Goal: Task Accomplishment & Management: Use online tool/utility

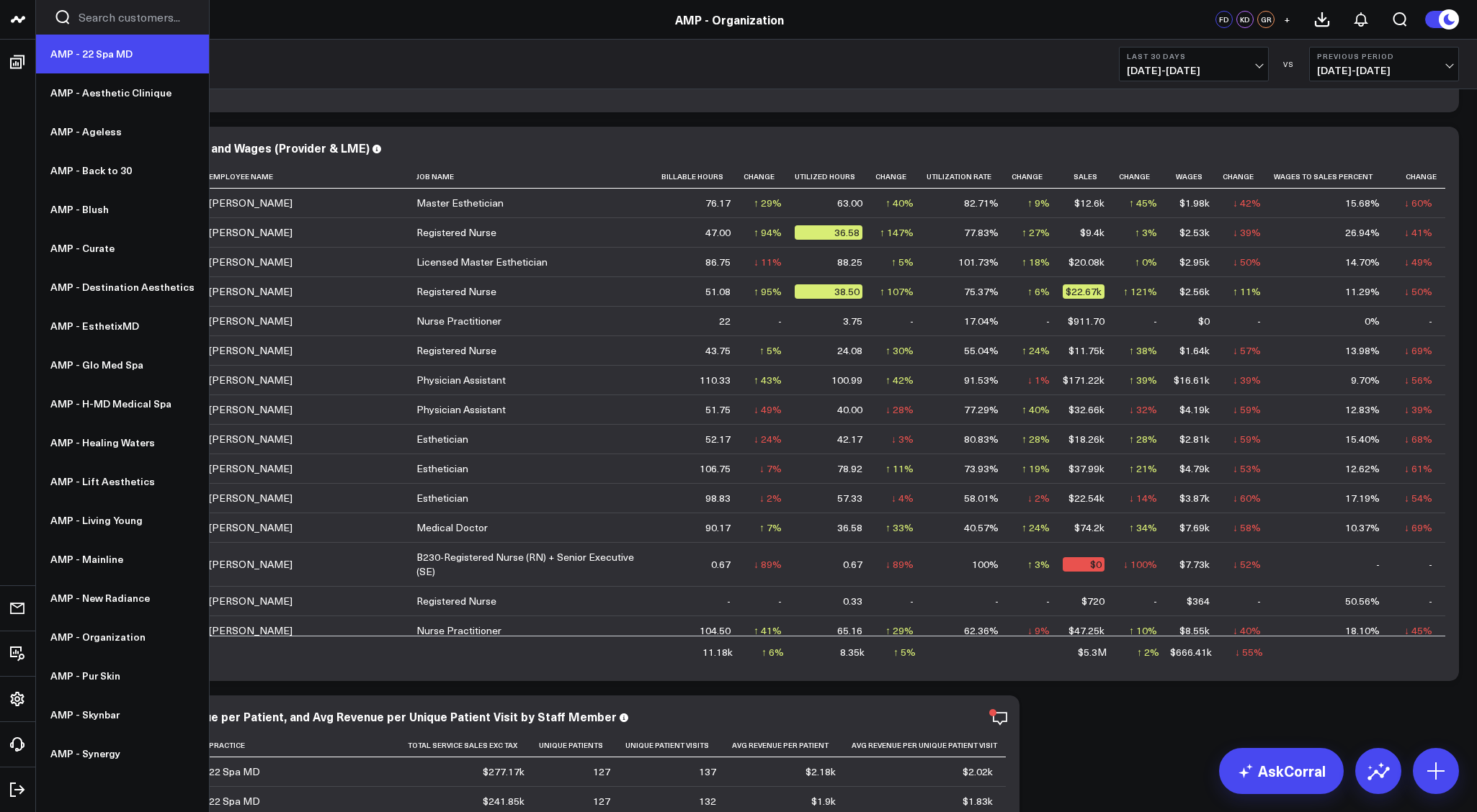
click at [96, 58] on link "AMP - 22 Spa MD" at bounding box center [123, 54] width 173 height 39
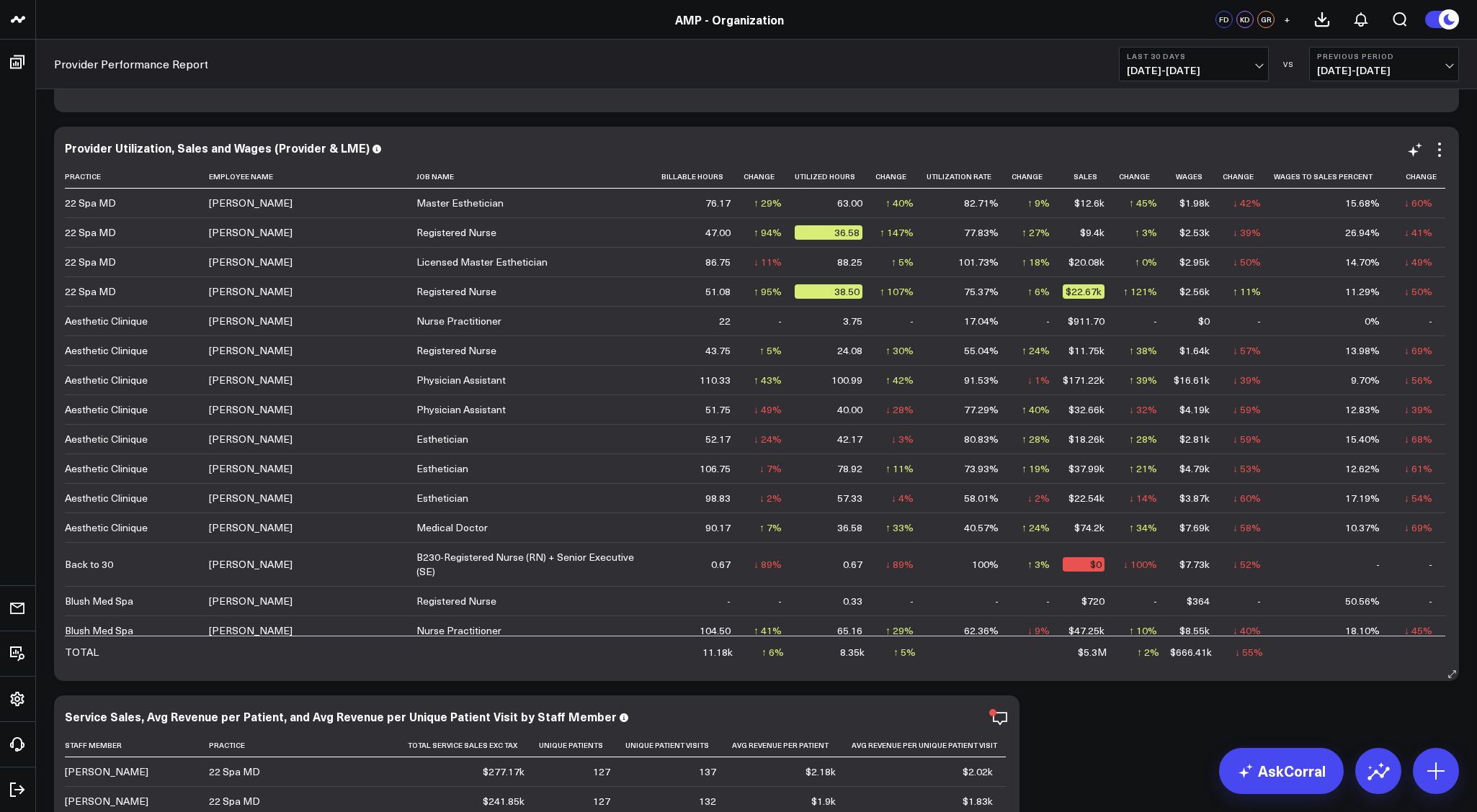
click at [366, 155] on div "Provider Utilization, Sales and Wages (Provider & LME)" at bounding box center [756, 149] width 1384 height 16
click at [1443, 150] on icon at bounding box center [1440, 150] width 17 height 17
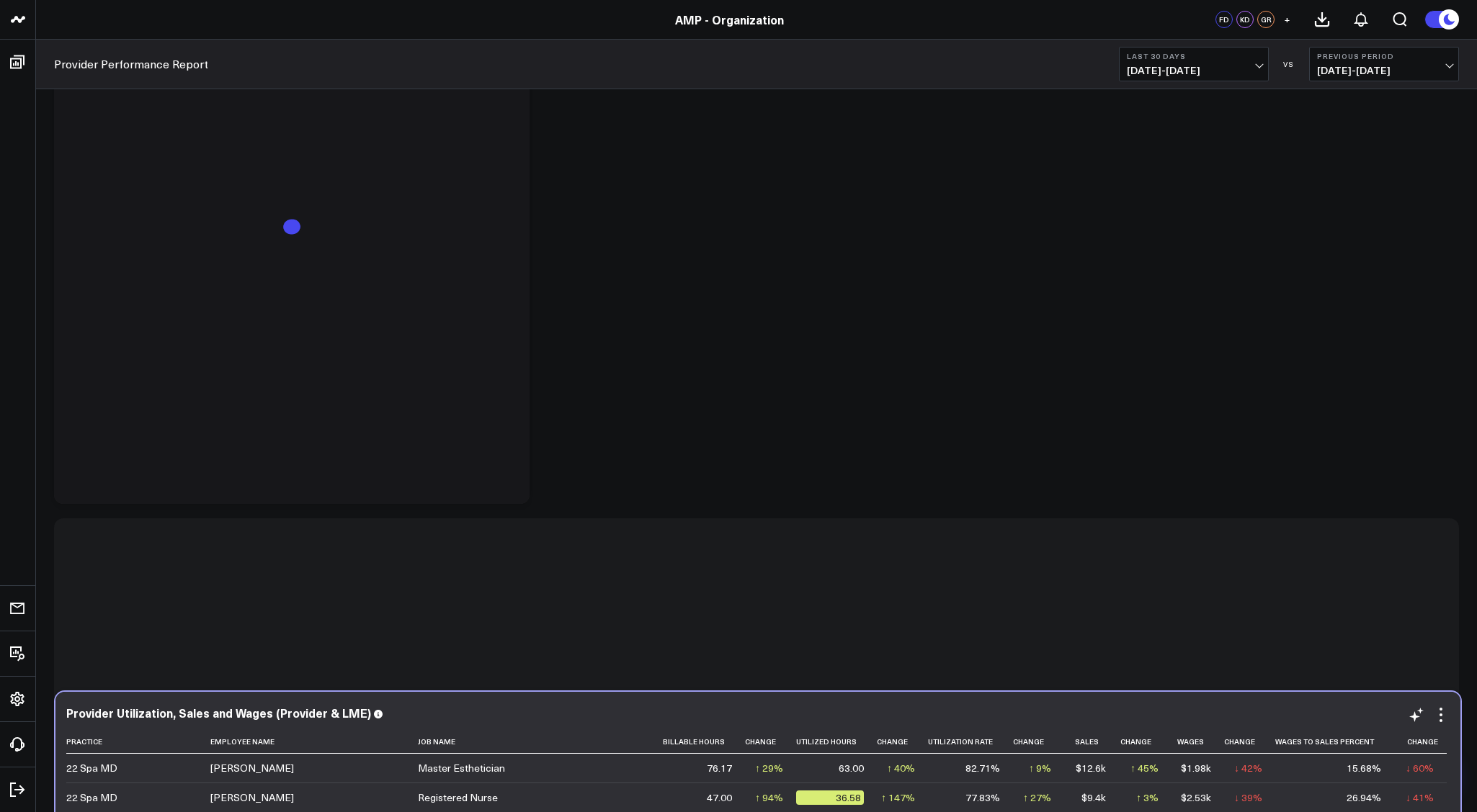
scroll to position [5336, 0]
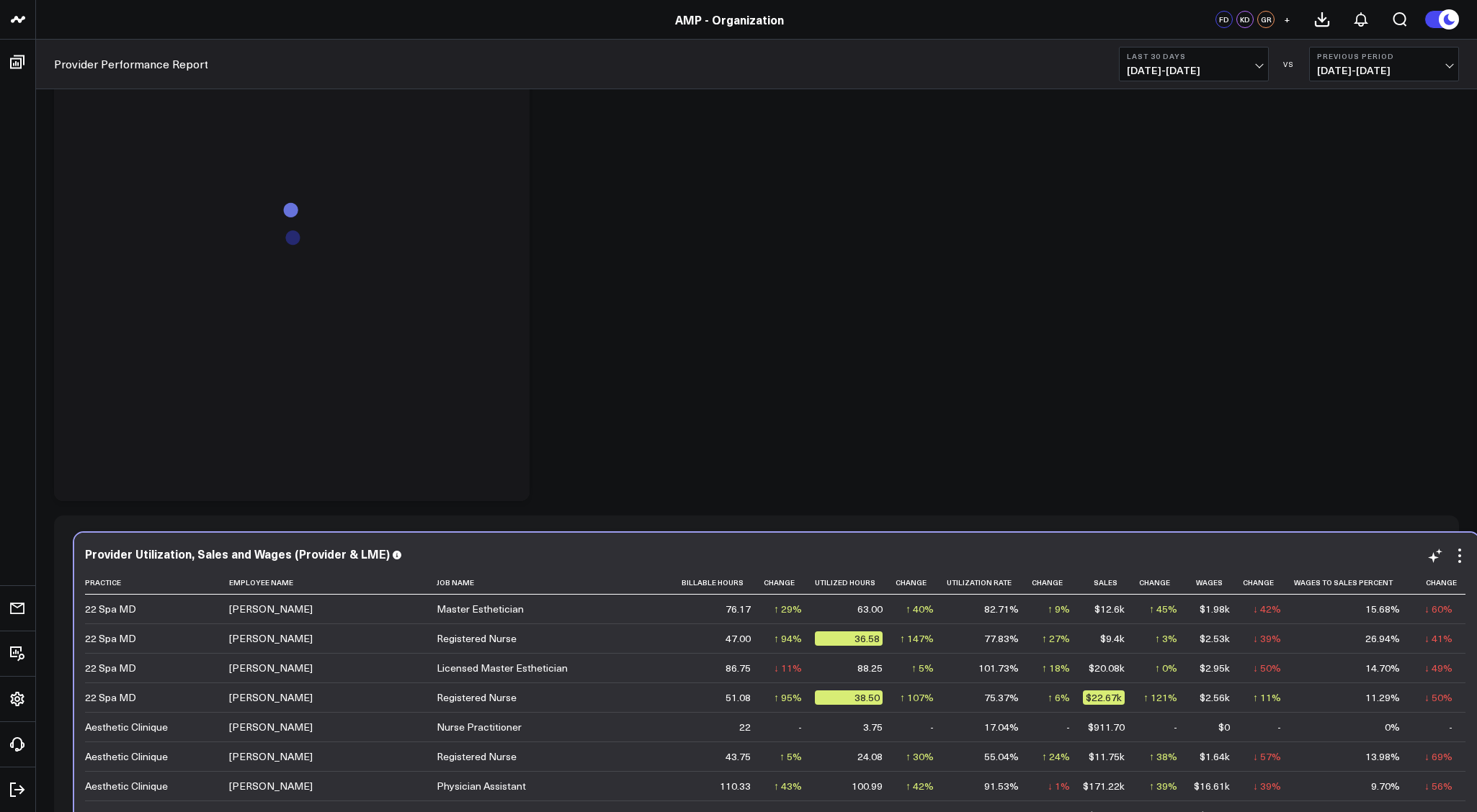
drag, startPoint x: 1279, startPoint y: 150, endPoint x: 1299, endPoint y: 549, distance: 399.5
click at [1299, 549] on div "Provider Utilization, Sales and Wages (Provider & LME)" at bounding box center [776, 553] width 1384 height 13
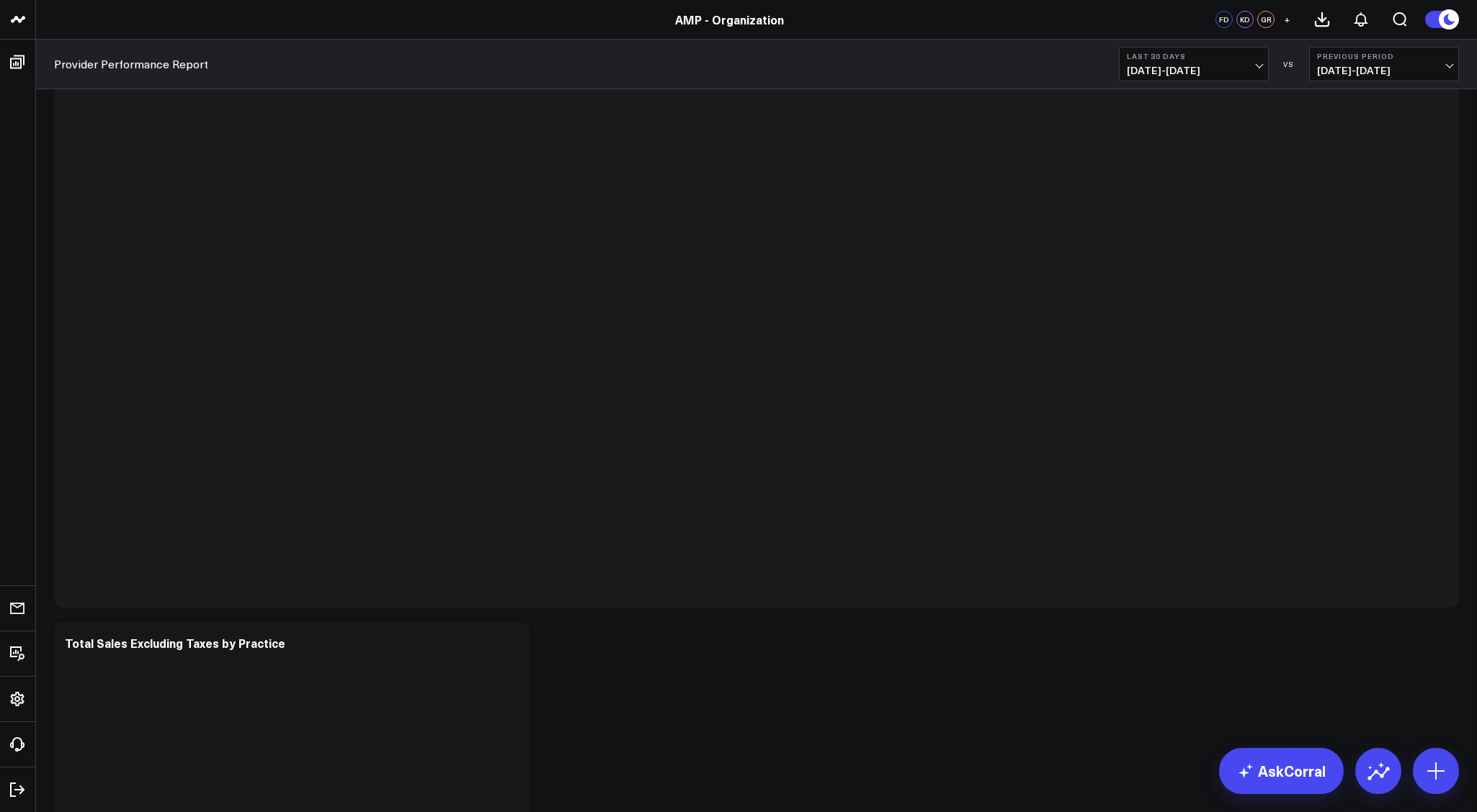
scroll to position [6078, 0]
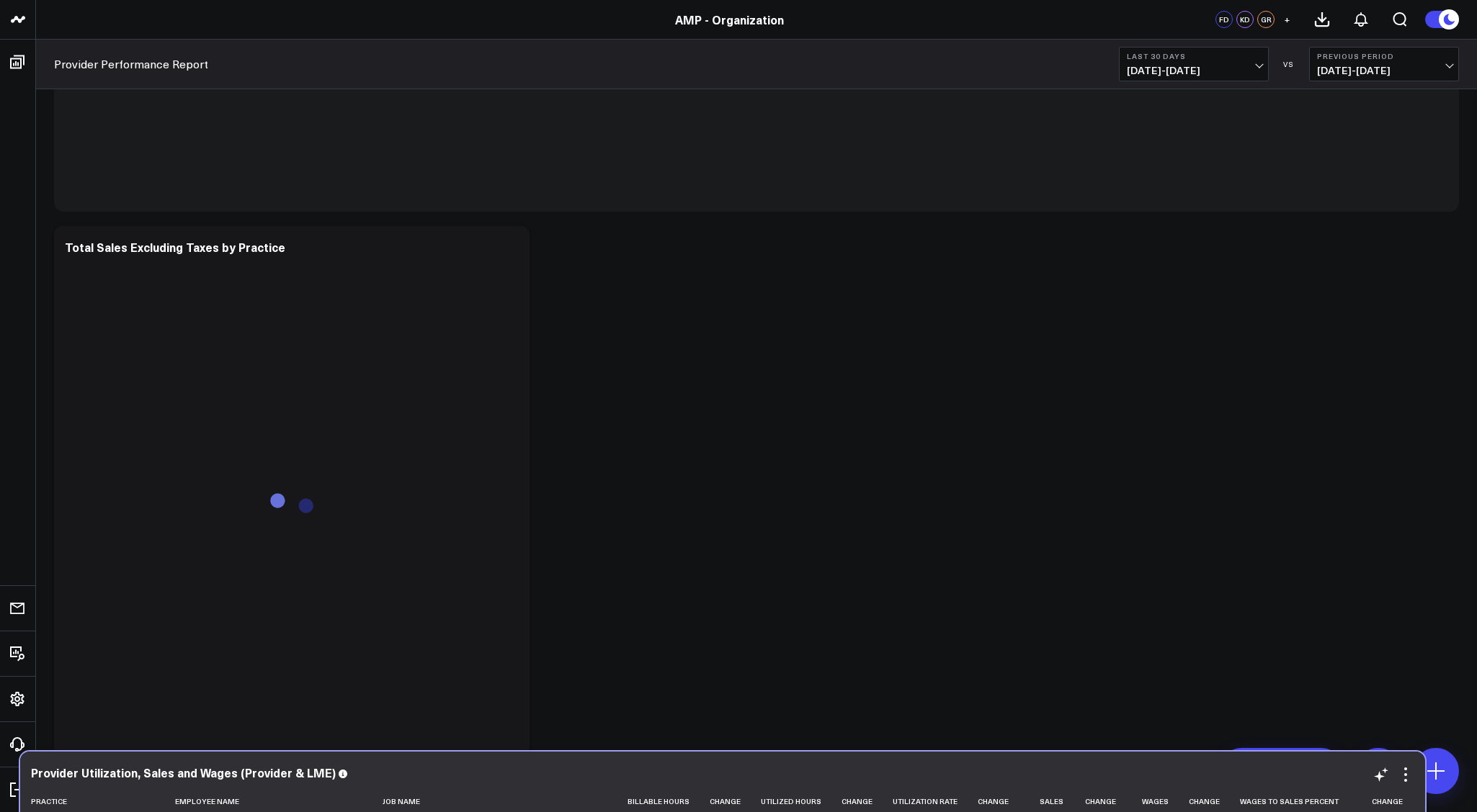
drag, startPoint x: 1163, startPoint y: 273, endPoint x: 1135, endPoint y: 774, distance: 501.8
click at [1146, 779] on div "Provider Utilization, Sales and Wages (Provider & LME)" at bounding box center [722, 772] width 1384 height 13
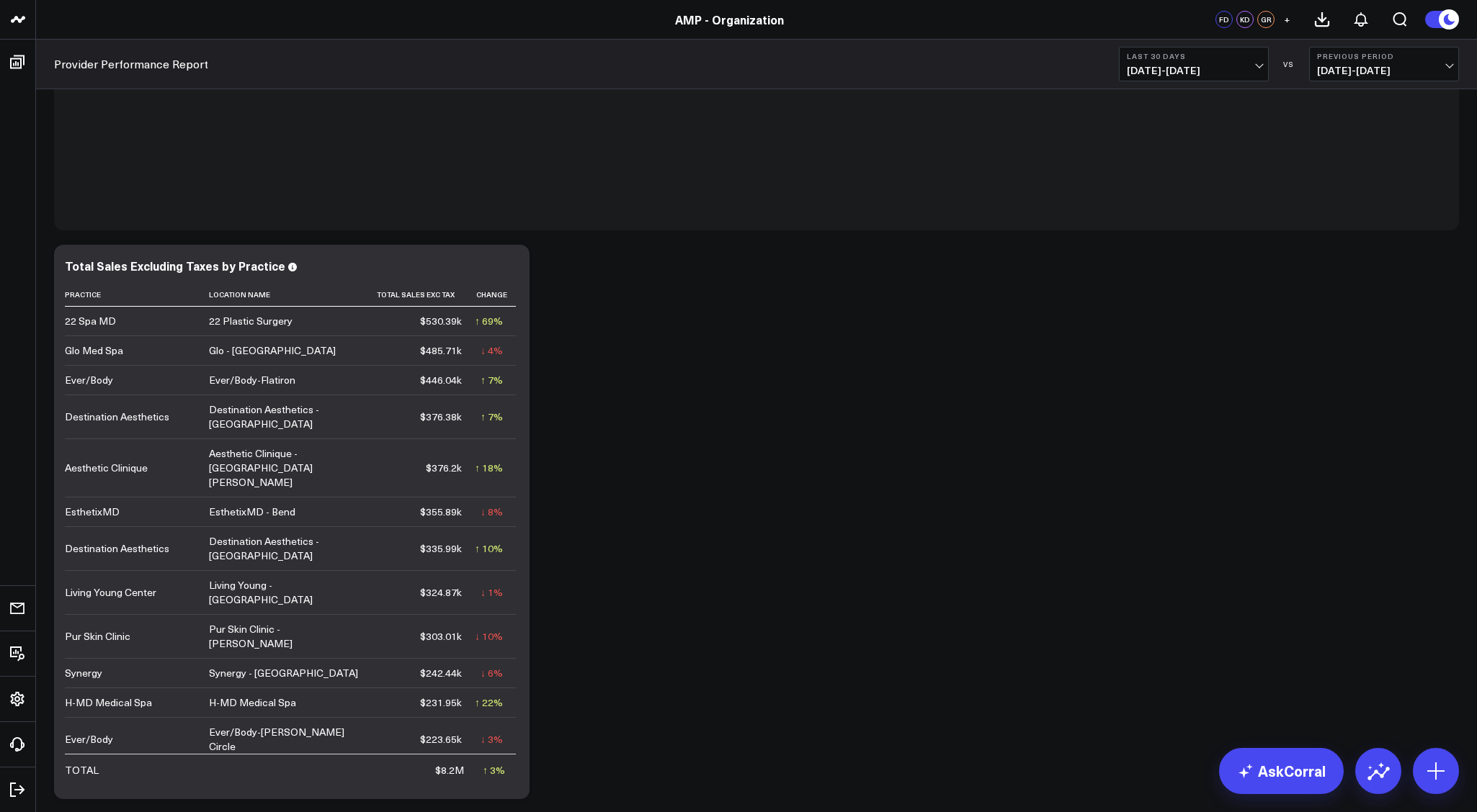
scroll to position [6256, 0]
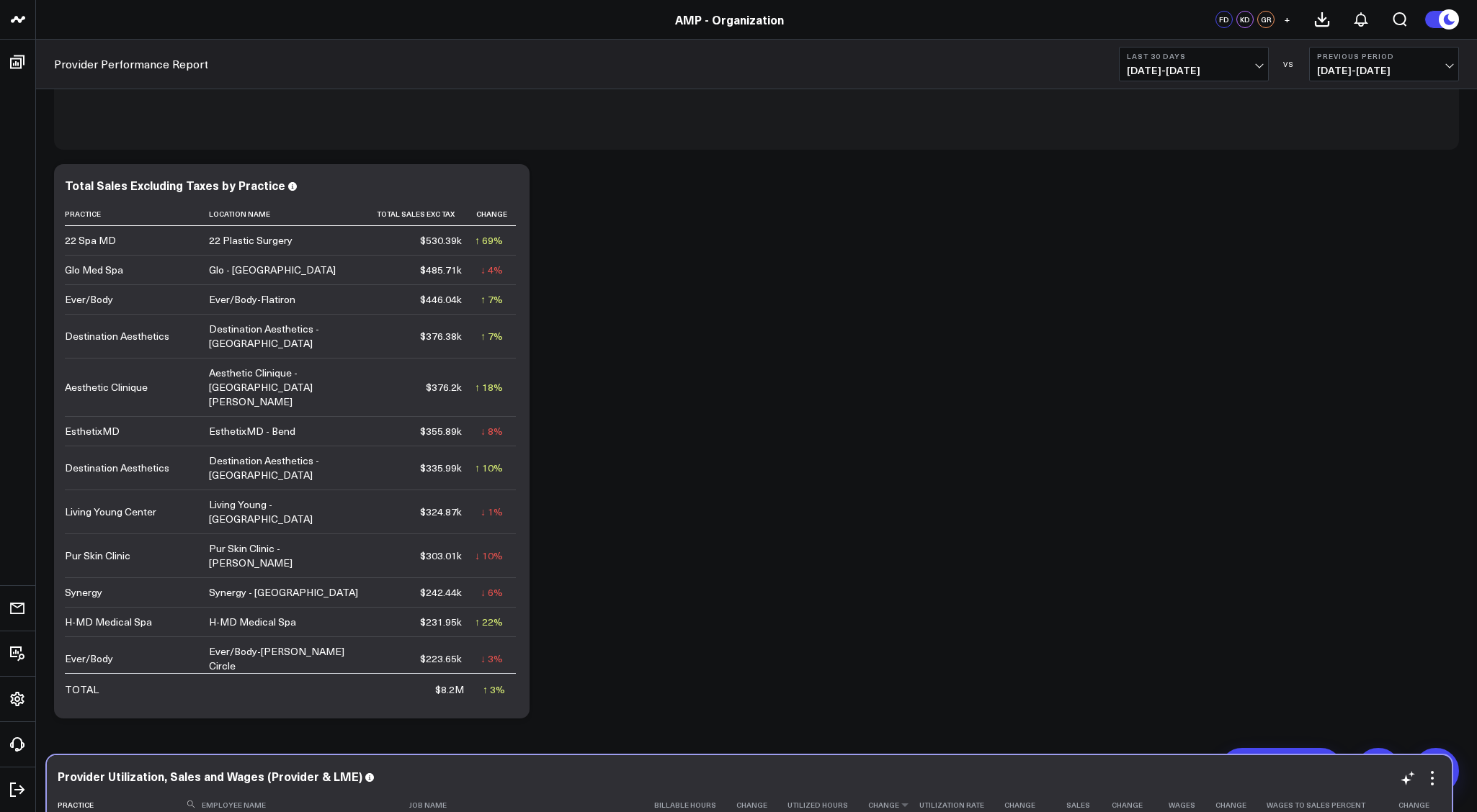
drag, startPoint x: 859, startPoint y: 112, endPoint x: 851, endPoint y: 768, distance: 656.0
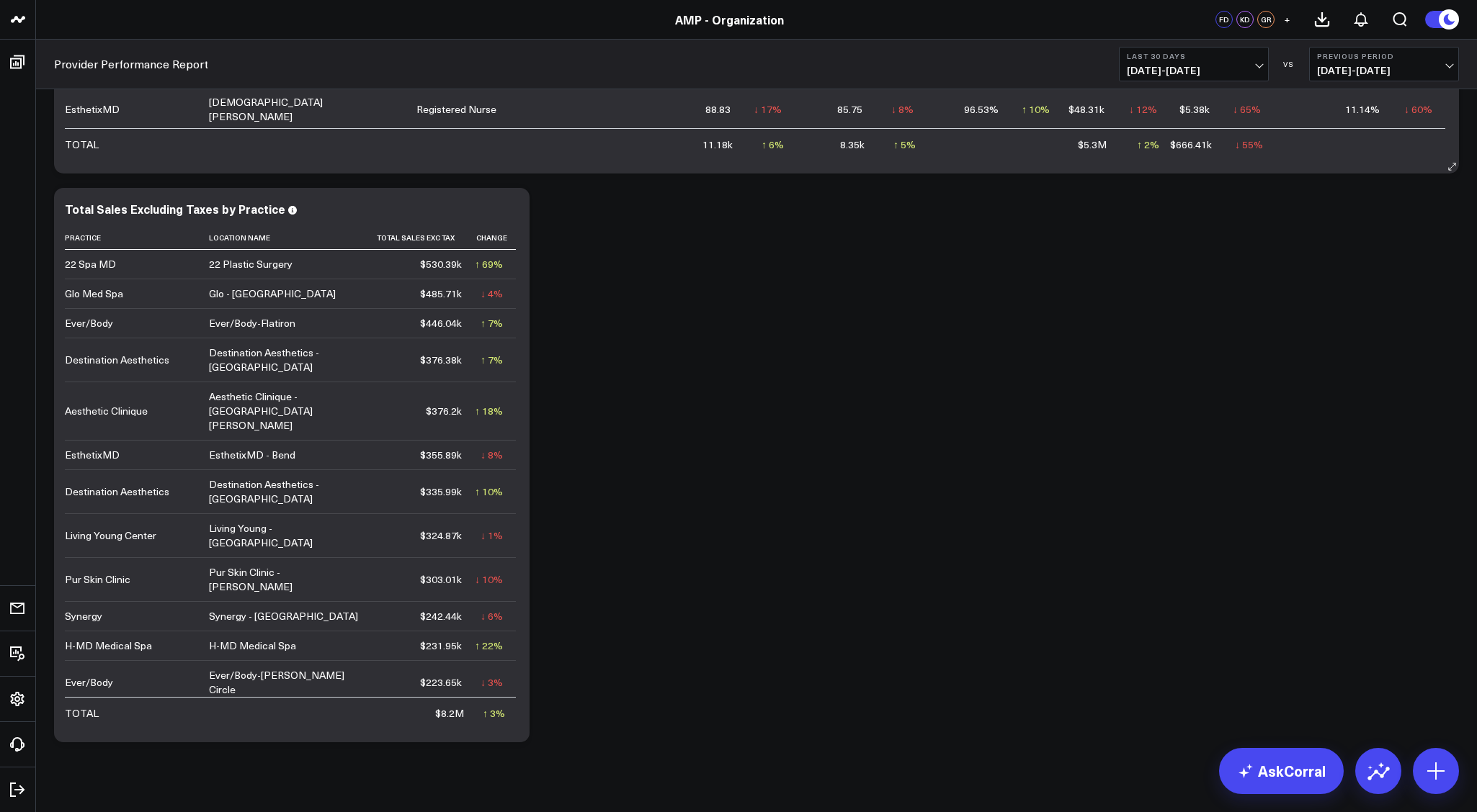
scroll to position [5681, 0]
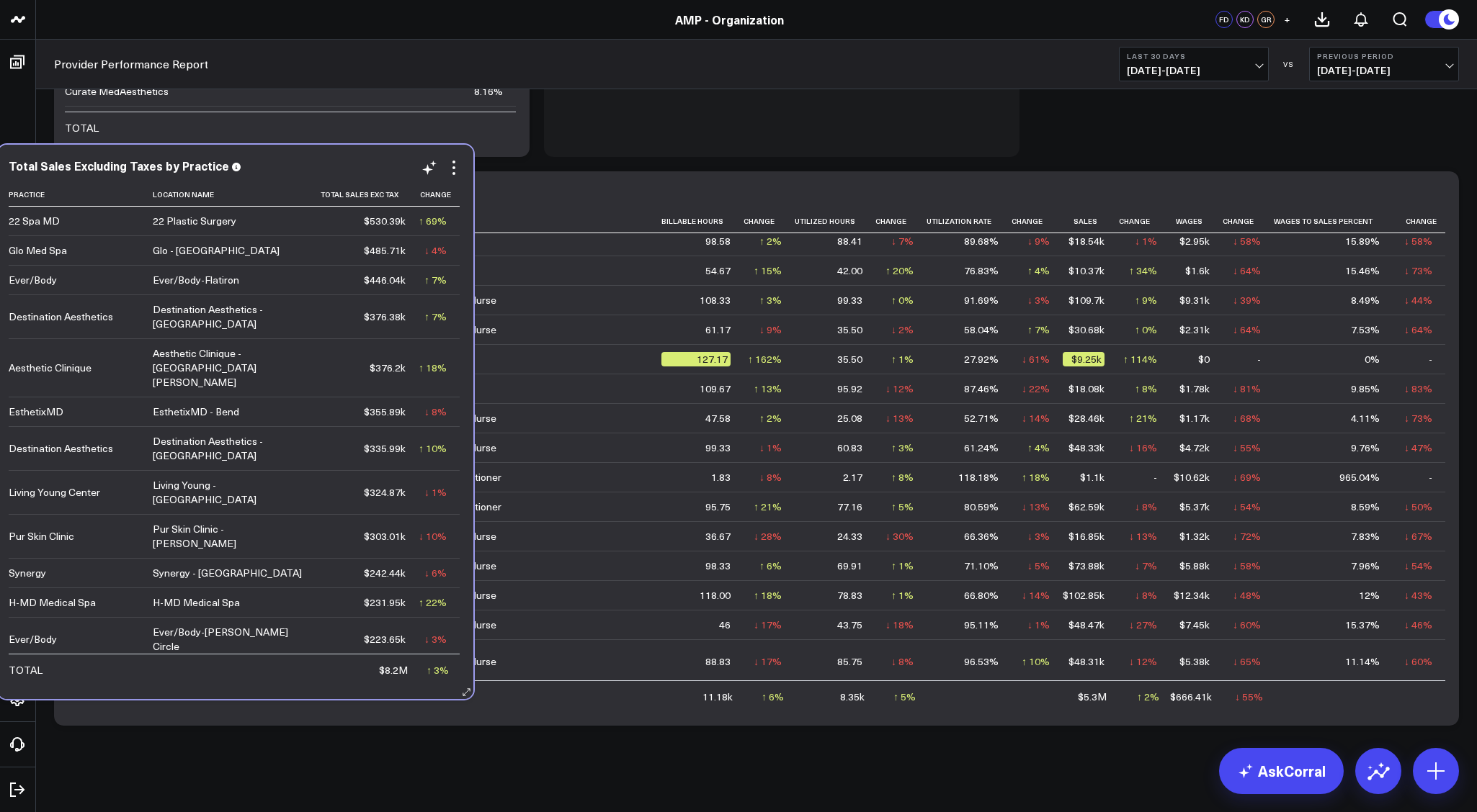
drag, startPoint x: 372, startPoint y: 763, endPoint x: 316, endPoint y: 167, distance: 598.6
click at [316, 167] on div "Total Sales Excluding Taxes by Practice" at bounding box center [235, 165] width 454 height 13
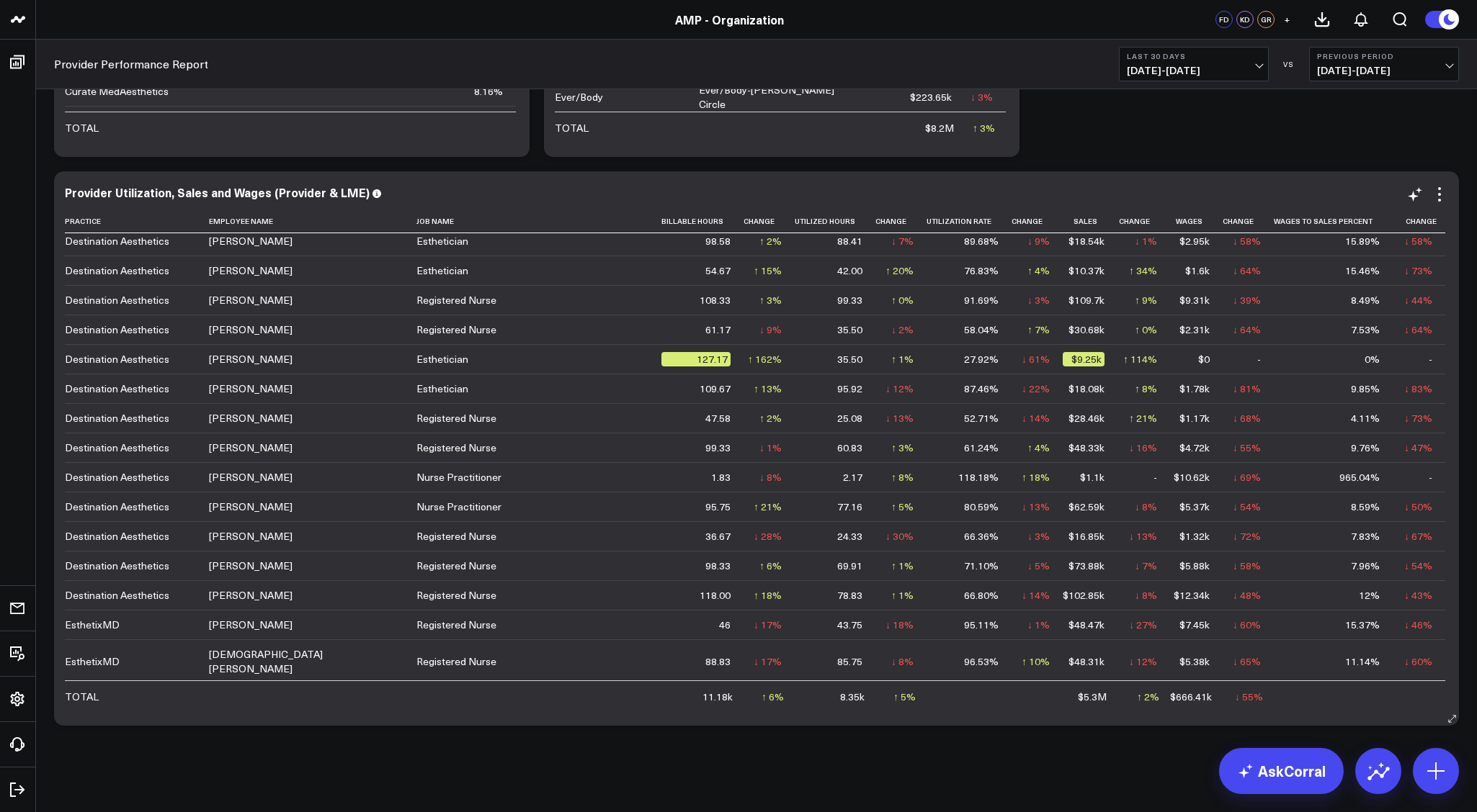
click at [834, 407] on div "Provider Utilization, Sales and Wages (Provider & LME) Practice Employee Name J…" at bounding box center [756, 449] width 1384 height 526
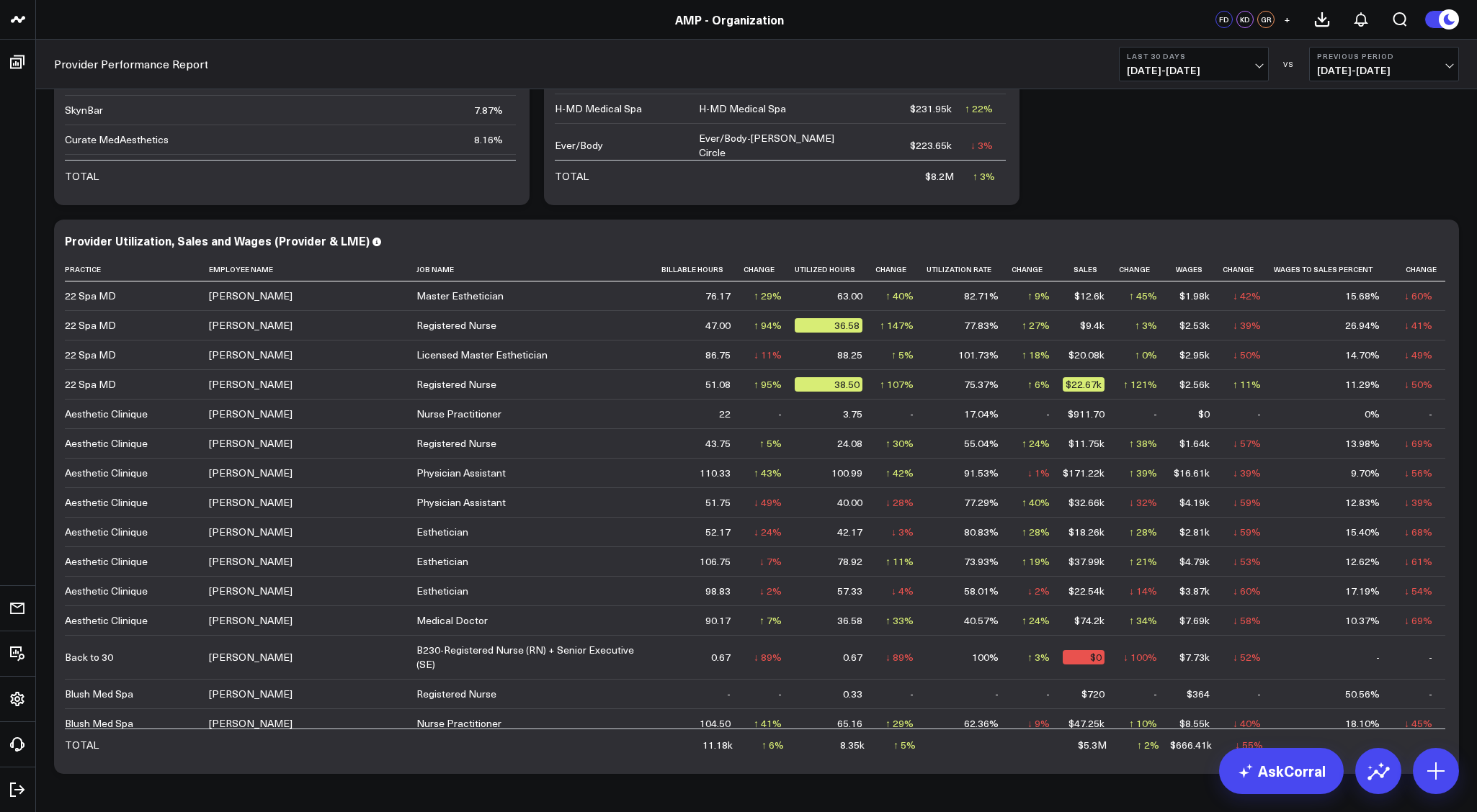
scroll to position [5656, 0]
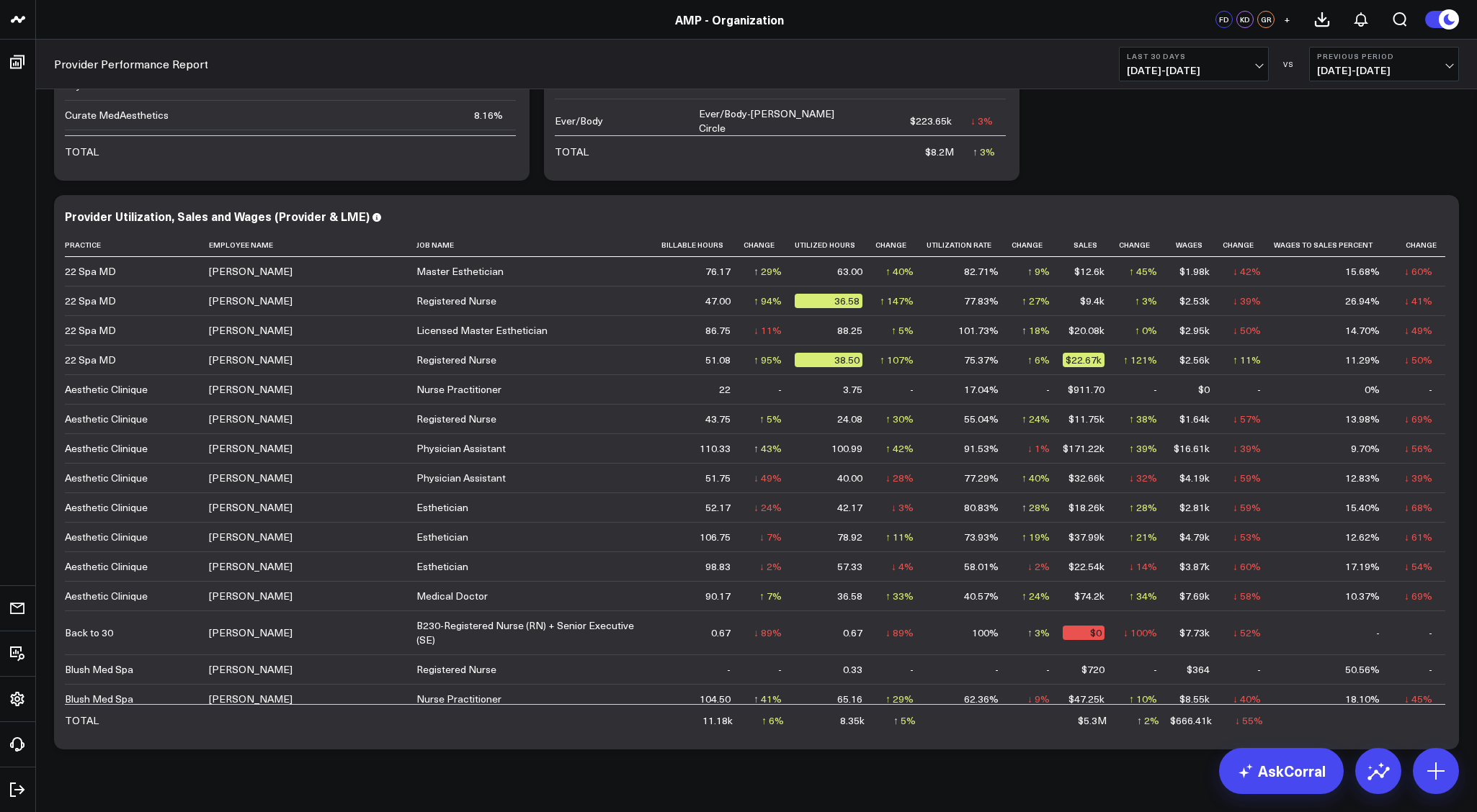
click at [0, 0] on icon at bounding box center [0, 0] width 0 height 0
click at [1441, 216] on icon at bounding box center [1440, 218] width 17 height 17
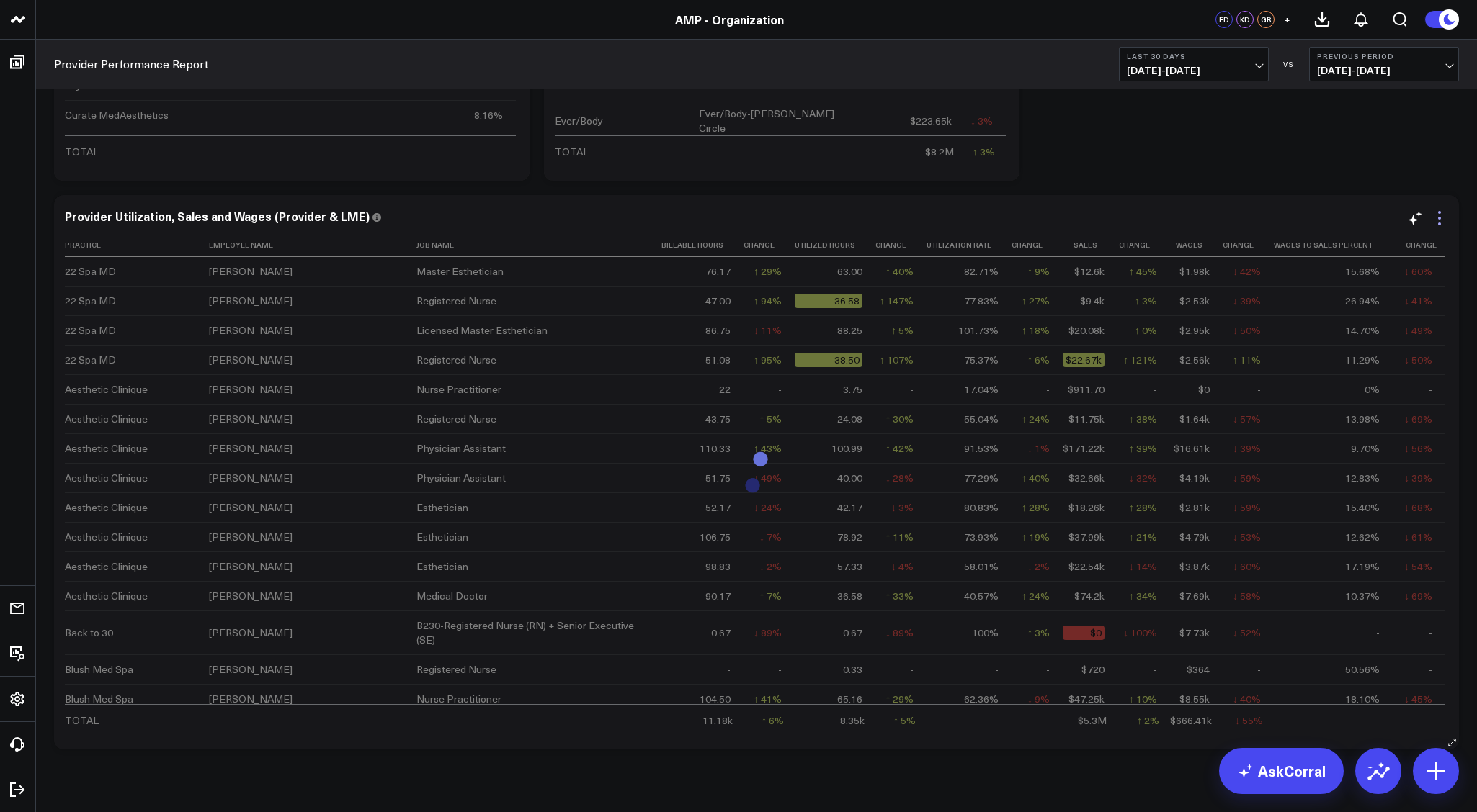
click at [1442, 213] on icon at bounding box center [1440, 218] width 17 height 17
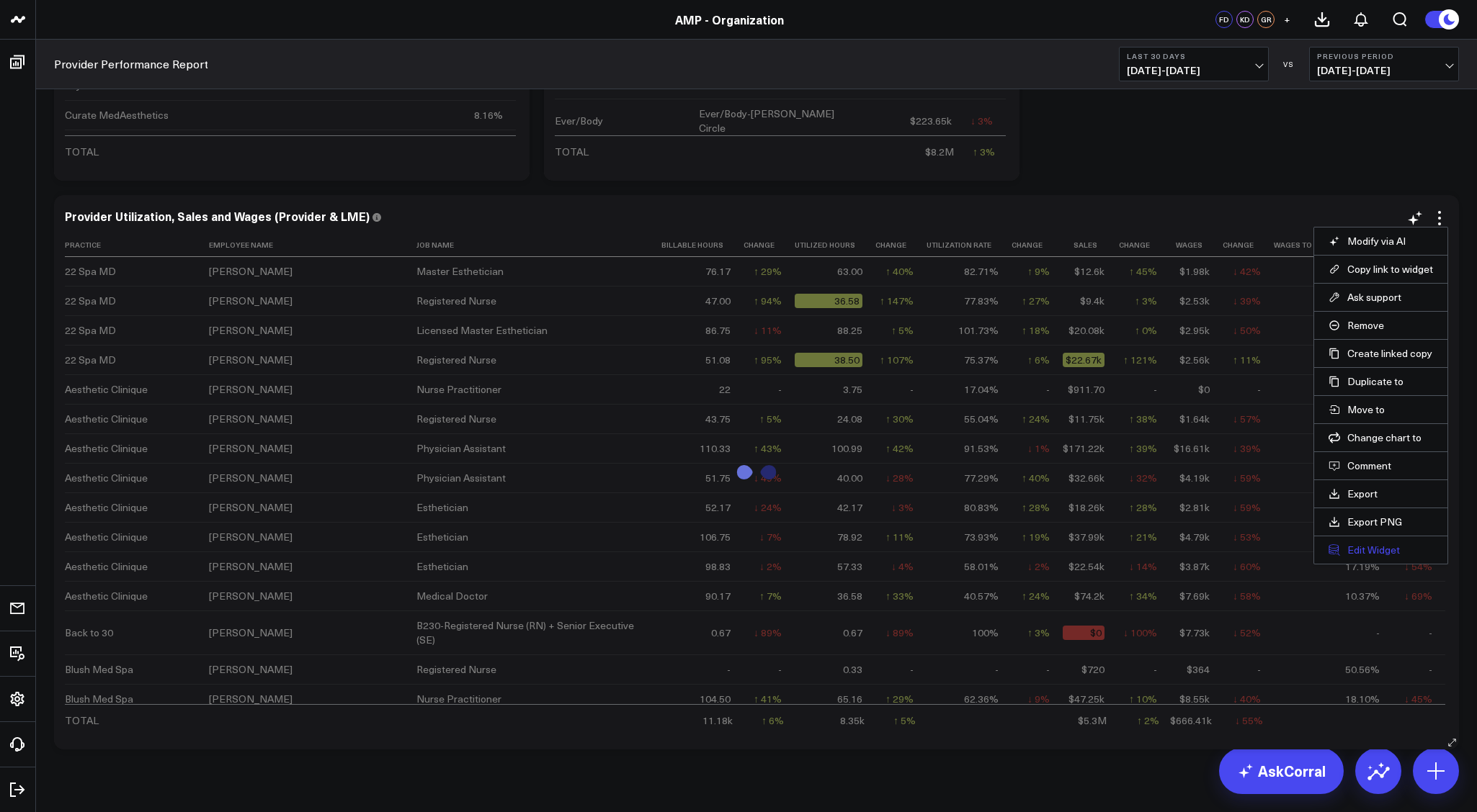
click at [1362, 556] on button "Edit Widget" at bounding box center [1381, 550] width 105 height 13
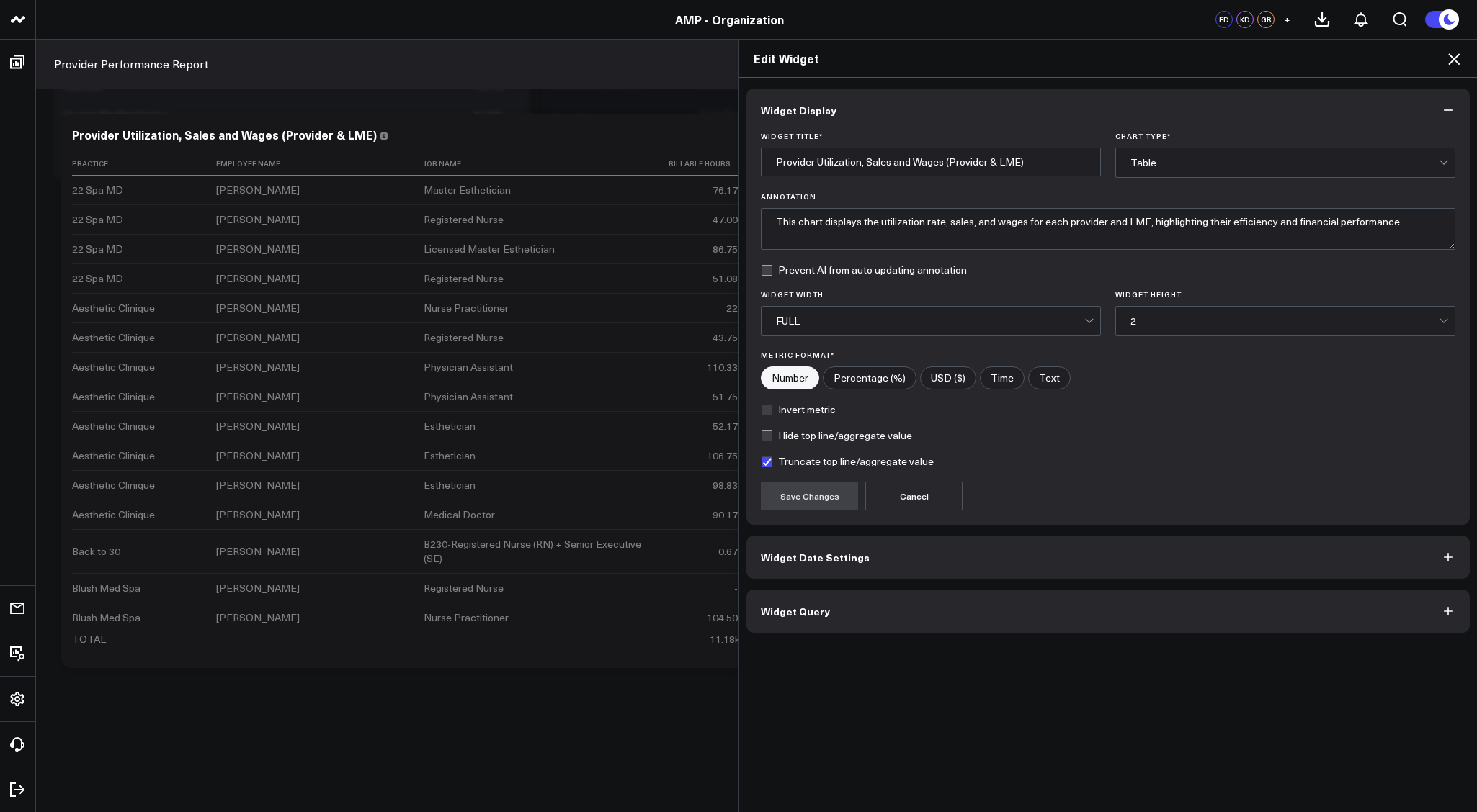
click at [998, 609] on button "Widget Query" at bounding box center [1108, 611] width 723 height 43
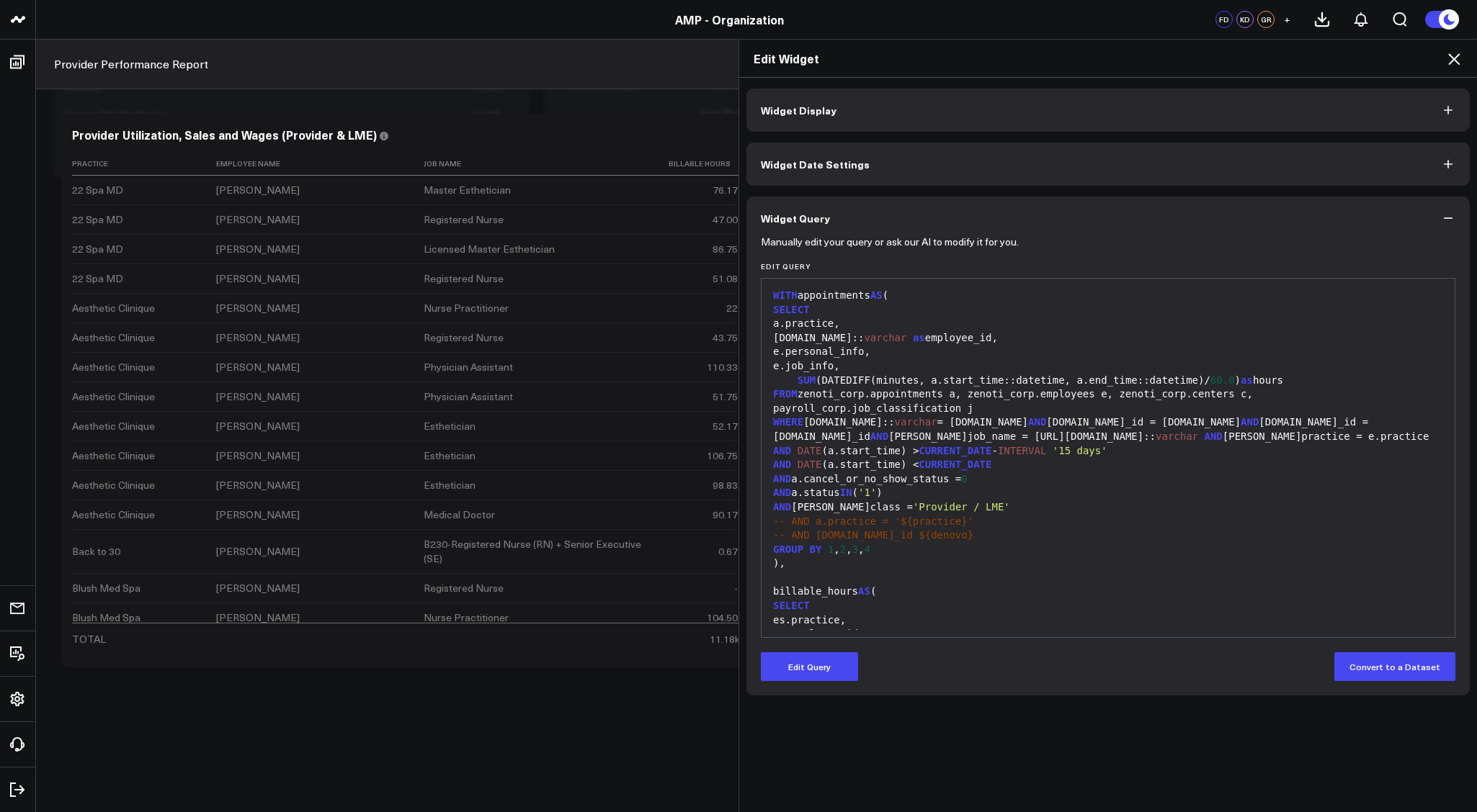
click at [1108, 528] on div "-- AND [DOMAIN_NAME]_id ${denovo}" at bounding box center [1108, 535] width 678 height 15
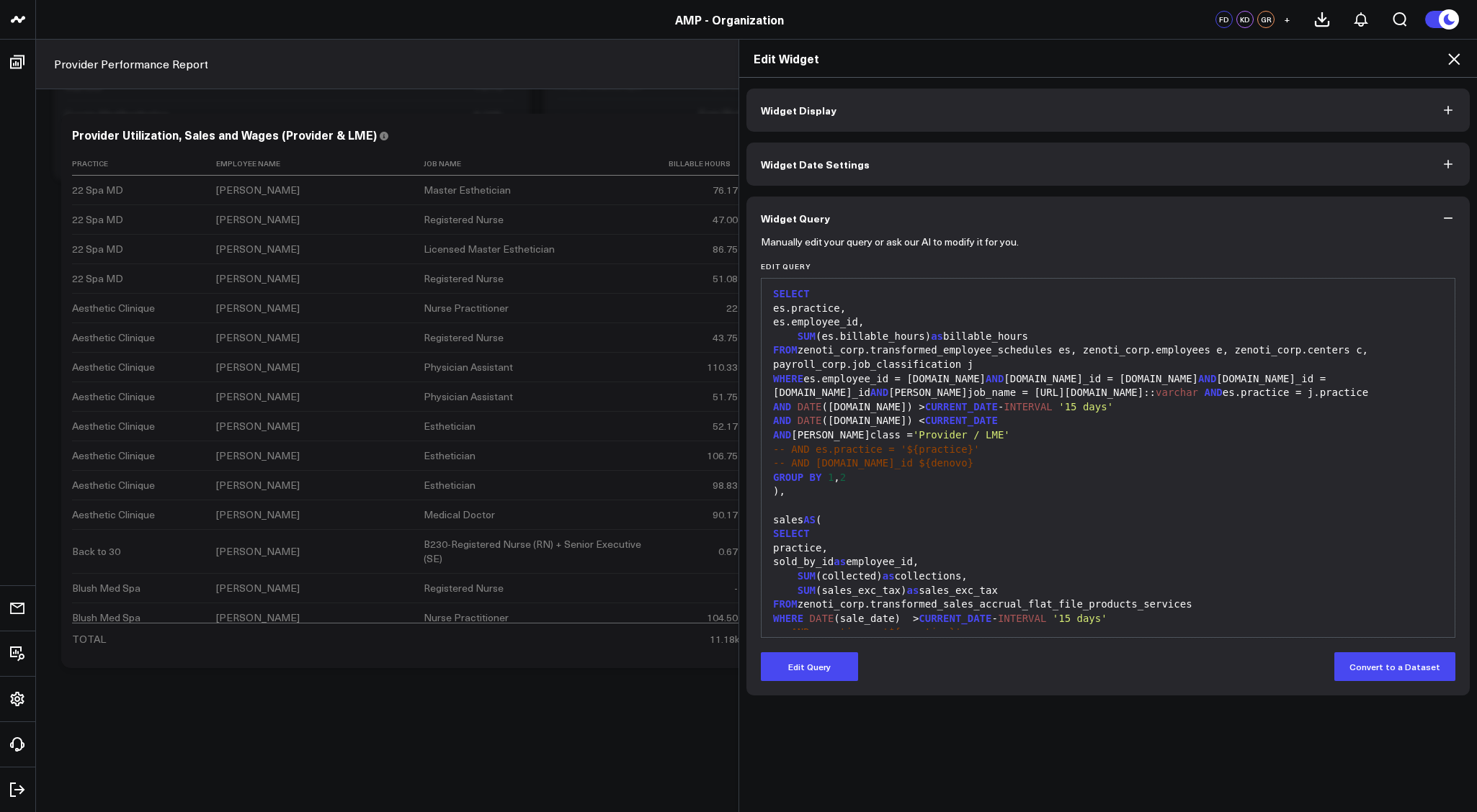
scroll to position [456, 0]
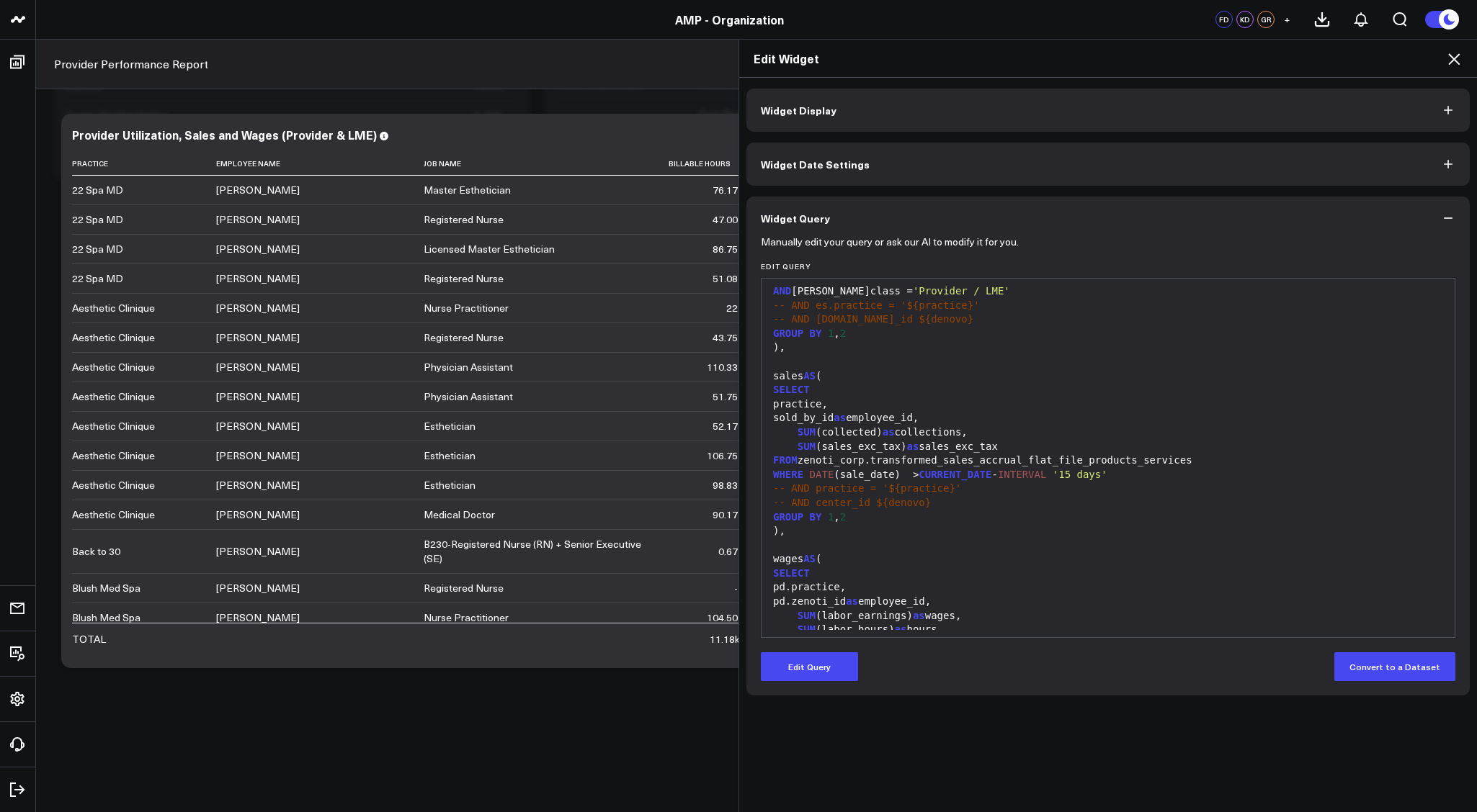
click at [868, 440] on div "SUM (sales_exc_tax) as sales_exc_tax" at bounding box center [1108, 447] width 678 height 15
click at [811, 650] on form "Manually edit your query or ask our AI to modify it for you. Edit Query 99 1 2 …" at bounding box center [1108, 460] width 695 height 441
click at [812, 674] on button "Edit Query" at bounding box center [809, 666] width 97 height 29
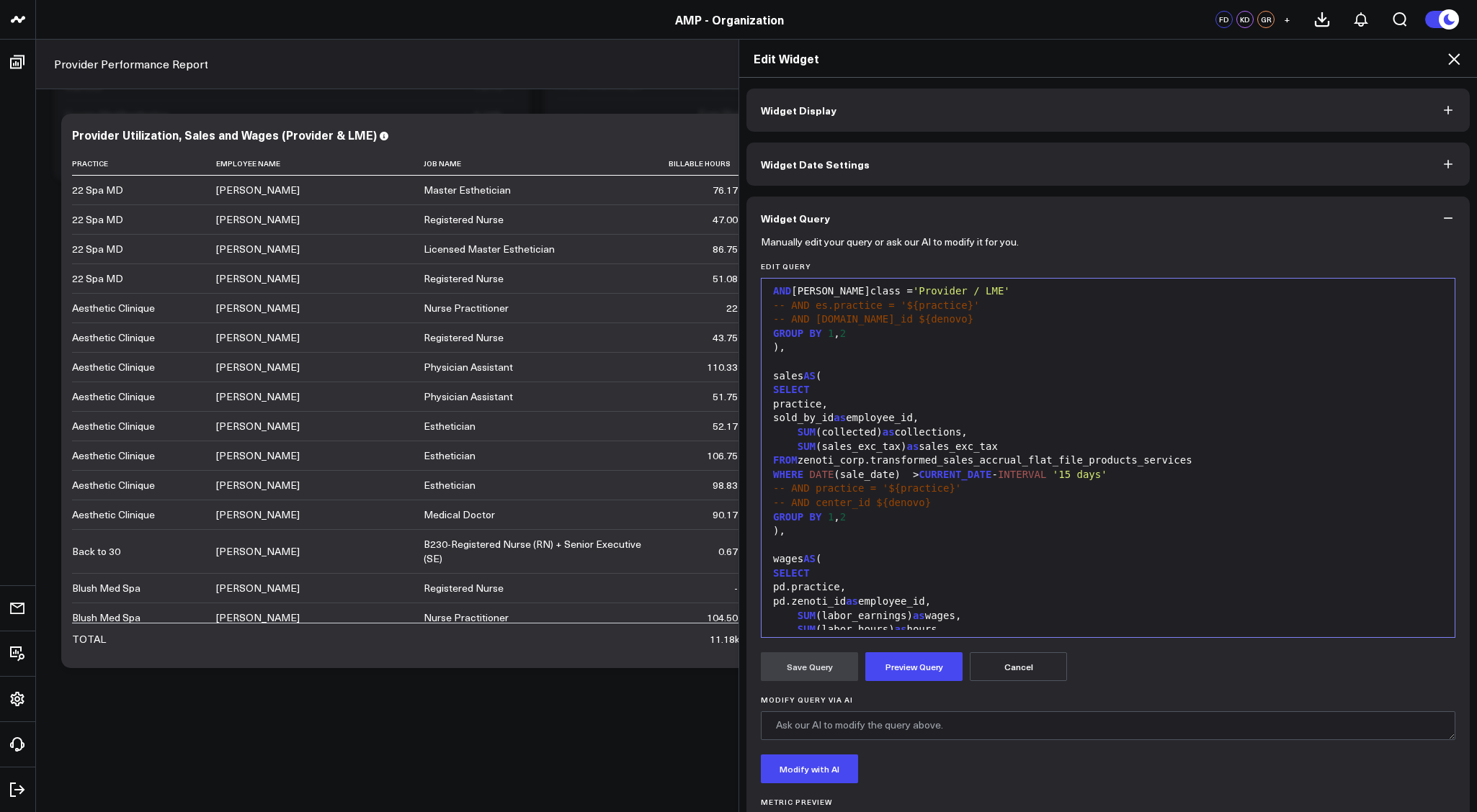
click at [858, 440] on div "SUM (sales_exc_tax) as sales_exc_tax" at bounding box center [1108, 447] width 678 height 15
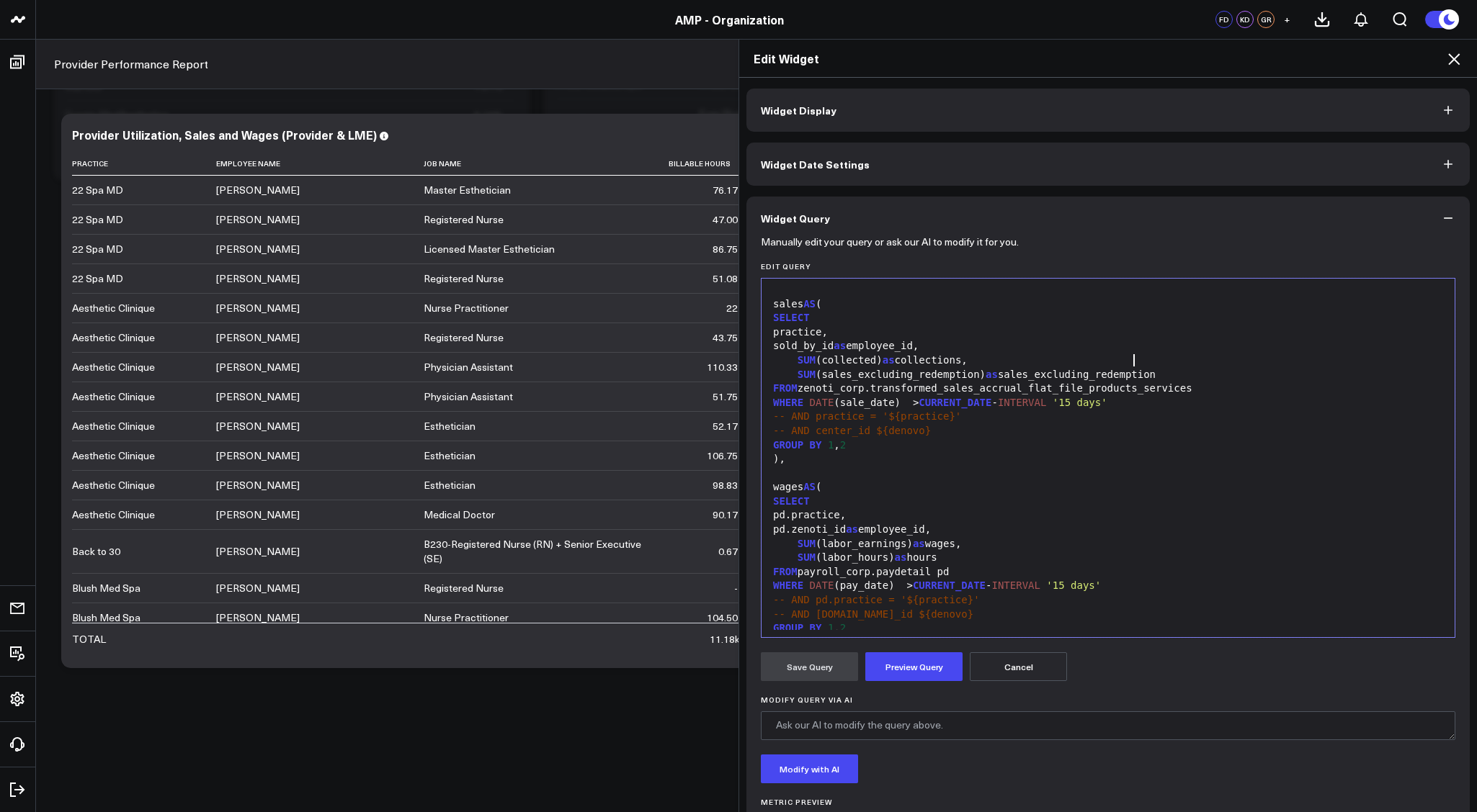
scroll to position [504, 0]
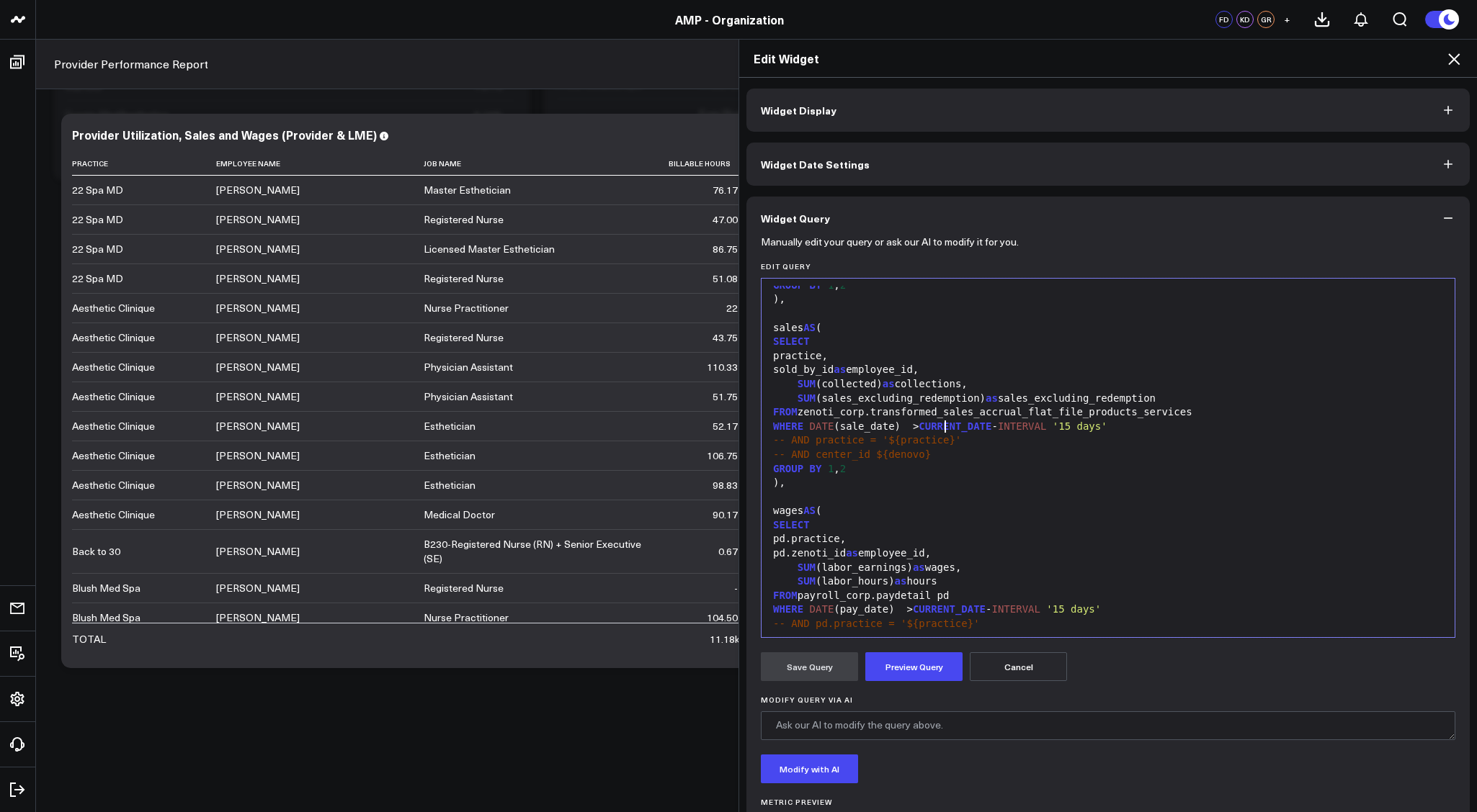
click at [1022, 433] on div "-- AND practice = '${practice}'" at bounding box center [1108, 440] width 678 height 15
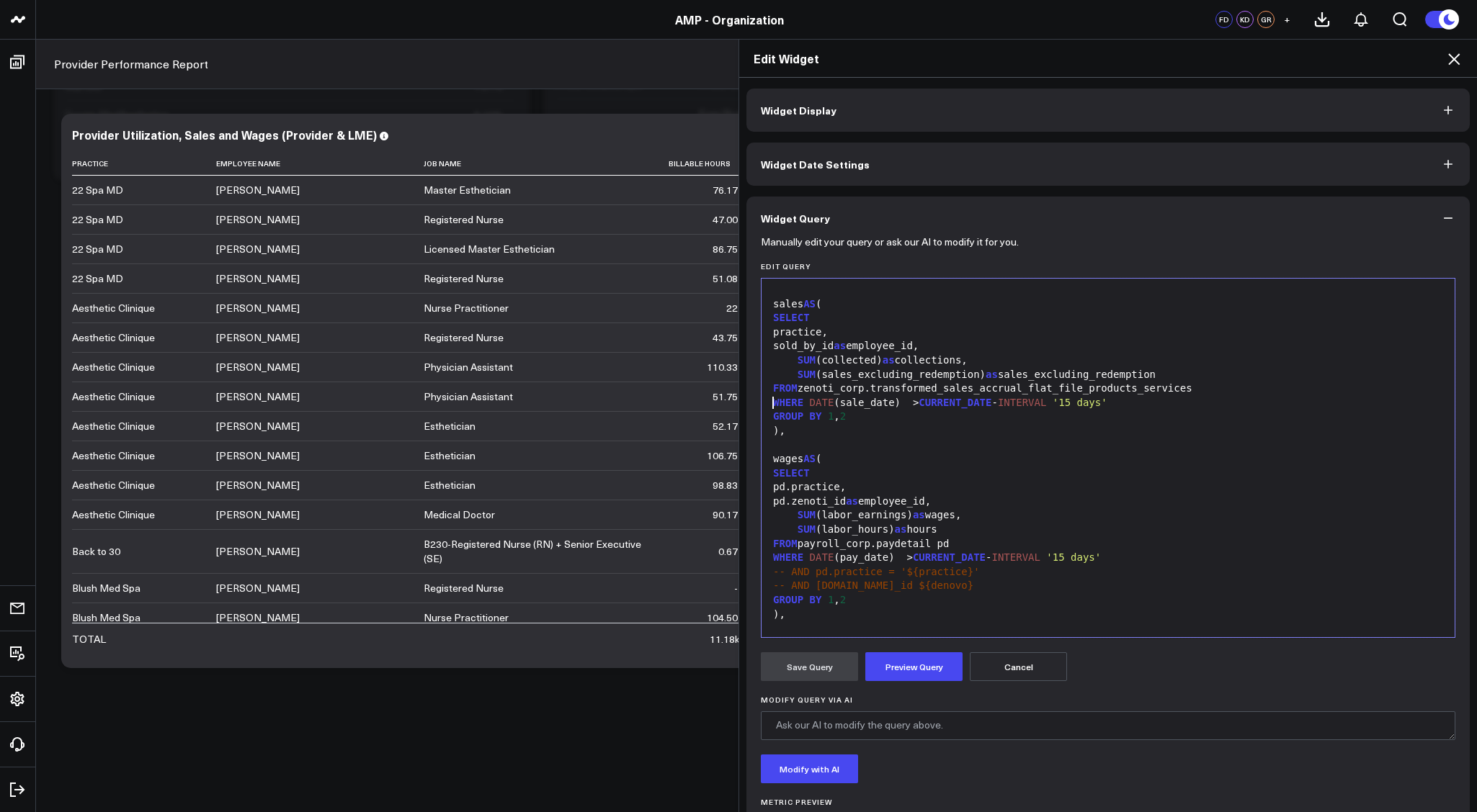
scroll to position [553, 0]
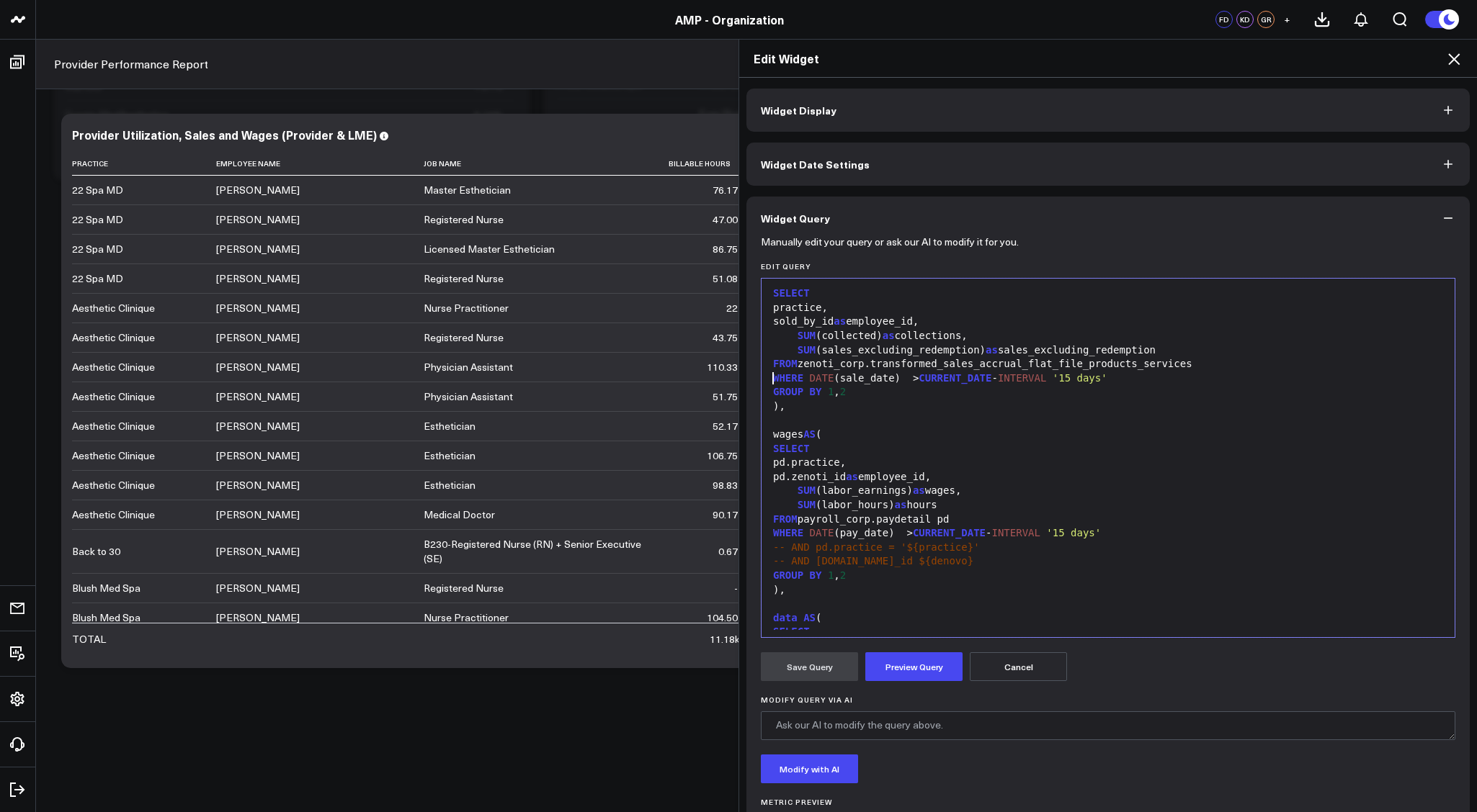
click at [1068, 540] on div "-- AND pd.practice = '${practice}'" at bounding box center [1108, 547] width 678 height 15
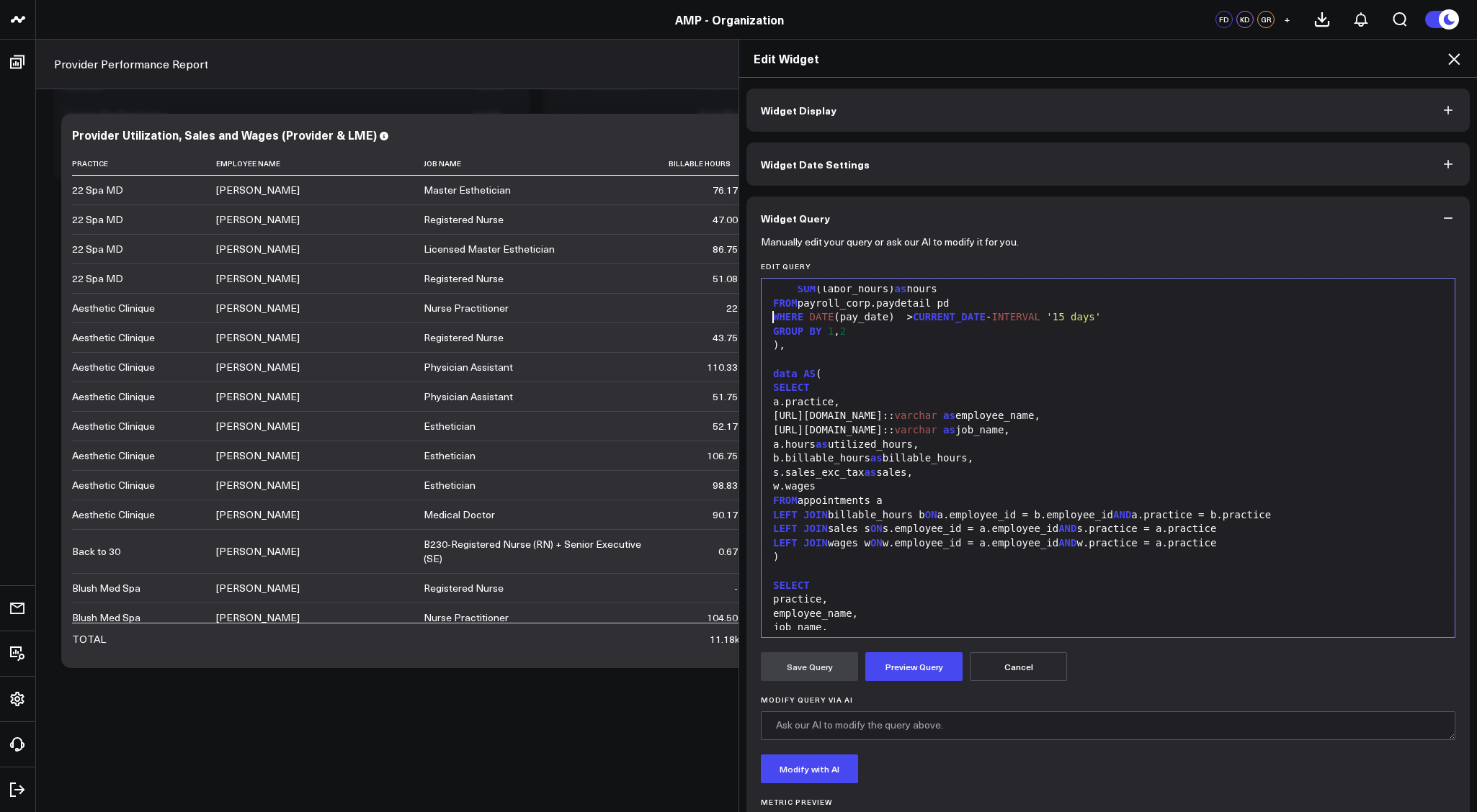
scroll to position [792, 0]
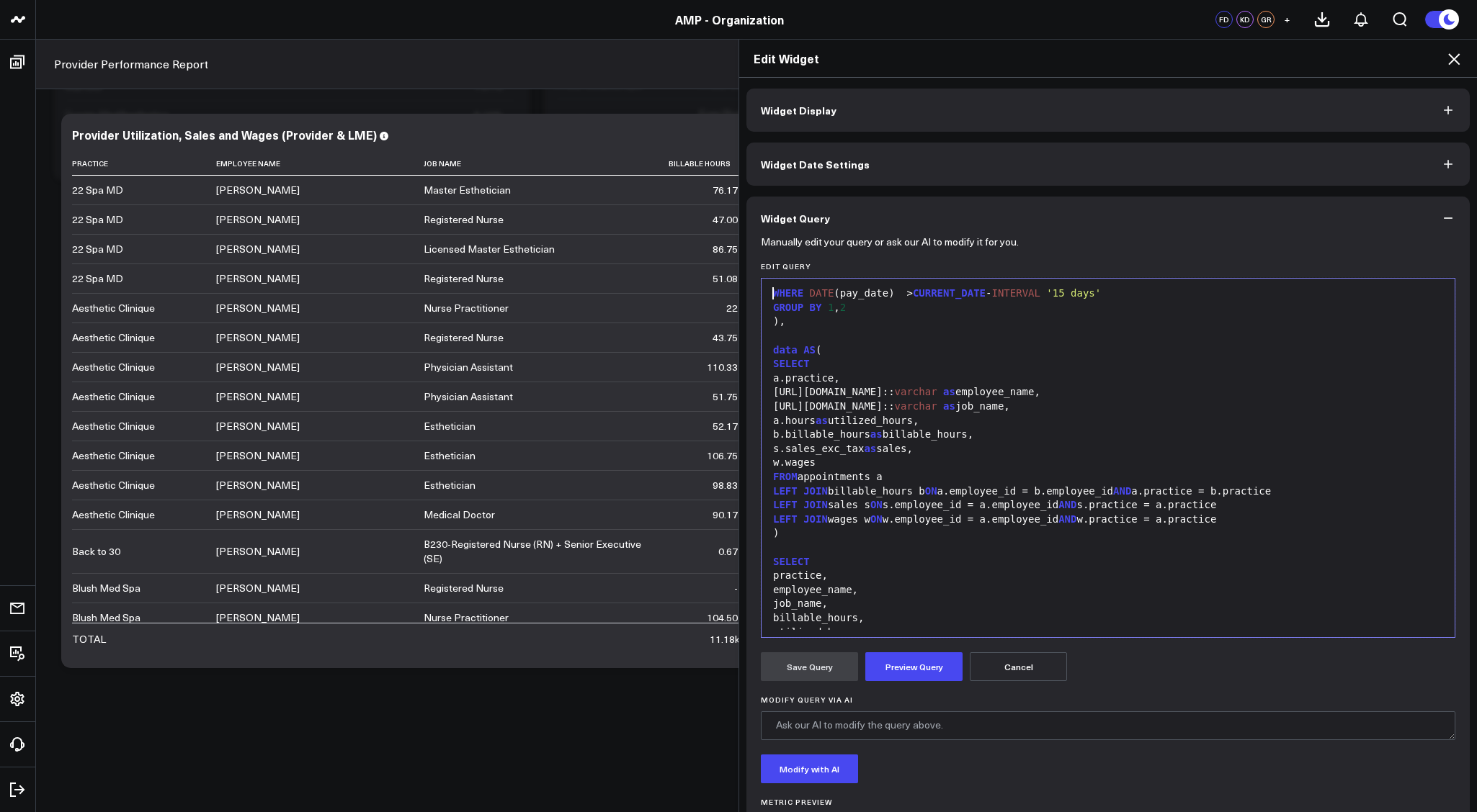
click at [818, 442] on div "s.sales_exc_tax as sales," at bounding box center [1108, 449] width 678 height 15
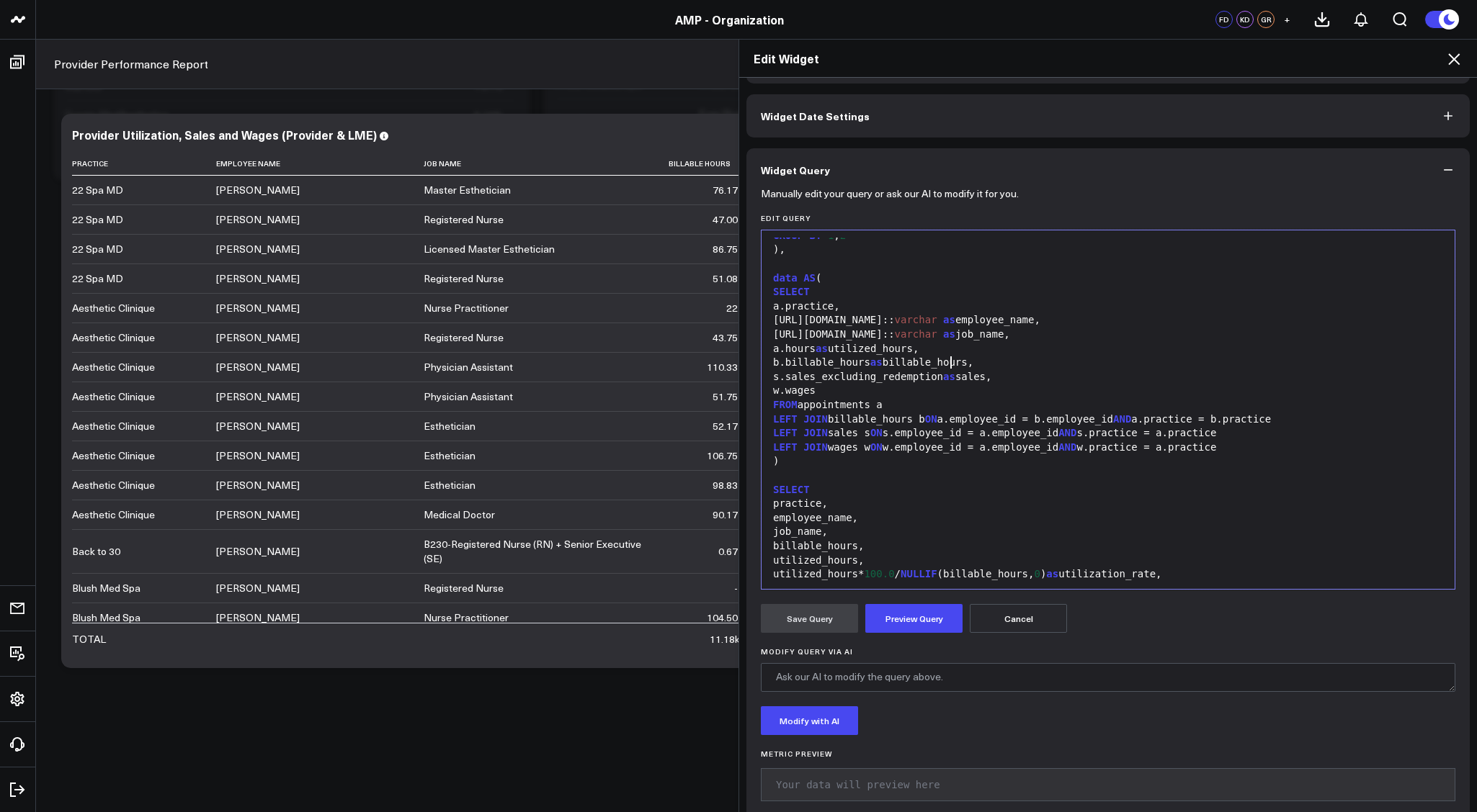
scroll to position [841, 0]
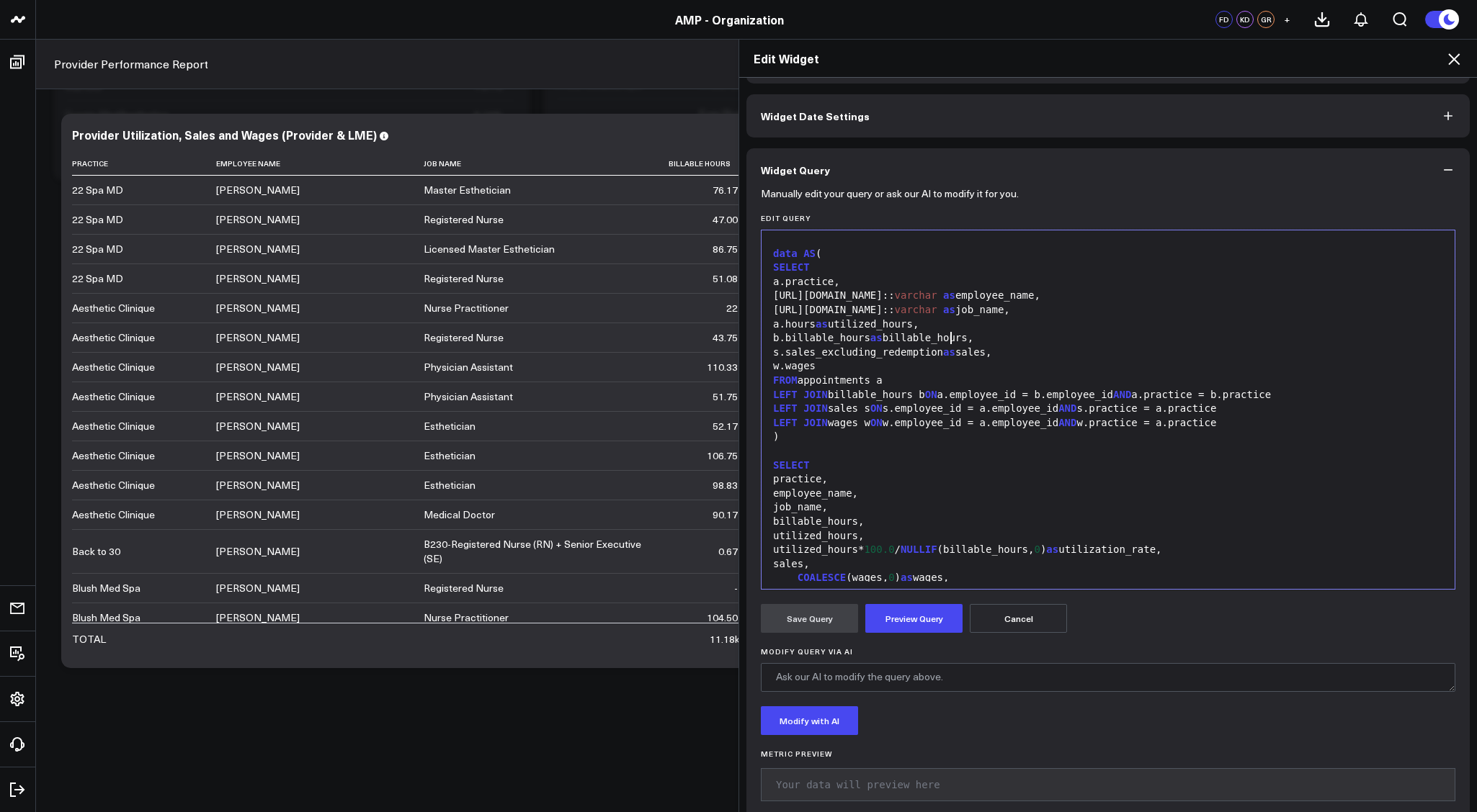
click at [903, 388] on div "LEFT JOIN billable_hours b ON a.employee_id = b.employee_id AND a.practice = b.…" at bounding box center [1108, 395] width 678 height 15
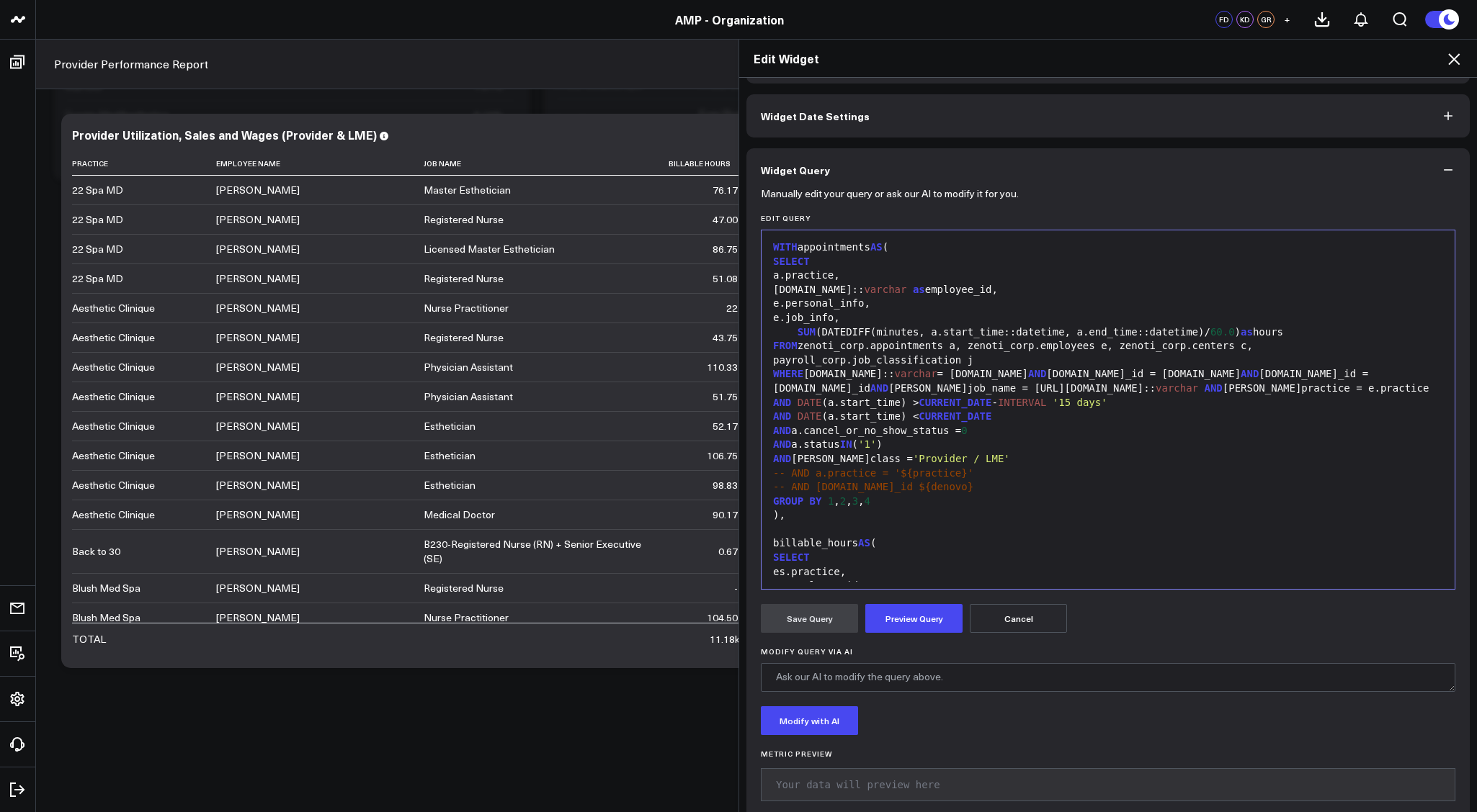
scroll to position [875, 0]
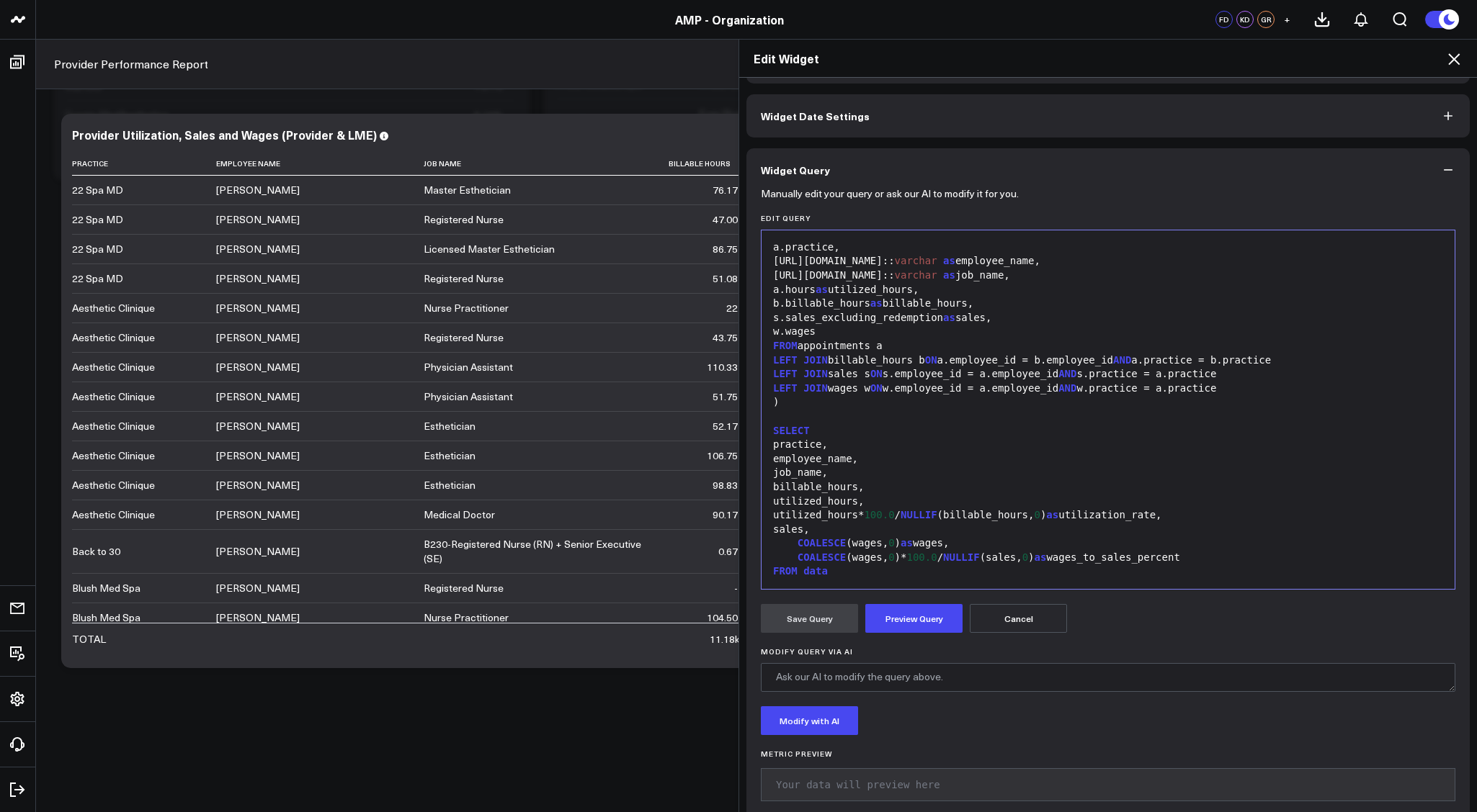
drag, startPoint x: 877, startPoint y: 408, endPoint x: 835, endPoint y: 411, distance: 42.1
click at [877, 410] on div at bounding box center [1108, 417] width 678 height 15
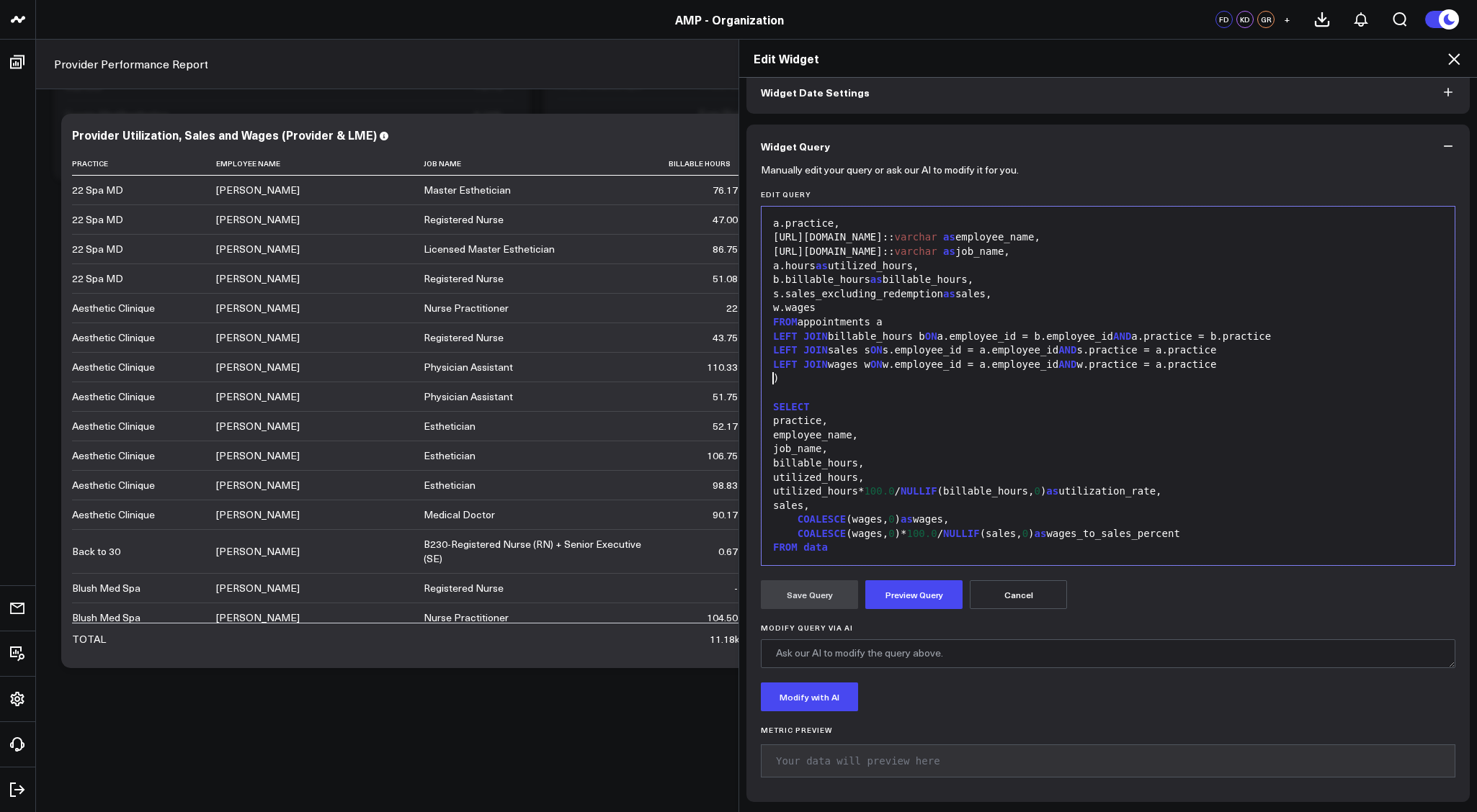
click at [1006, 414] on div "practice," at bounding box center [1108, 421] width 678 height 15
click at [804, 359] on span "JOIN" at bounding box center [816, 364] width 24 height 11
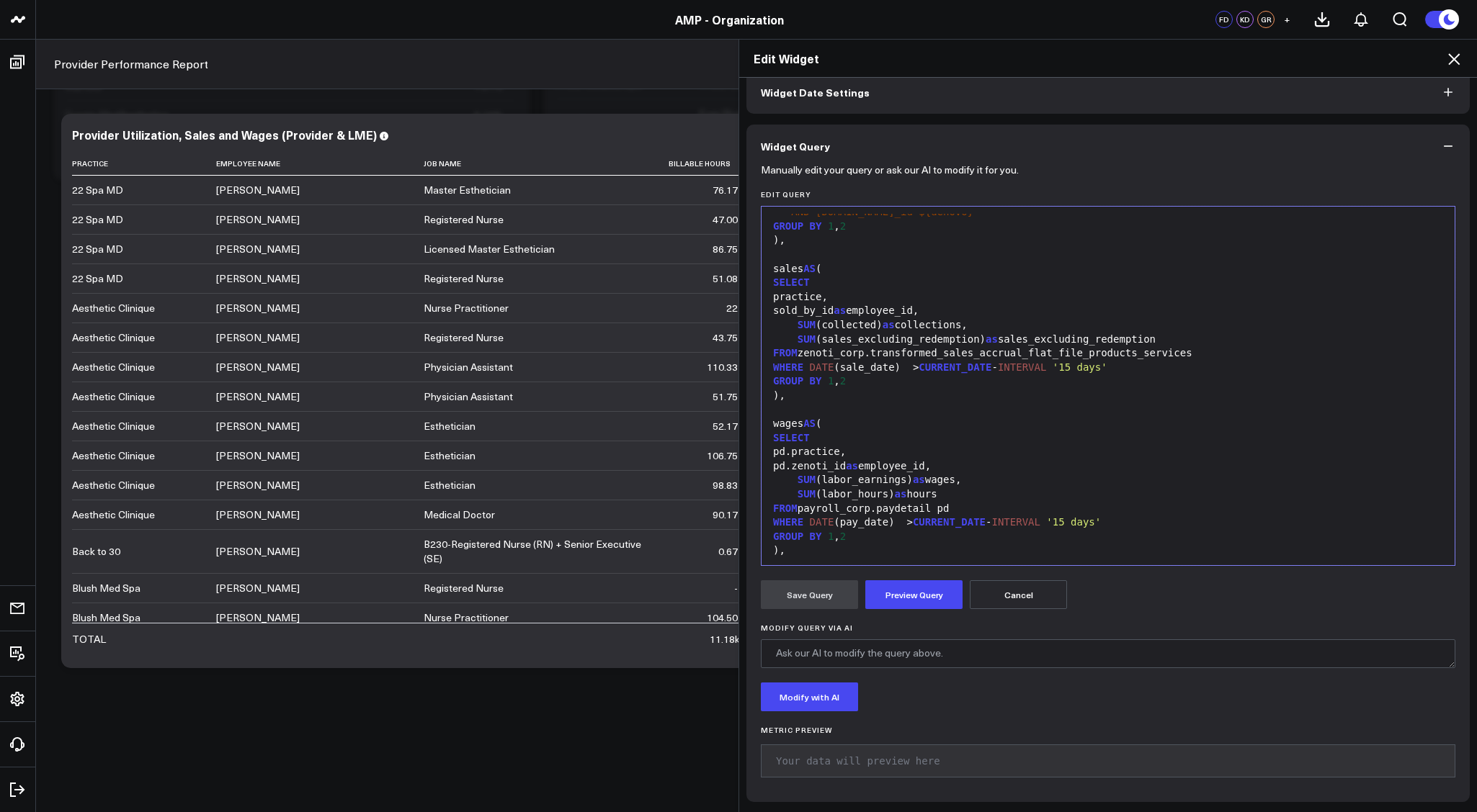
click at [834, 347] on div "FROM zenoti_corp.transformed_sales_accrual_flat_file_products_services" at bounding box center [1108, 354] width 678 height 15
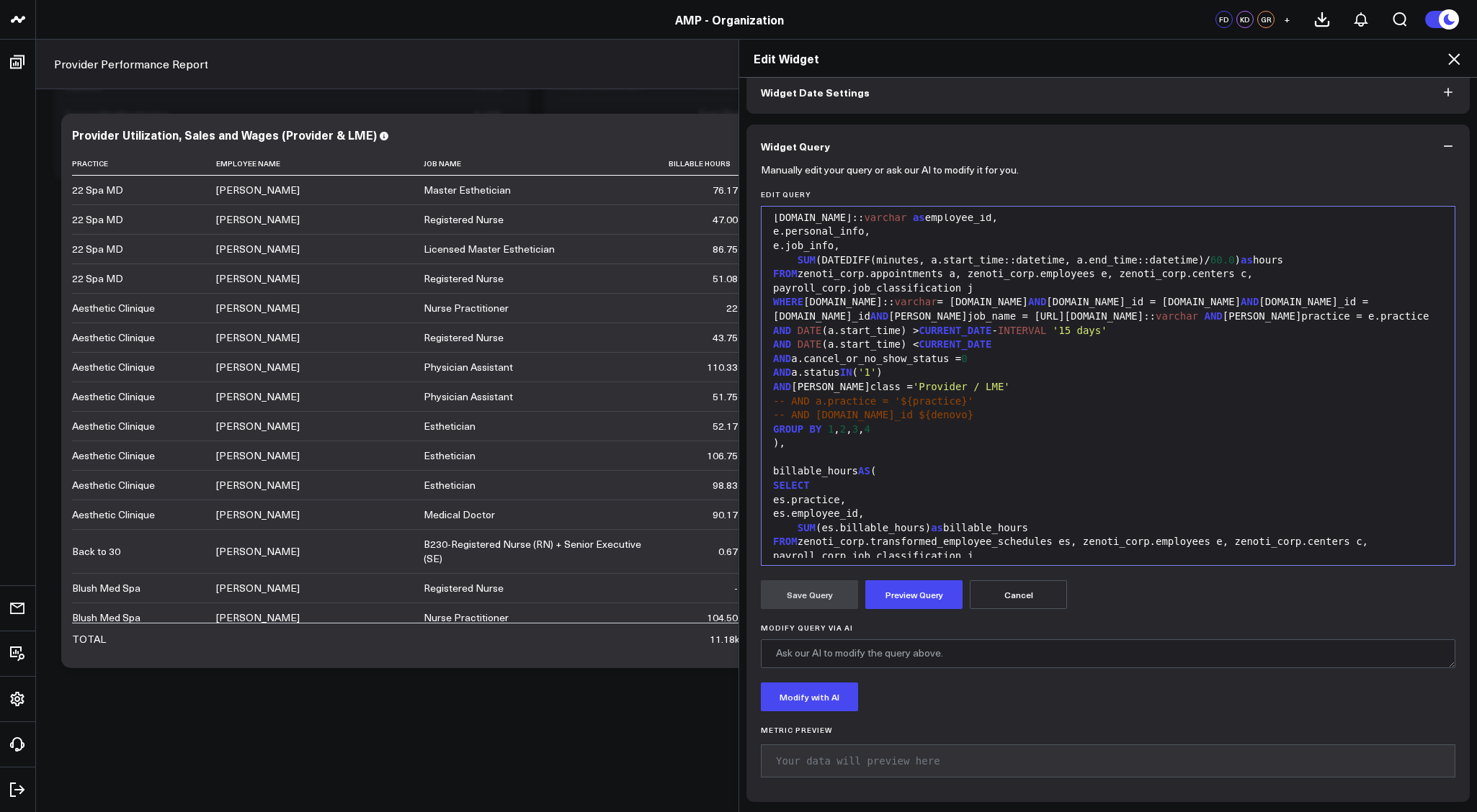
scroll to position [72, 0]
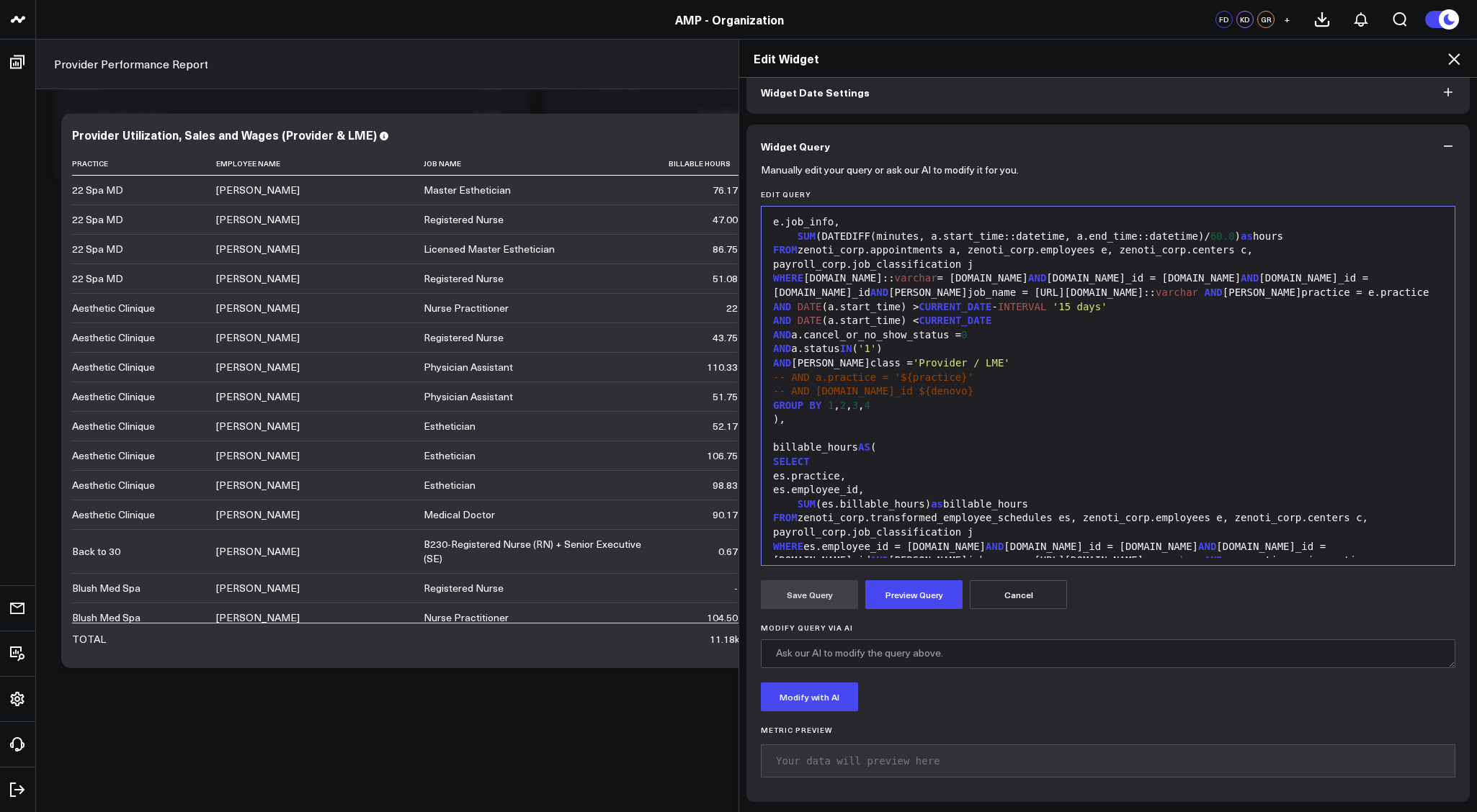
click at [983, 371] on div "-- AND a.practice = '${practice}'" at bounding box center [1108, 378] width 678 height 15
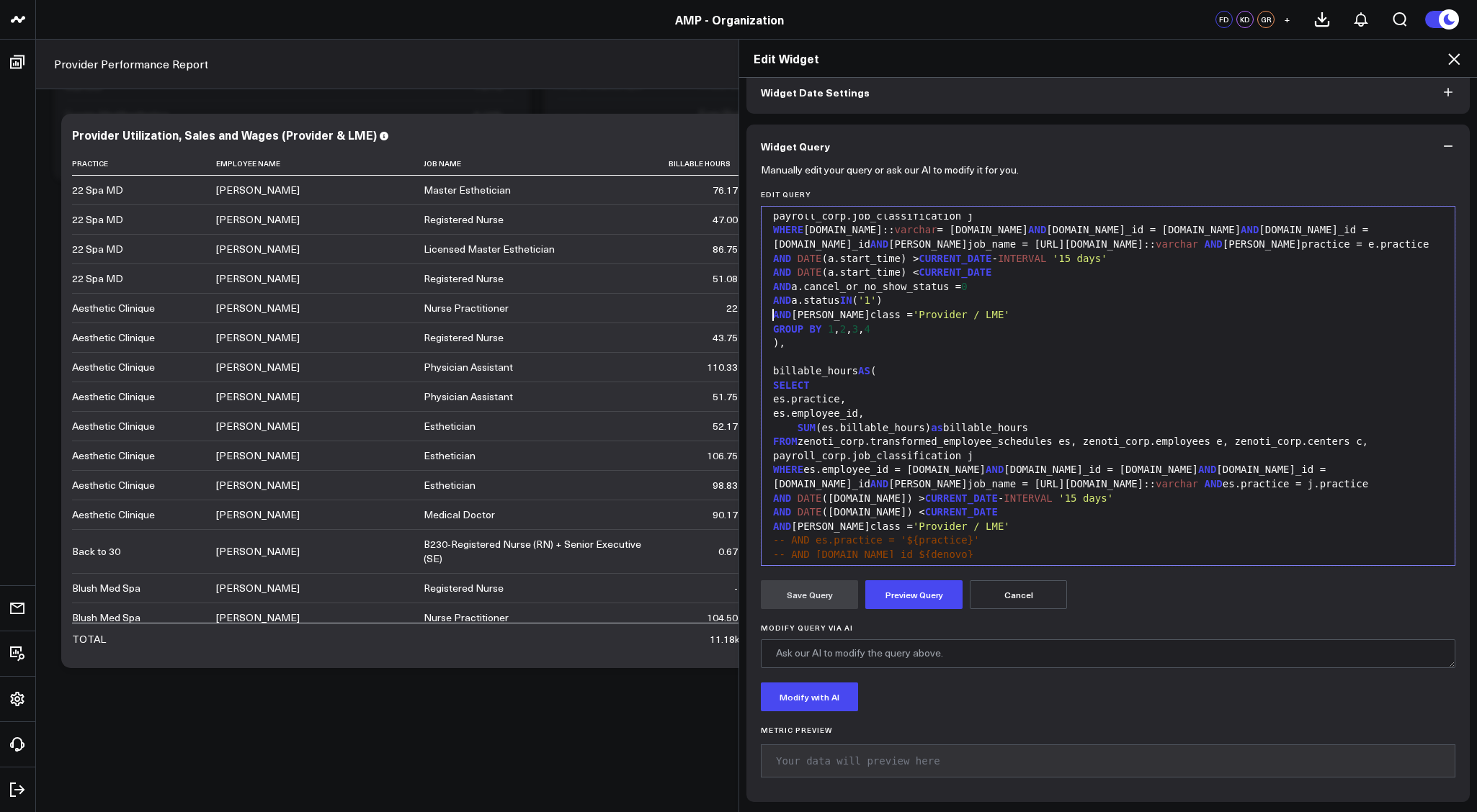
scroll to position [192, 0]
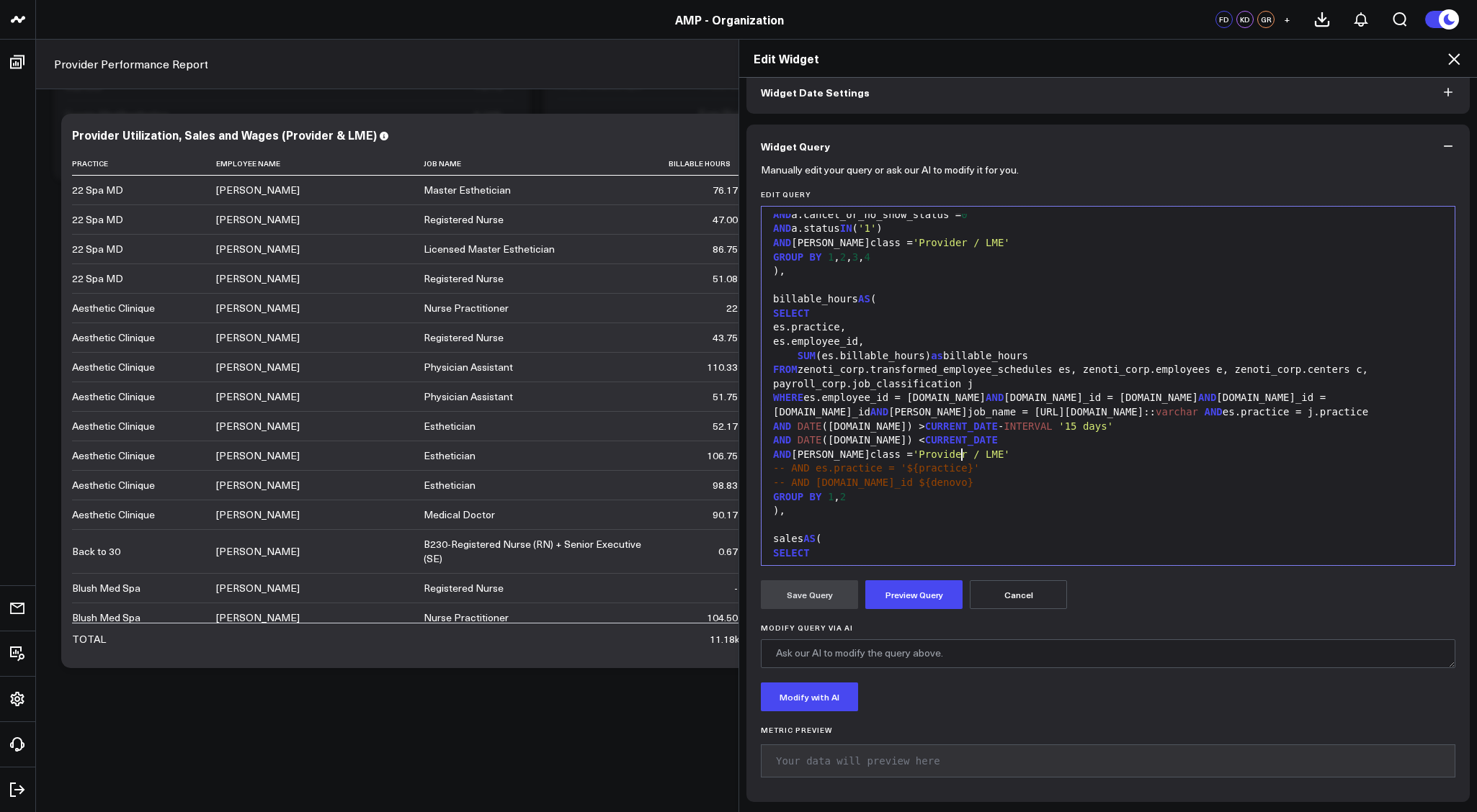
click at [994, 462] on div "-- AND es.practice = '${practice}'" at bounding box center [1108, 469] width 678 height 15
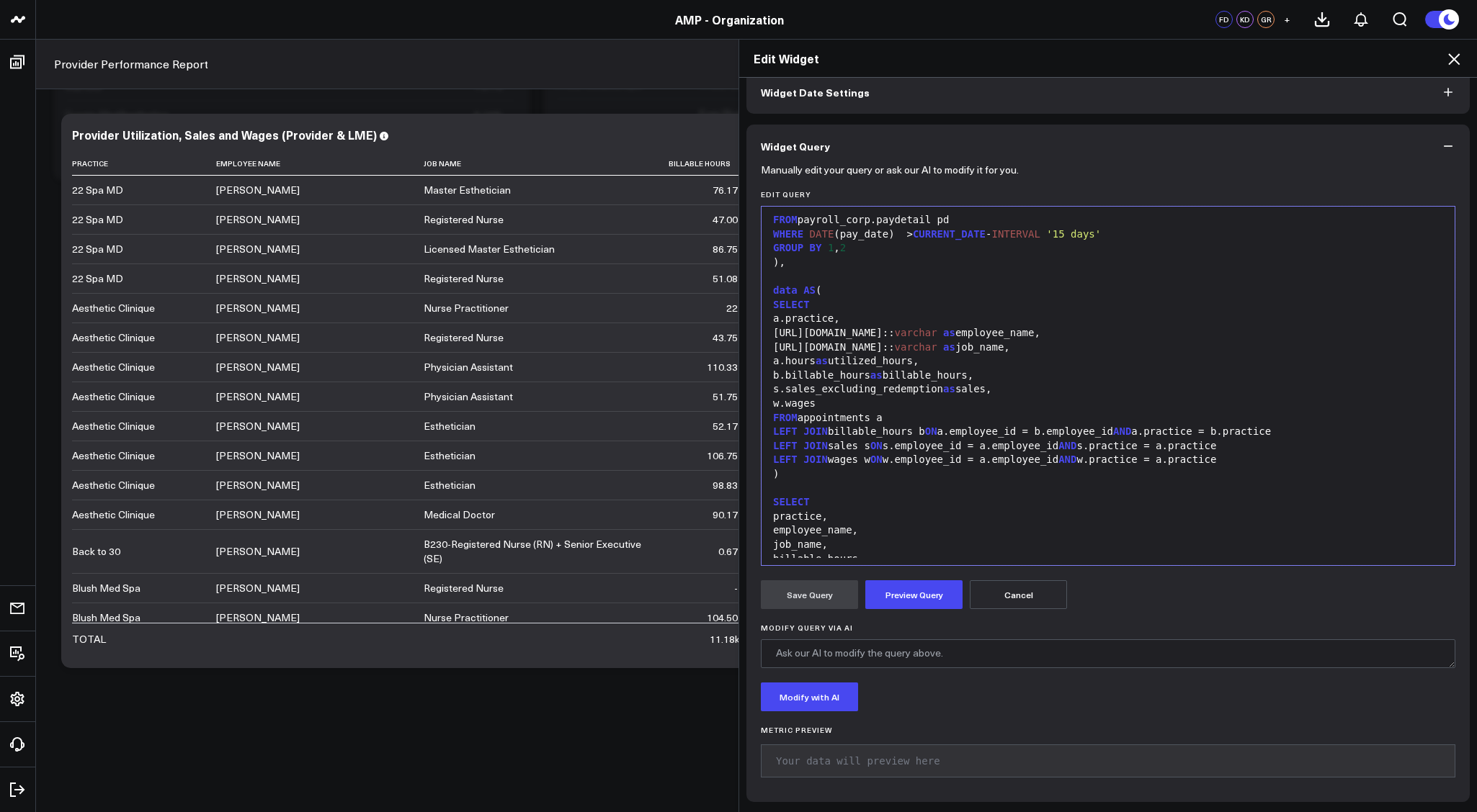
scroll to position [699, 0]
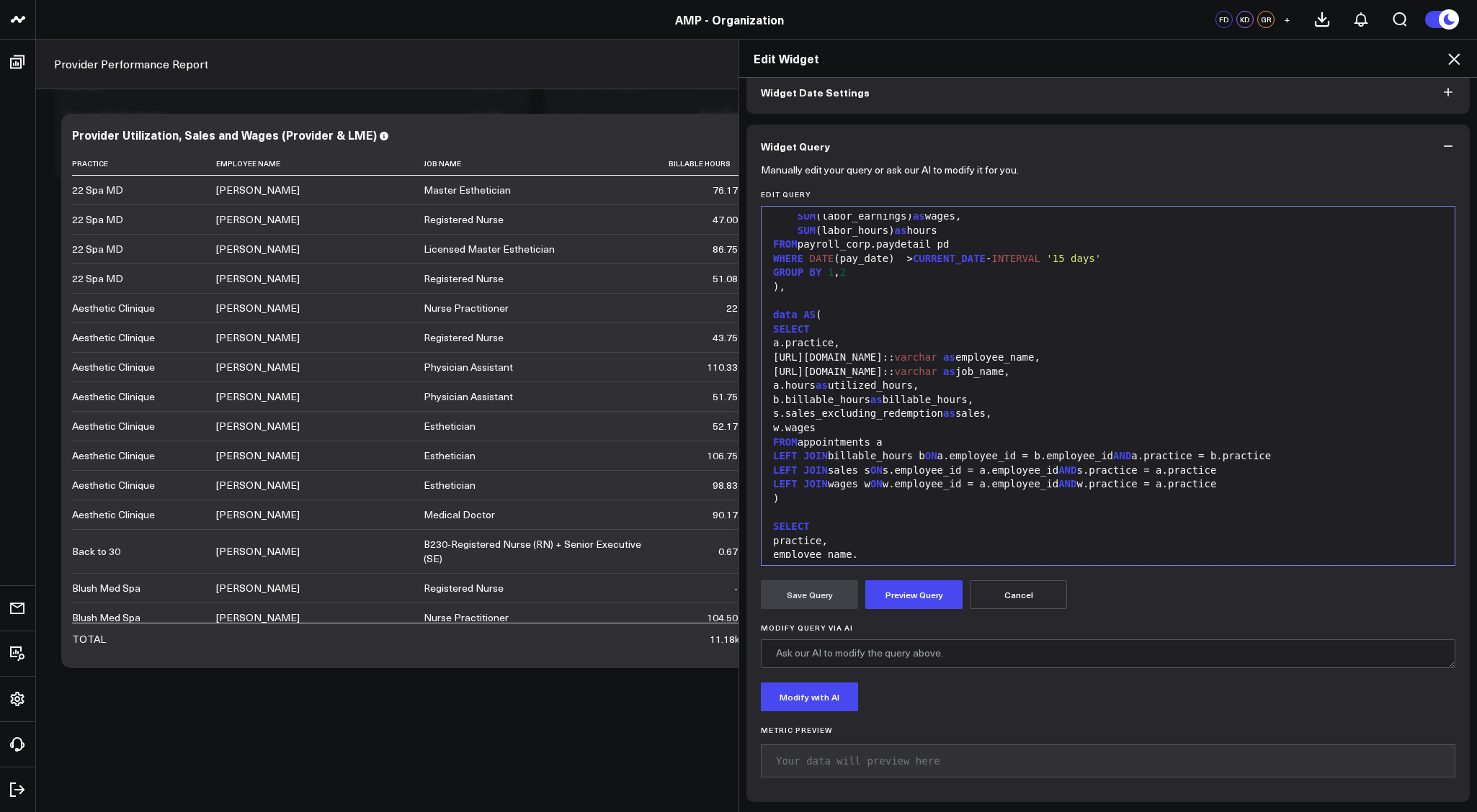
click at [894, 436] on div "FROM appointments a" at bounding box center [1108, 443] width 678 height 15
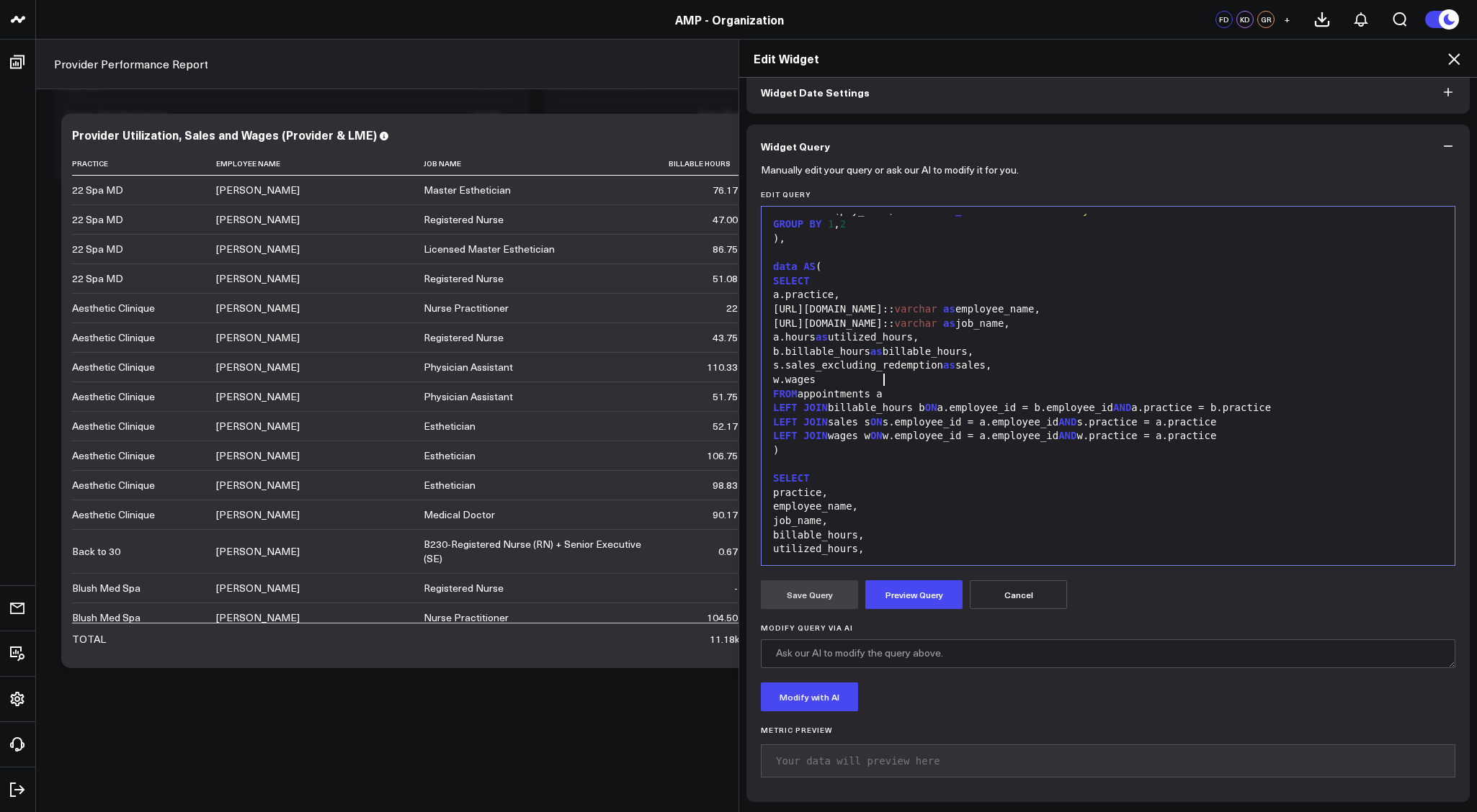
scroll to position [723, 0]
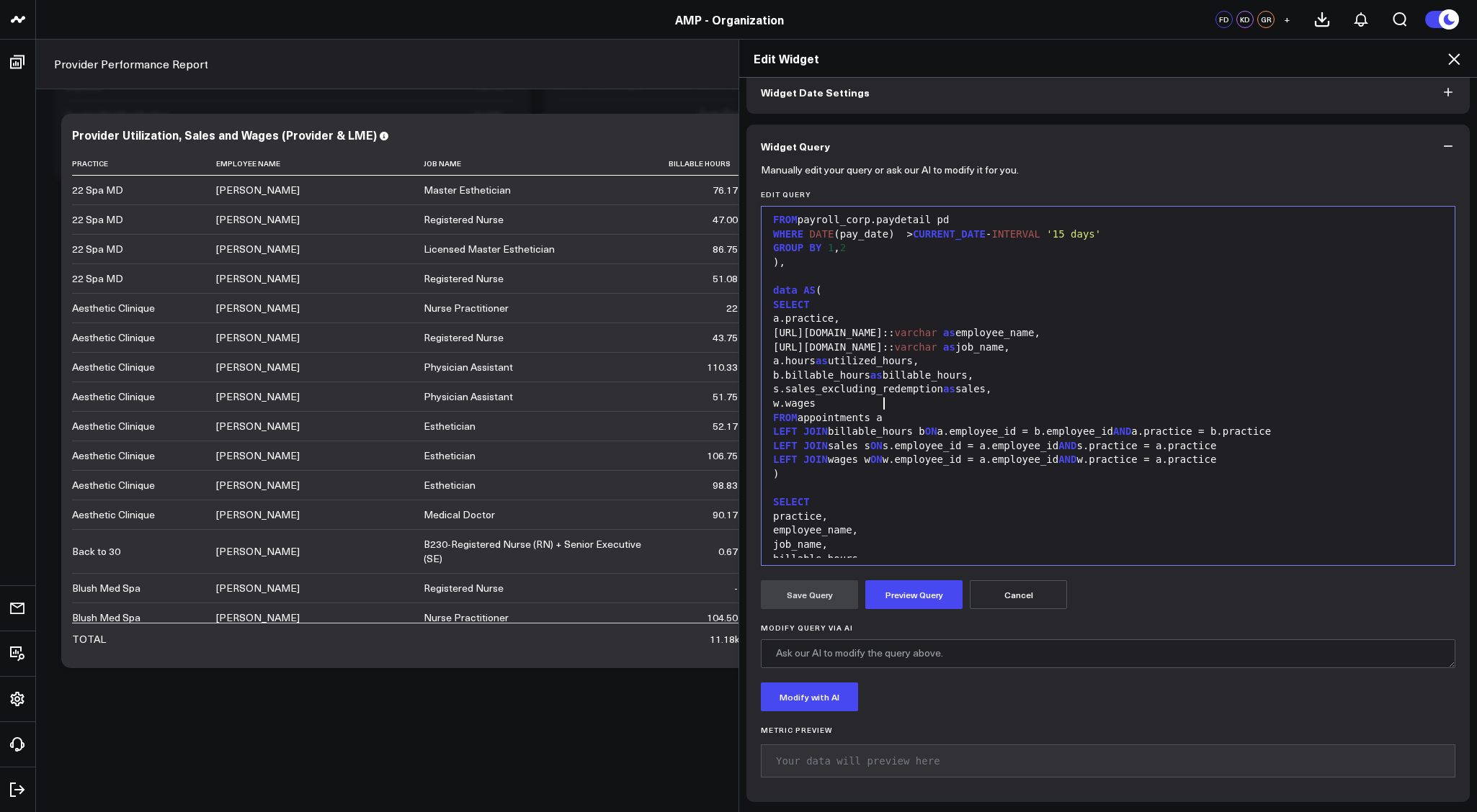
click at [1005, 412] on div "FROM appointments a" at bounding box center [1108, 419] width 678 height 15
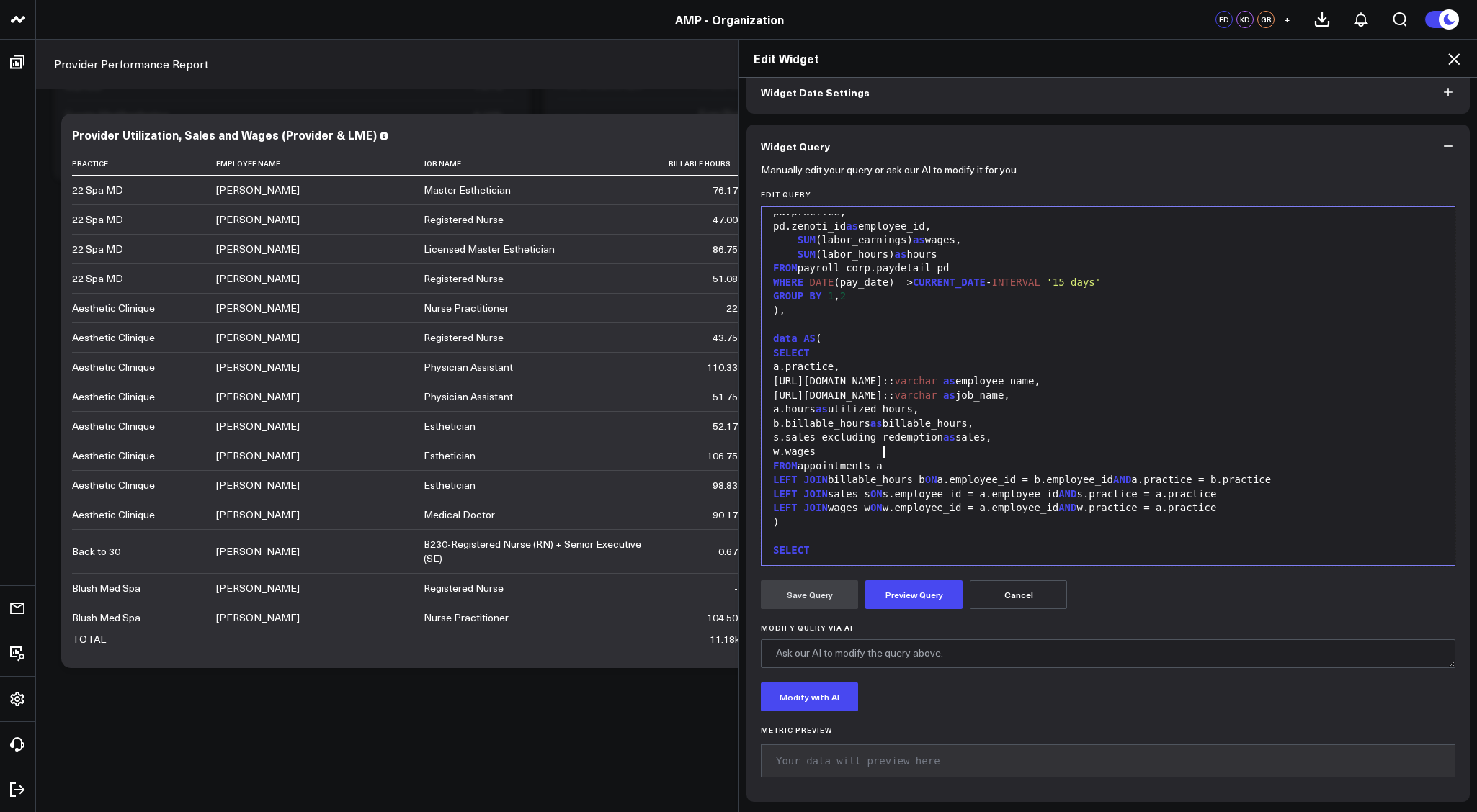
scroll to position [0, 0]
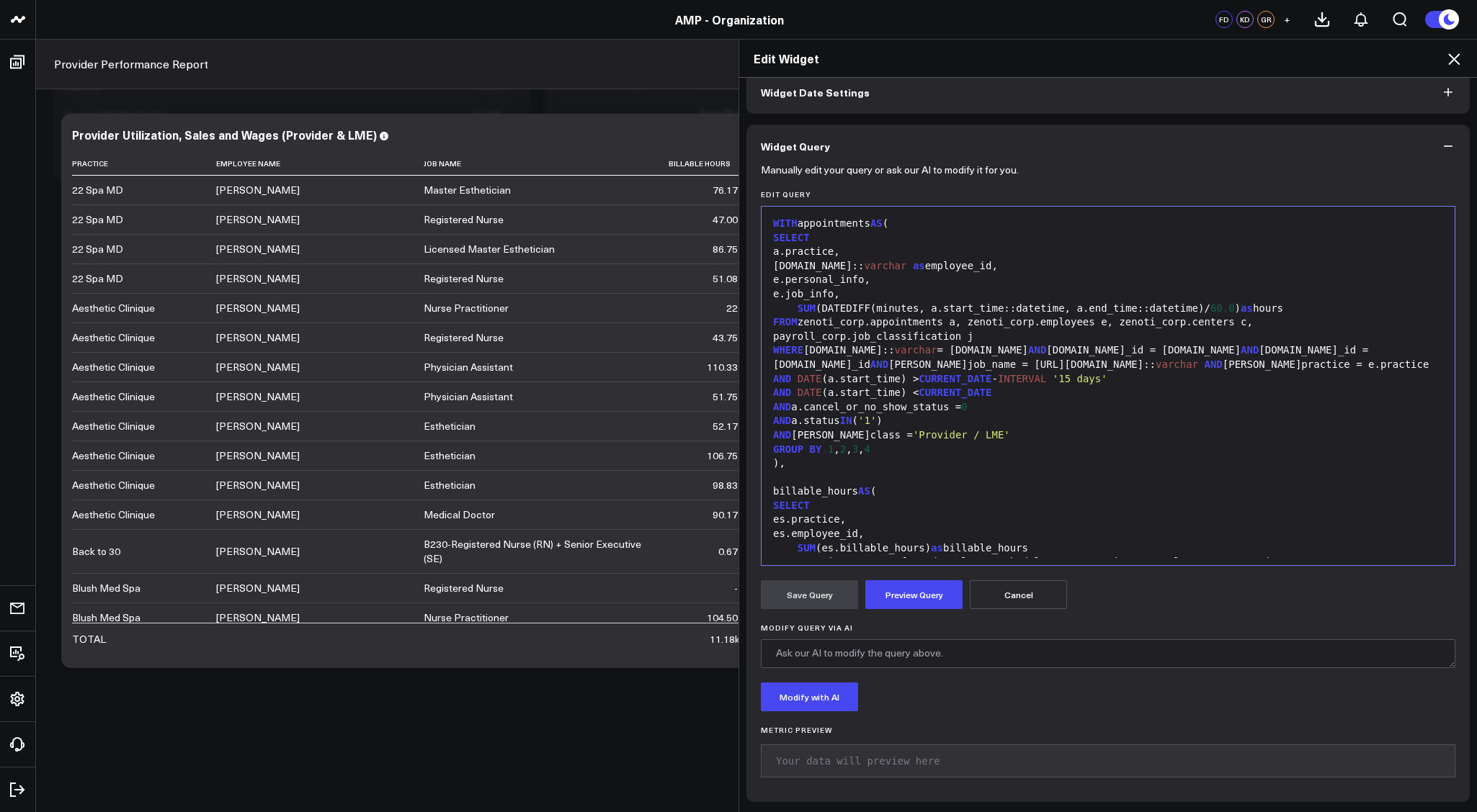
click at [878, 471] on div at bounding box center [1108, 478] width 678 height 15
click at [891, 457] on div ")," at bounding box center [1108, 464] width 678 height 15
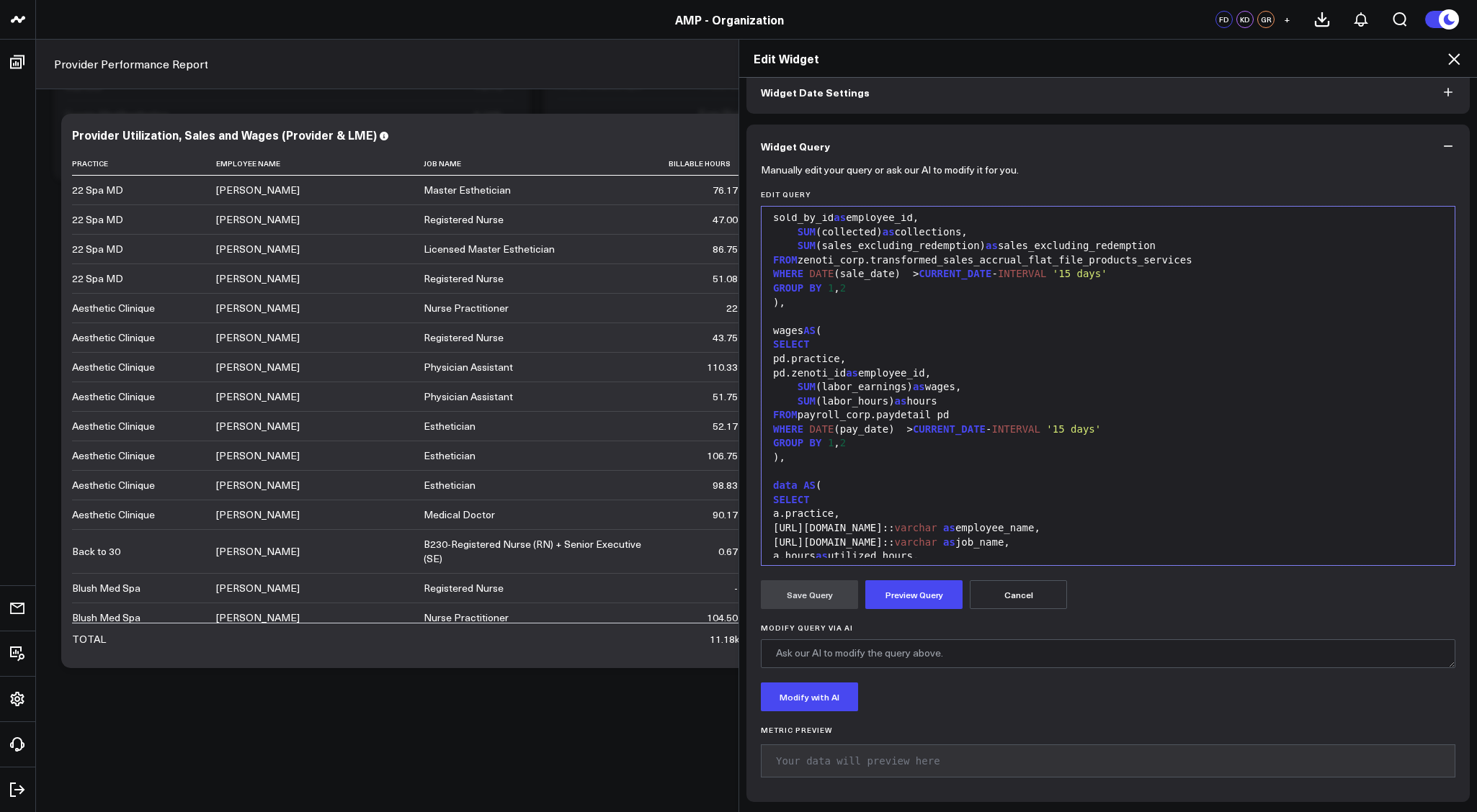
scroll to position [819, 0]
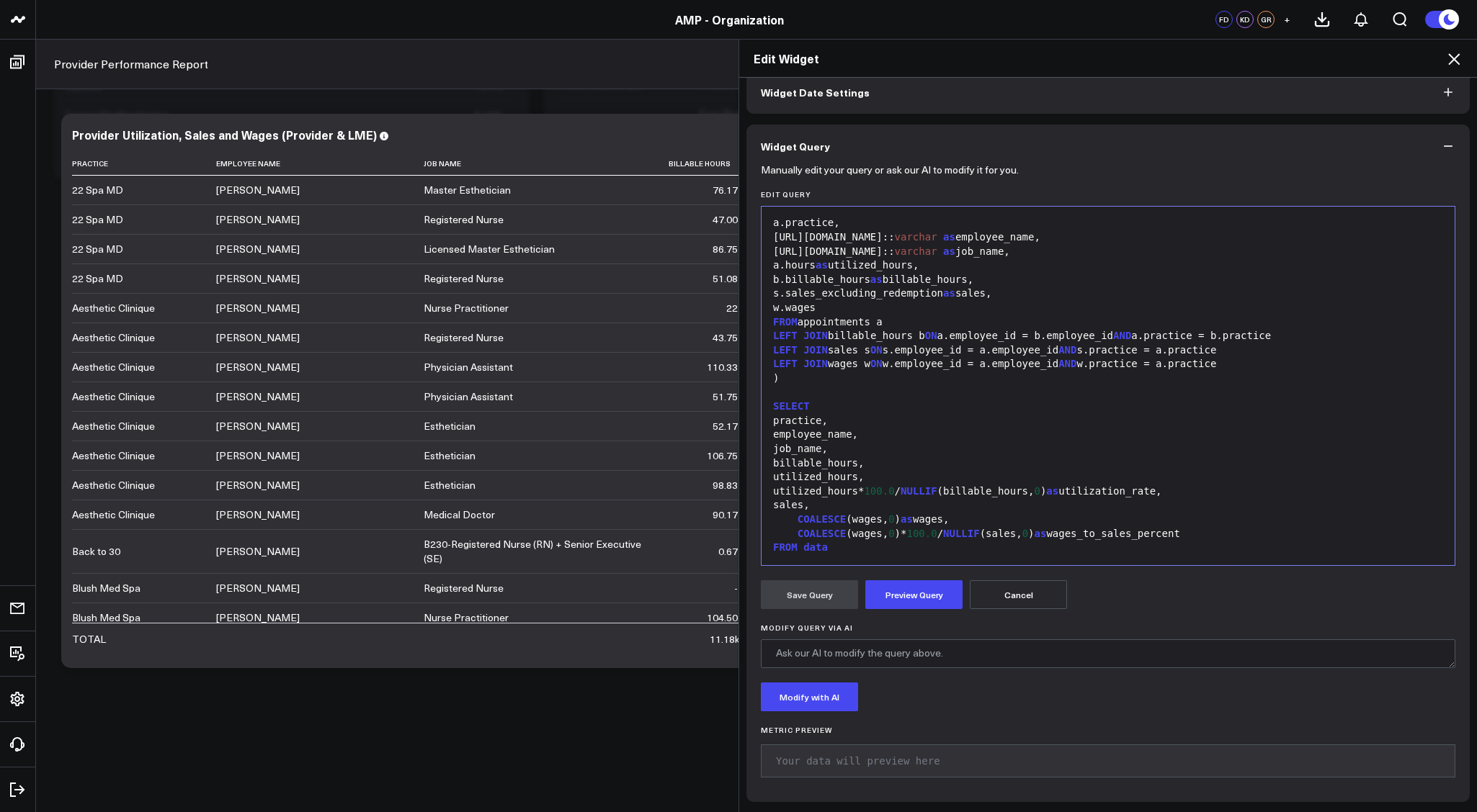
click at [902, 428] on div "employee_name," at bounding box center [1108, 435] width 678 height 15
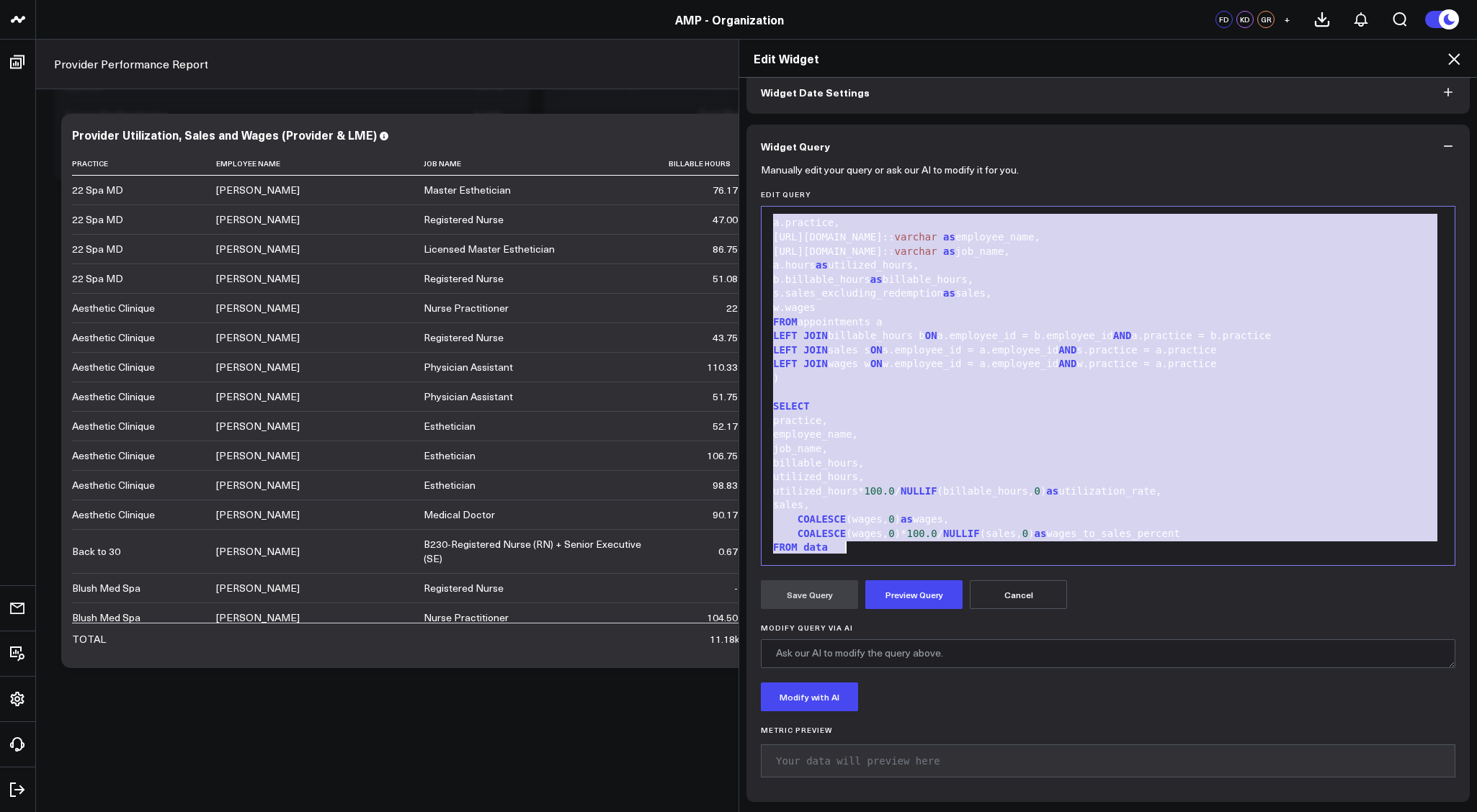
copy div "WITH appointments AS ( SELECT a.practice, [DOMAIN_NAME]:: varchar as employee_i…"
click at [909, 442] on div "job_name," at bounding box center [1108, 449] width 678 height 15
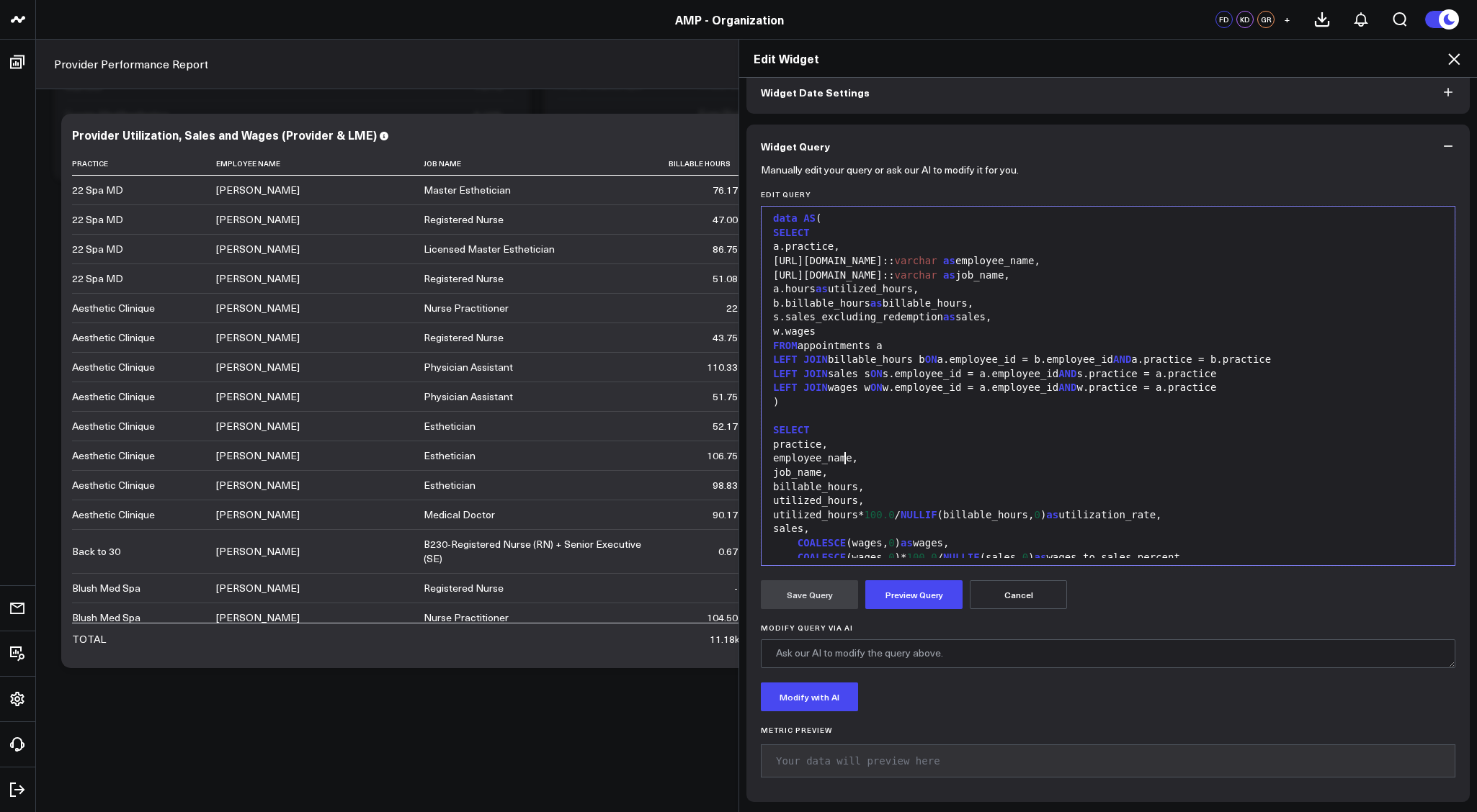
scroll to position [770, 0]
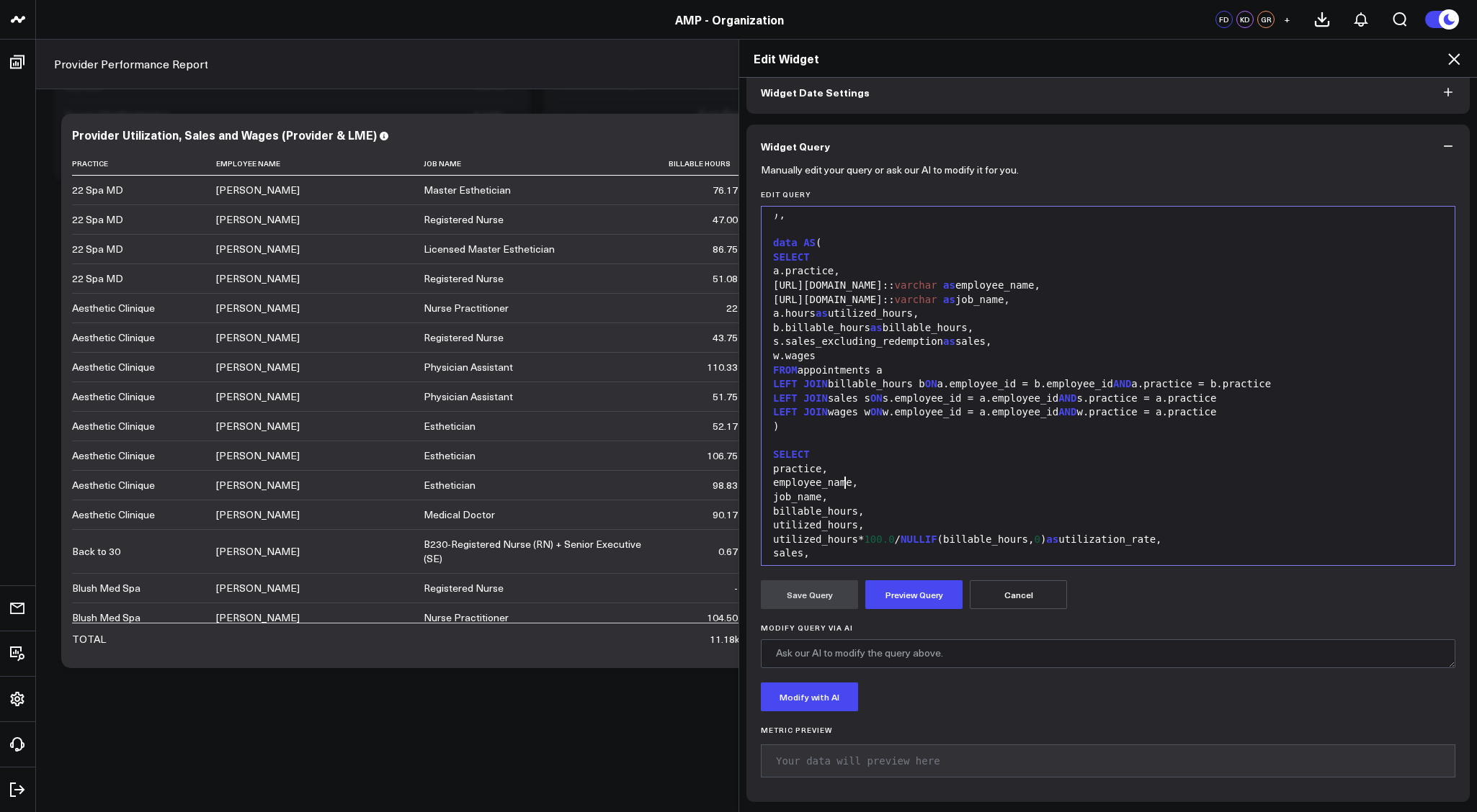
click at [843, 434] on div at bounding box center [1108, 441] width 678 height 15
click at [812, 364] on div "FROM appointments a" at bounding box center [1108, 371] width 678 height 15
click at [830, 377] on div "LEFT JOIN billable_hours b ON a.employee_id = b.employee_id AND a.practice = b.…" at bounding box center [1108, 384] width 678 height 15
click at [821, 364] on div "FROM appointments a" at bounding box center [1108, 371] width 678 height 15
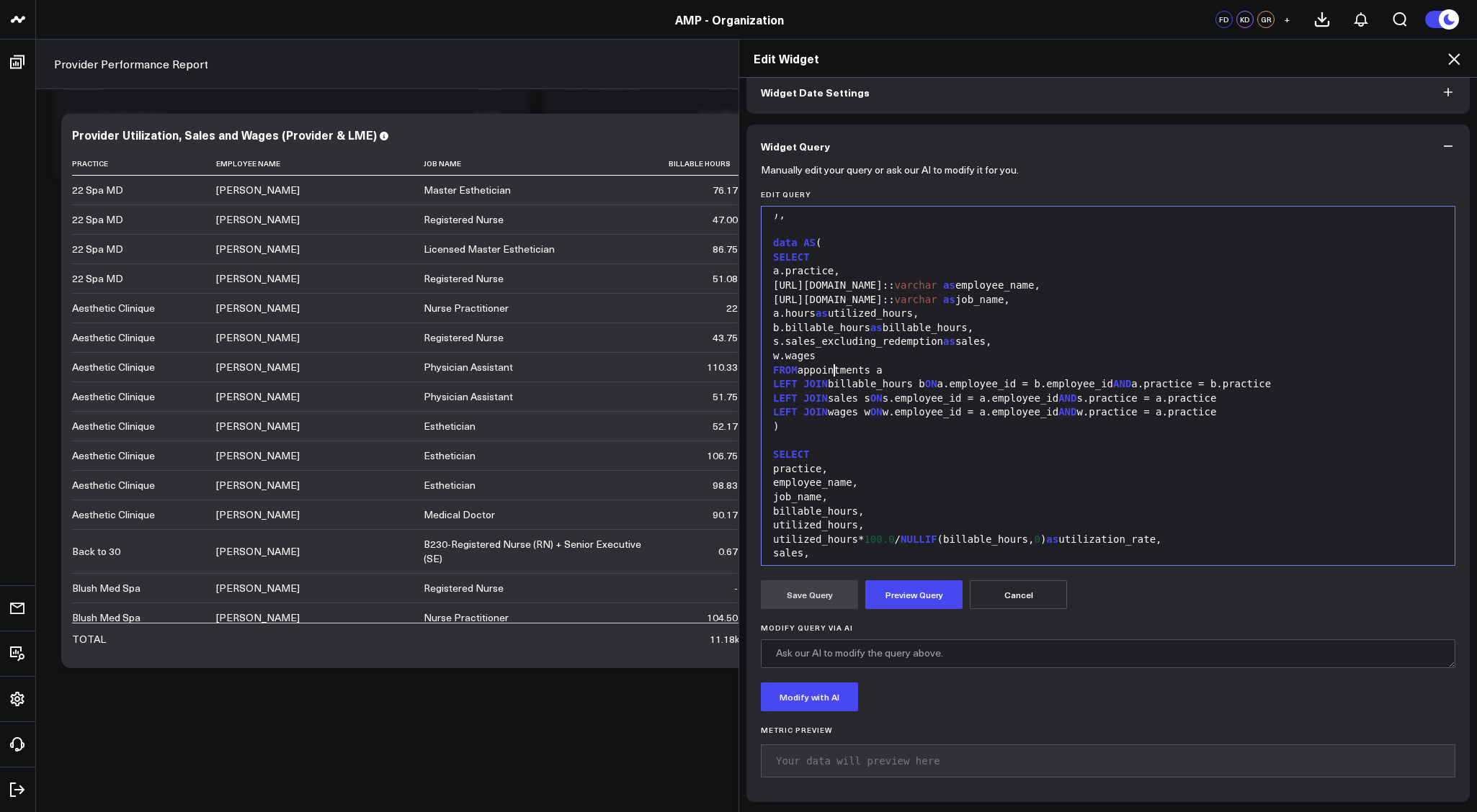
click at [821, 364] on div "FROM appointments a" at bounding box center [1108, 371] width 678 height 15
click at [831, 420] on div ")" at bounding box center [1108, 427] width 678 height 15
click at [839, 406] on div "LEFT JOIN wages w ON w.employee_id = a.employee_id AND [PERSON_NAME]practice = …" at bounding box center [1108, 412] width 678 height 15
click at [915, 406] on div "LEFT JOIN wages w ON w.employee_id = a.employee_id AND [PERSON_NAME]practice = …" at bounding box center [1108, 412] width 678 height 15
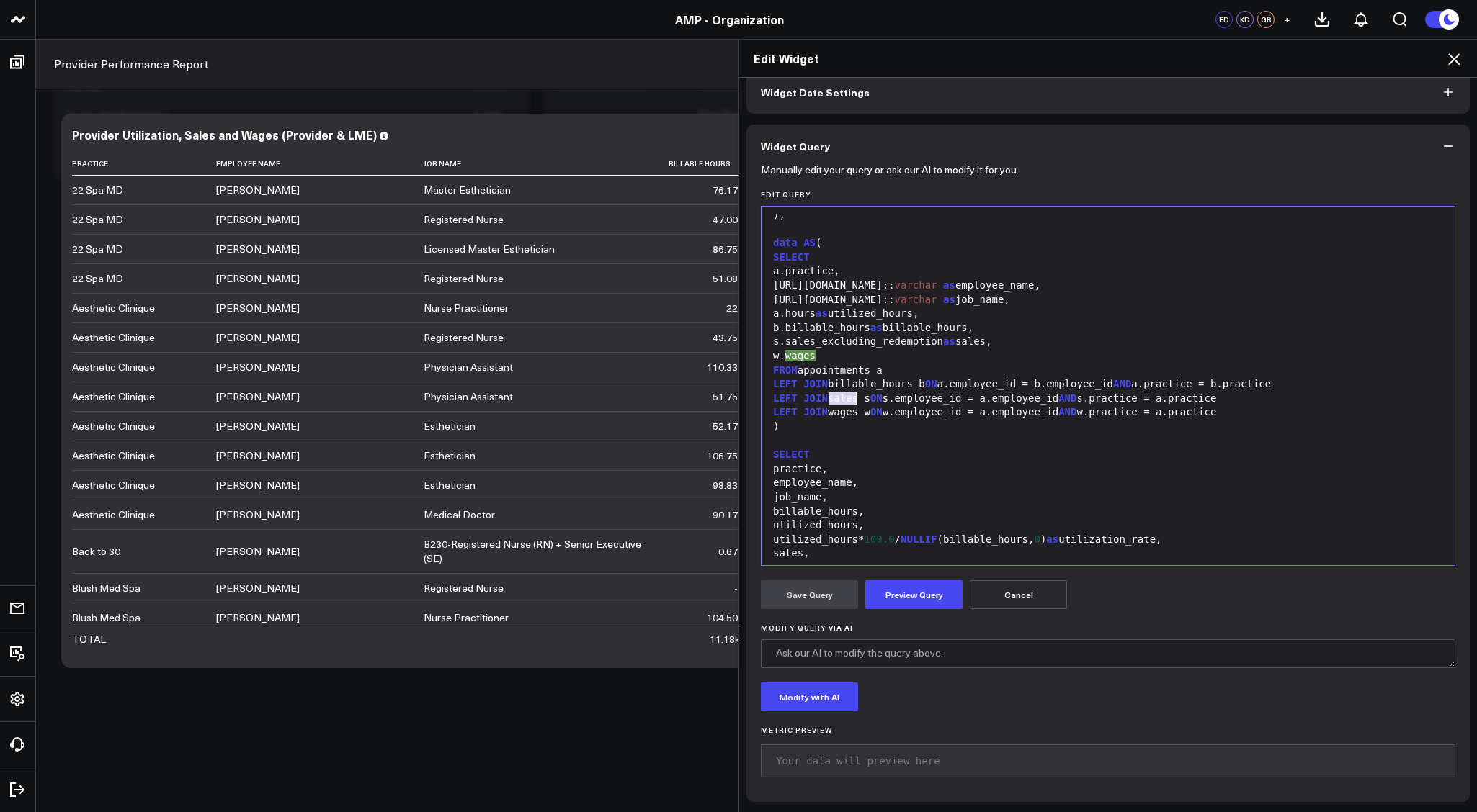
click at [834, 434] on div at bounding box center [1108, 441] width 678 height 15
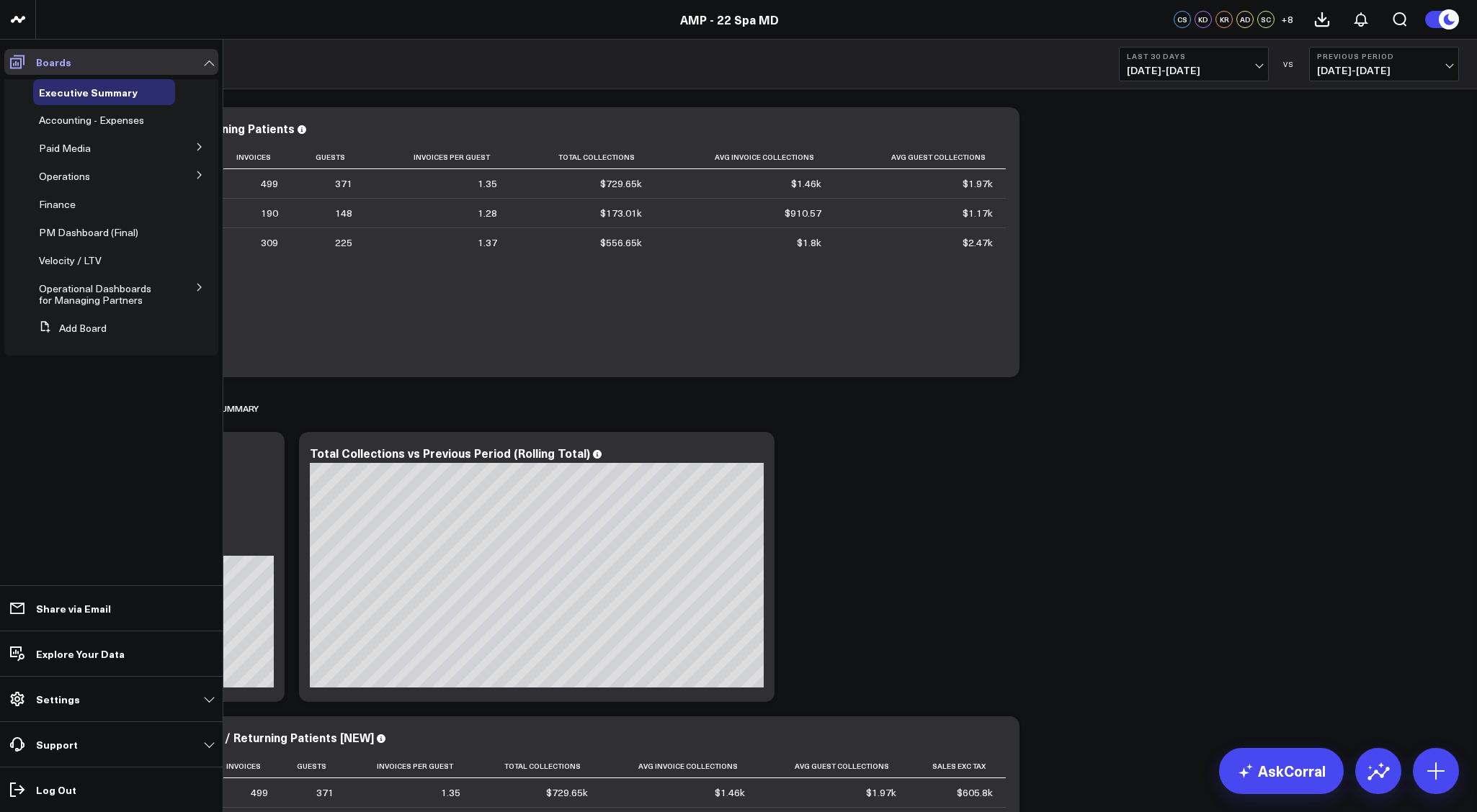
click at [12, 70] on icon at bounding box center [17, 62] width 17 height 17
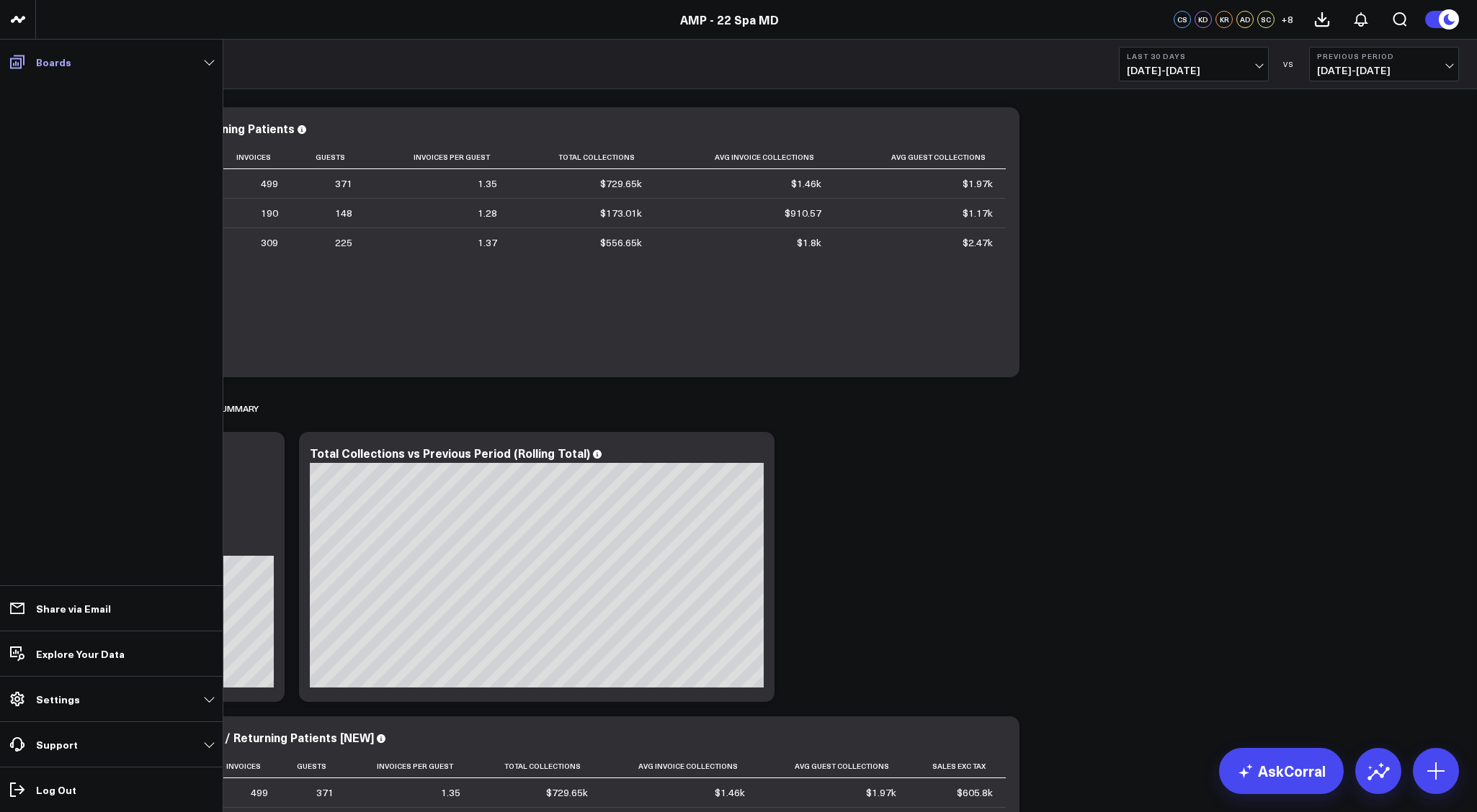
click at [12, 70] on icon at bounding box center [17, 62] width 17 height 17
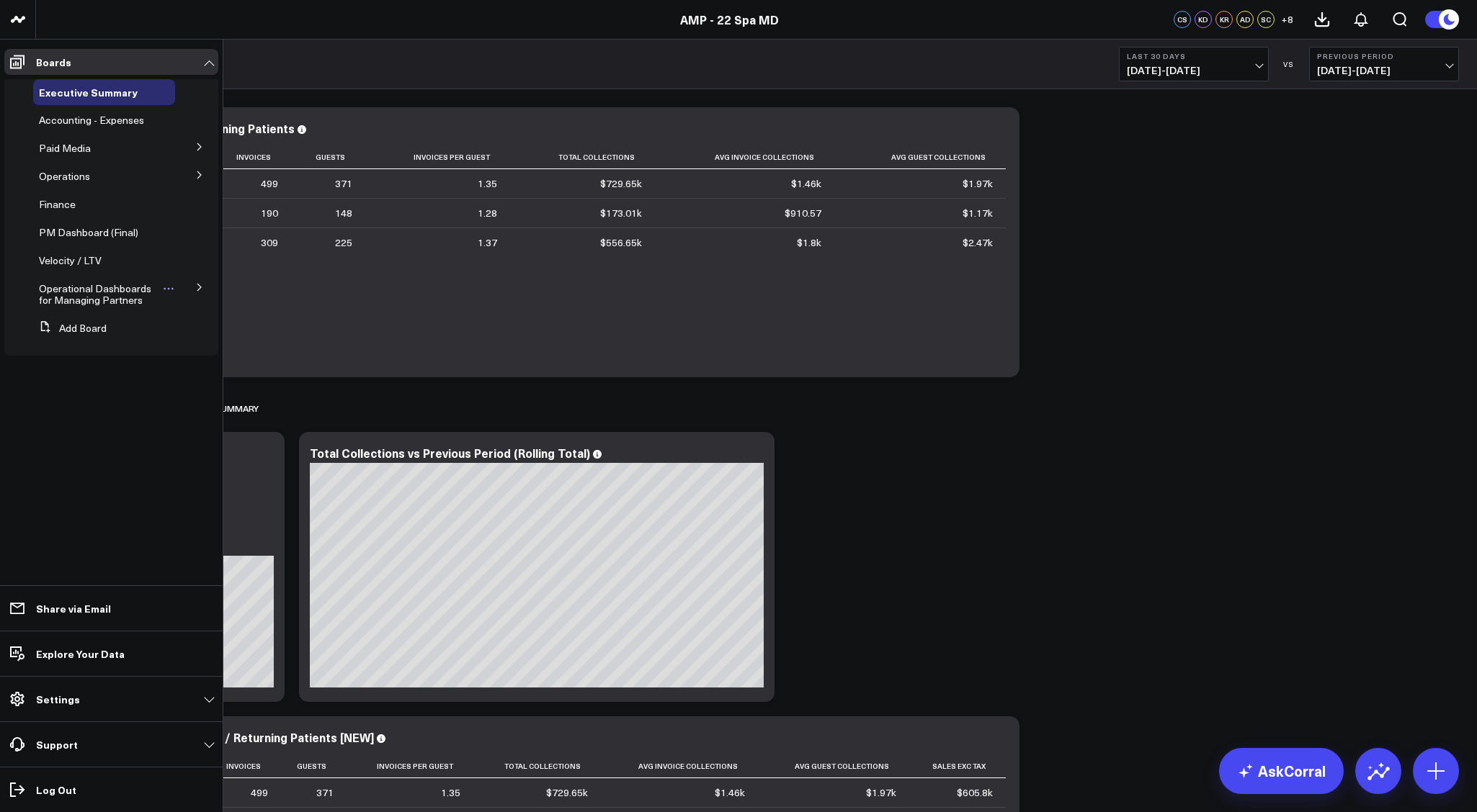
click at [98, 291] on span "Operational Dashboards for Managing Partners" at bounding box center [95, 294] width 112 height 25
click at [199, 286] on icon at bounding box center [199, 287] width 3 height 7
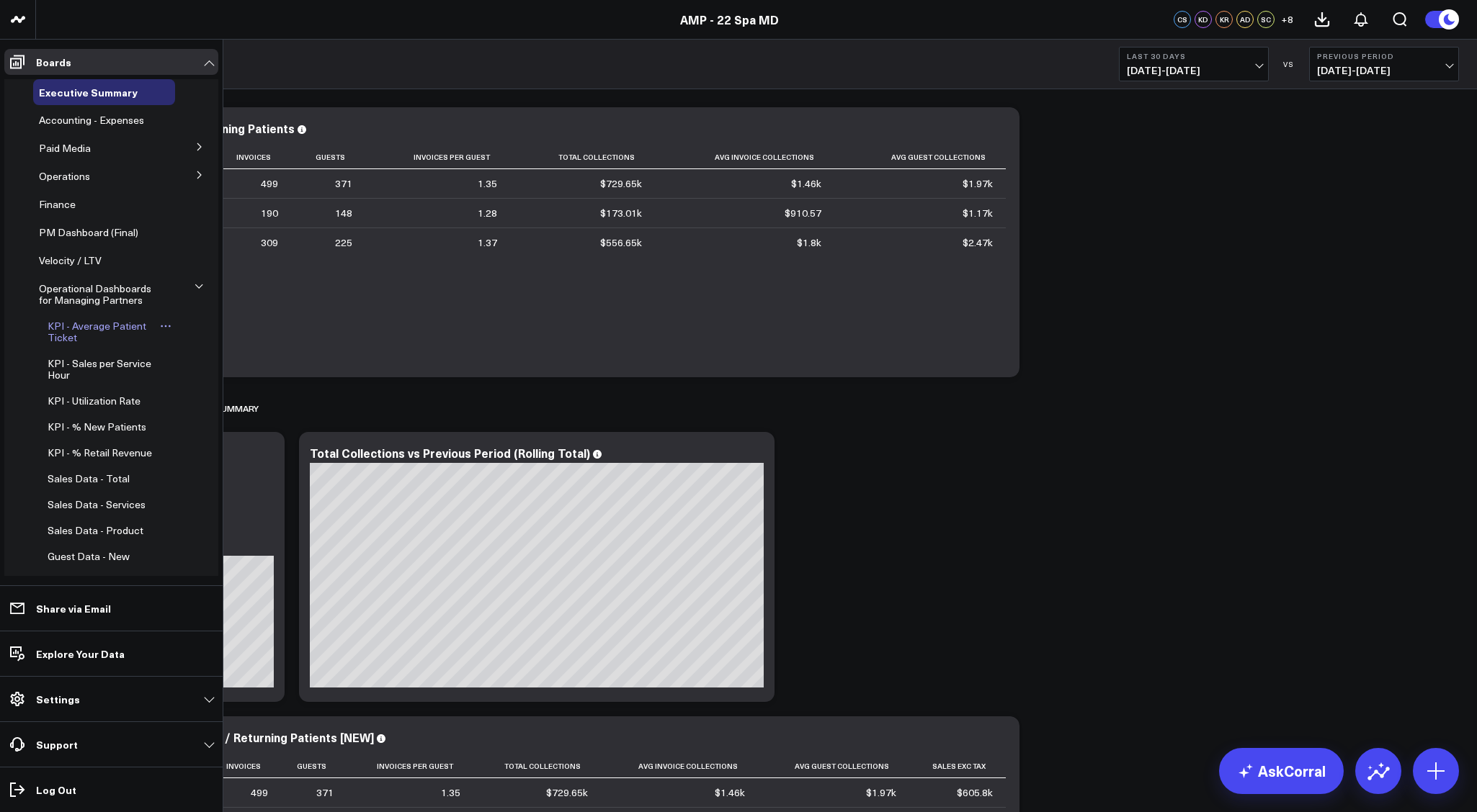
click at [93, 325] on span "KPI - Average Patient Ticket" at bounding box center [97, 331] width 99 height 25
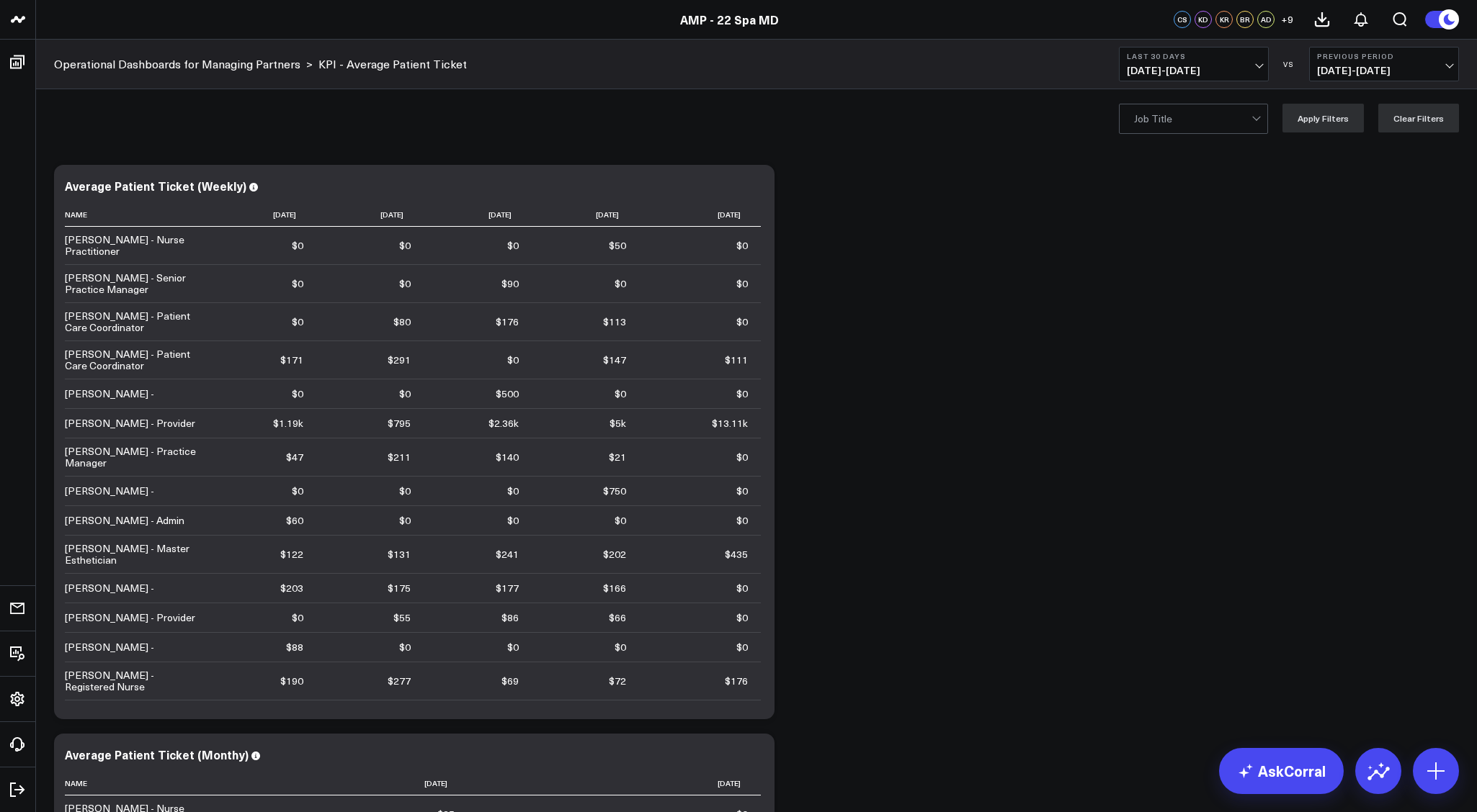
scroll to position [23, 0]
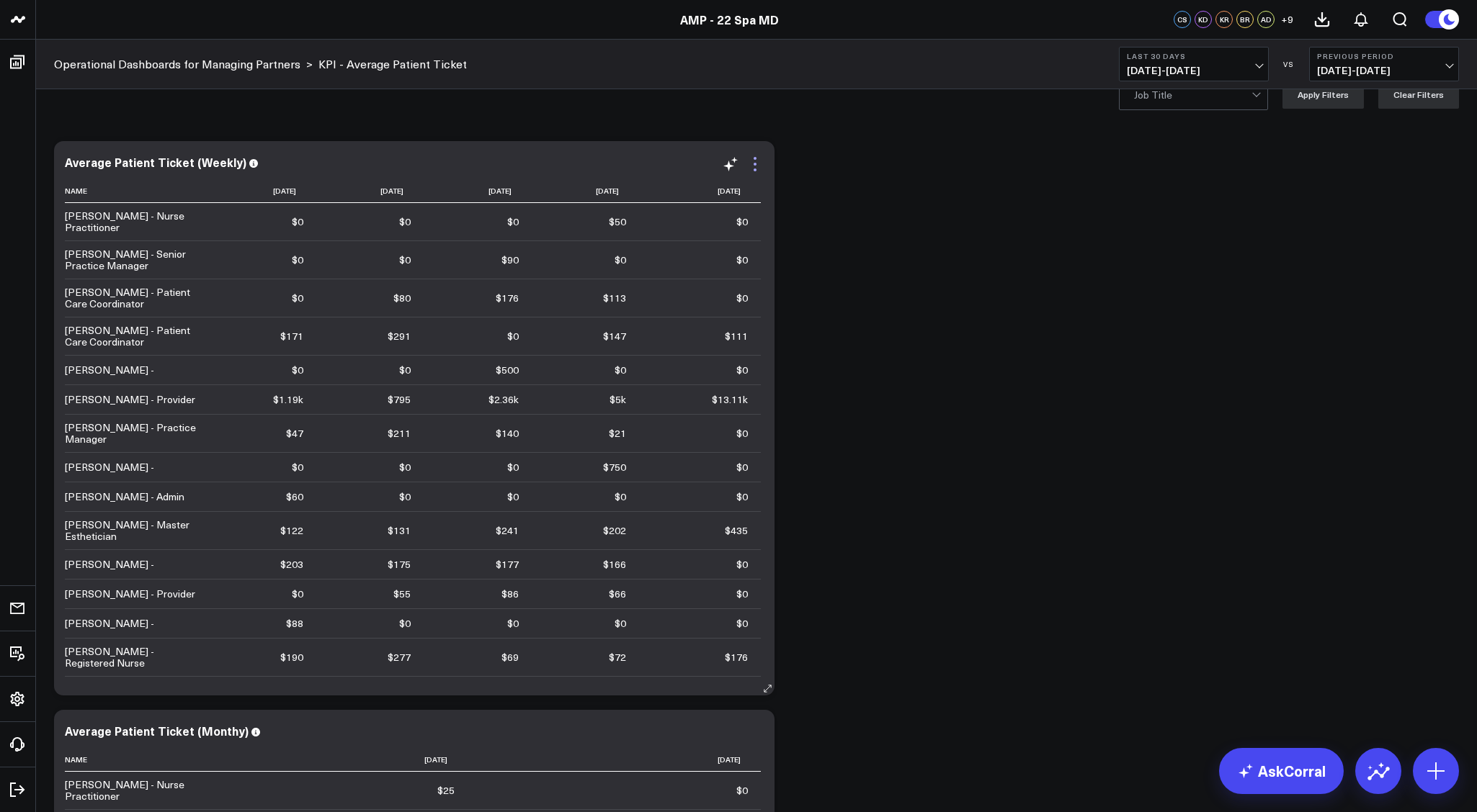
click at [755, 168] on icon at bounding box center [755, 164] width 17 height 17
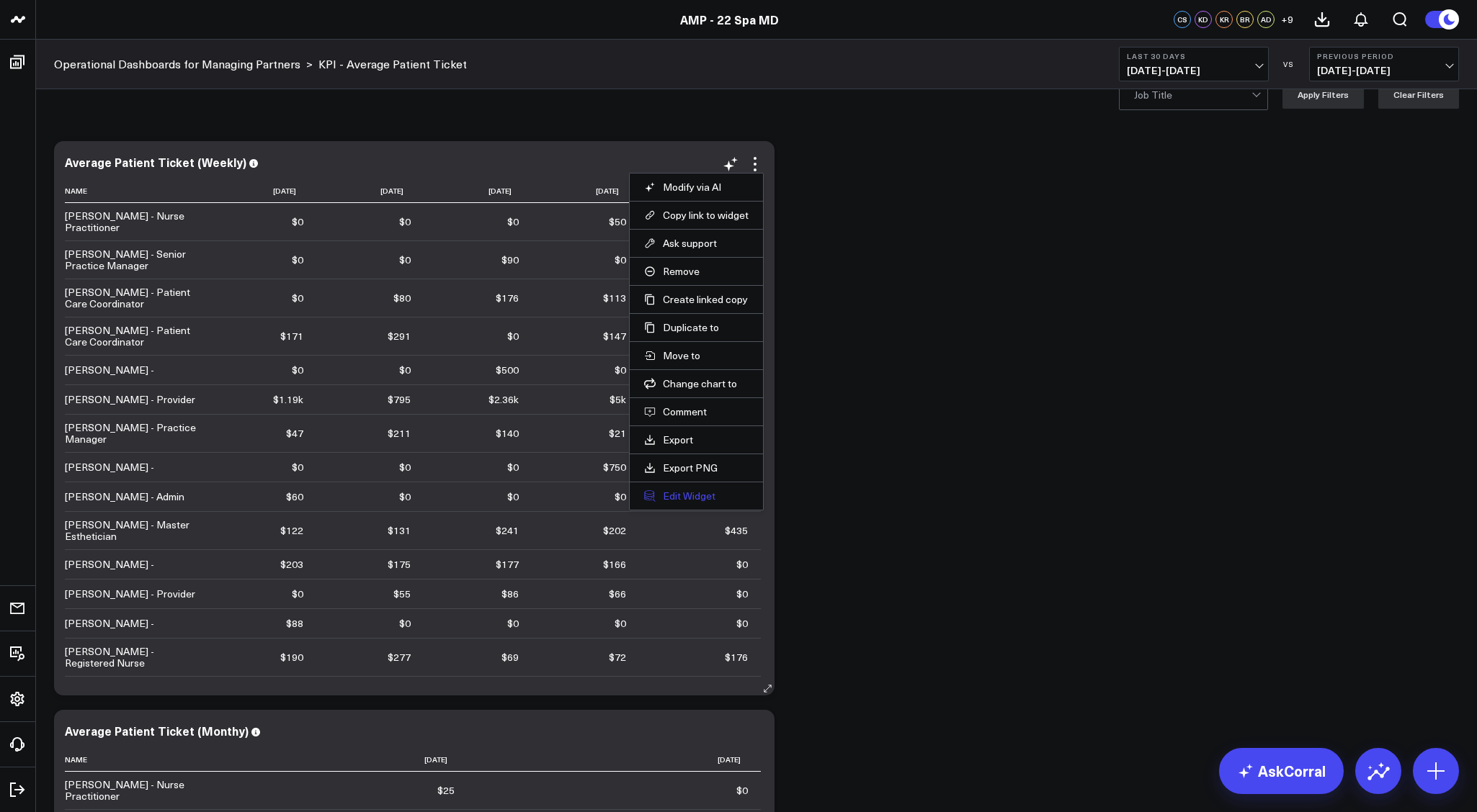
click at [690, 498] on button "Edit Widget" at bounding box center [696, 496] width 105 height 13
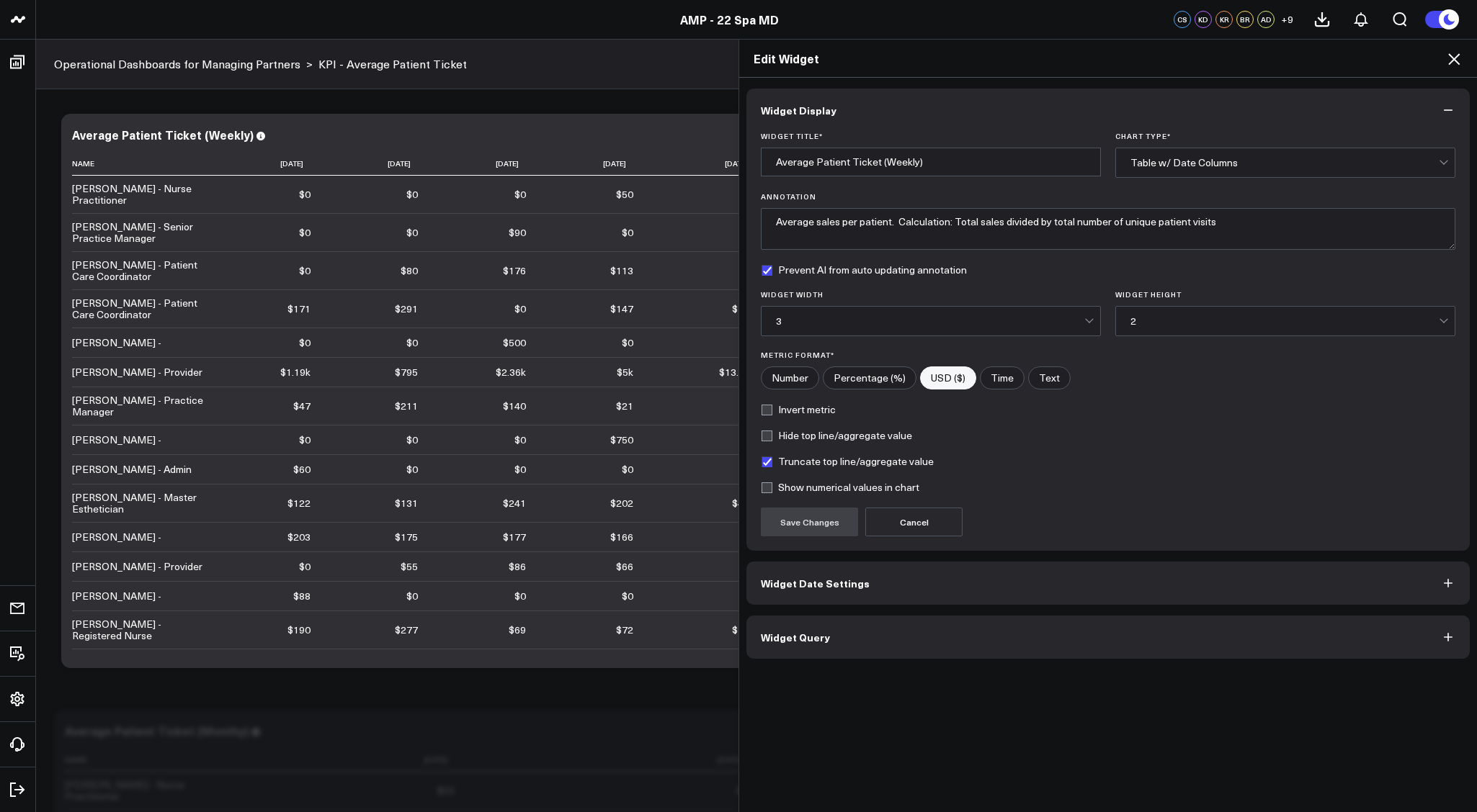
click at [814, 643] on span "Widget Query" at bounding box center [795, 636] width 69 height 11
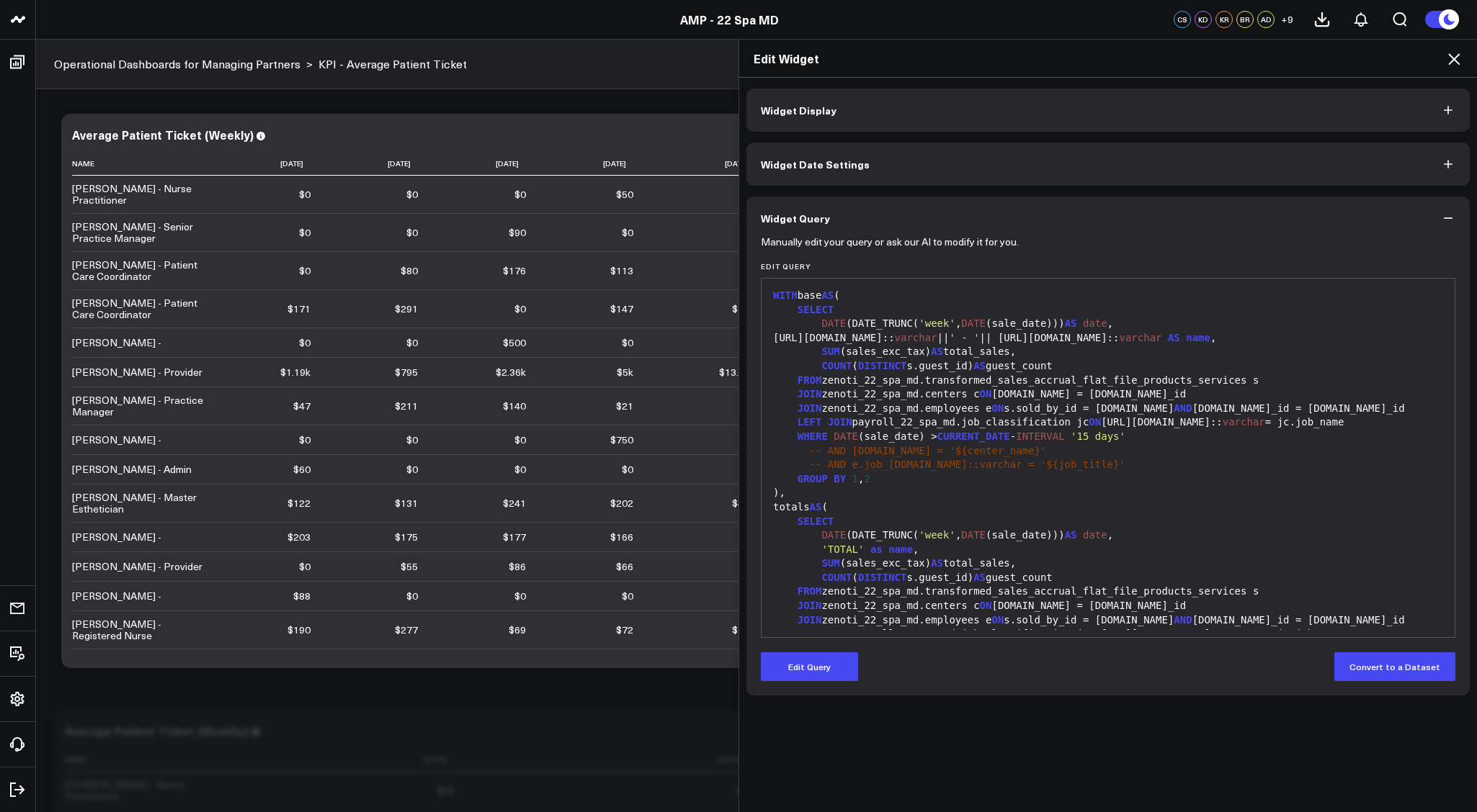
click at [1165, 472] on div "GROUP BY 1 , 2" at bounding box center [1108, 479] width 678 height 15
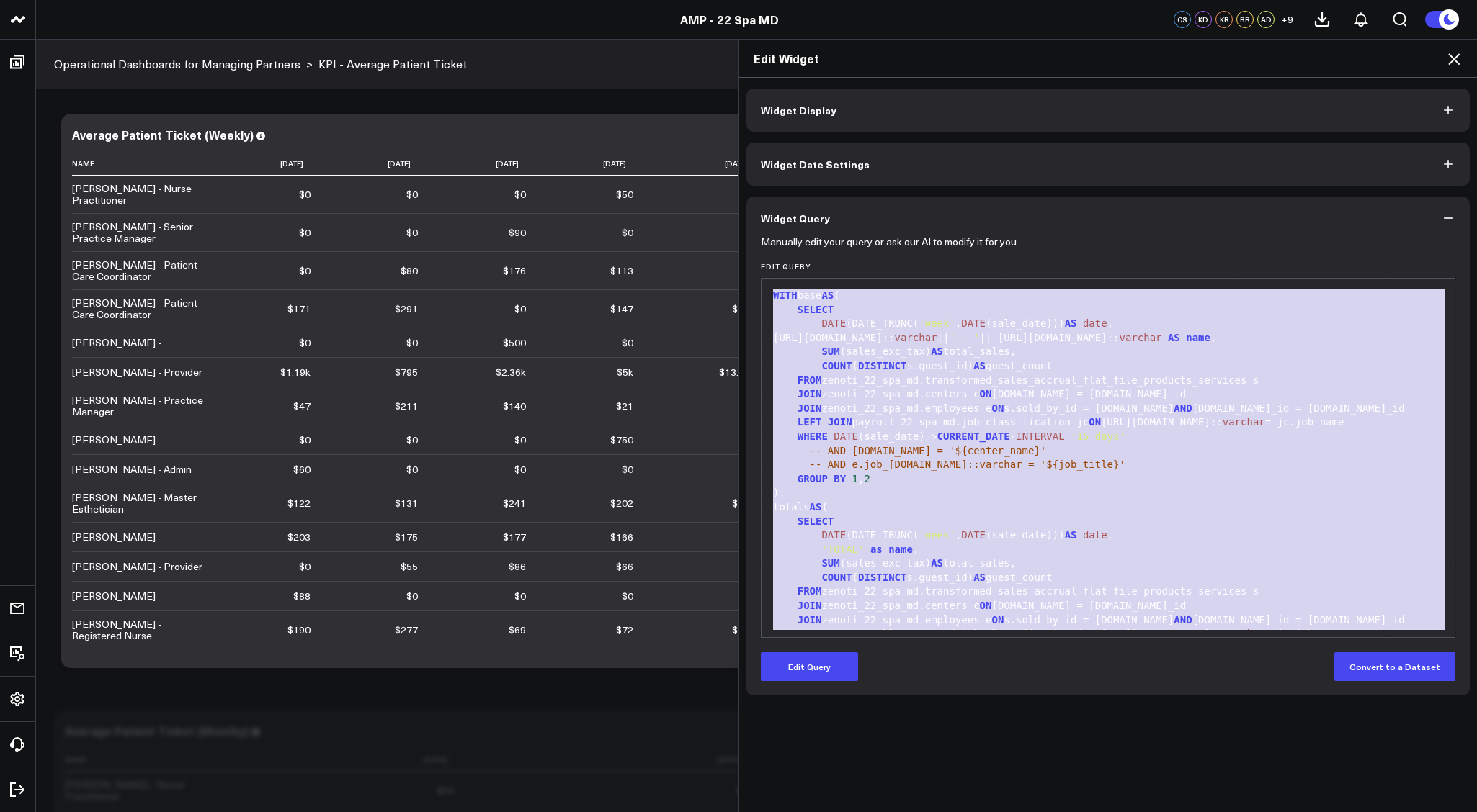
copy div "WITH base AS ( SELECT DATE (DATE_TRUNC( 'week' , DATE (sale_date))) AS date , e…"
click at [1455, 55] on icon at bounding box center [1455, 59] width 17 height 17
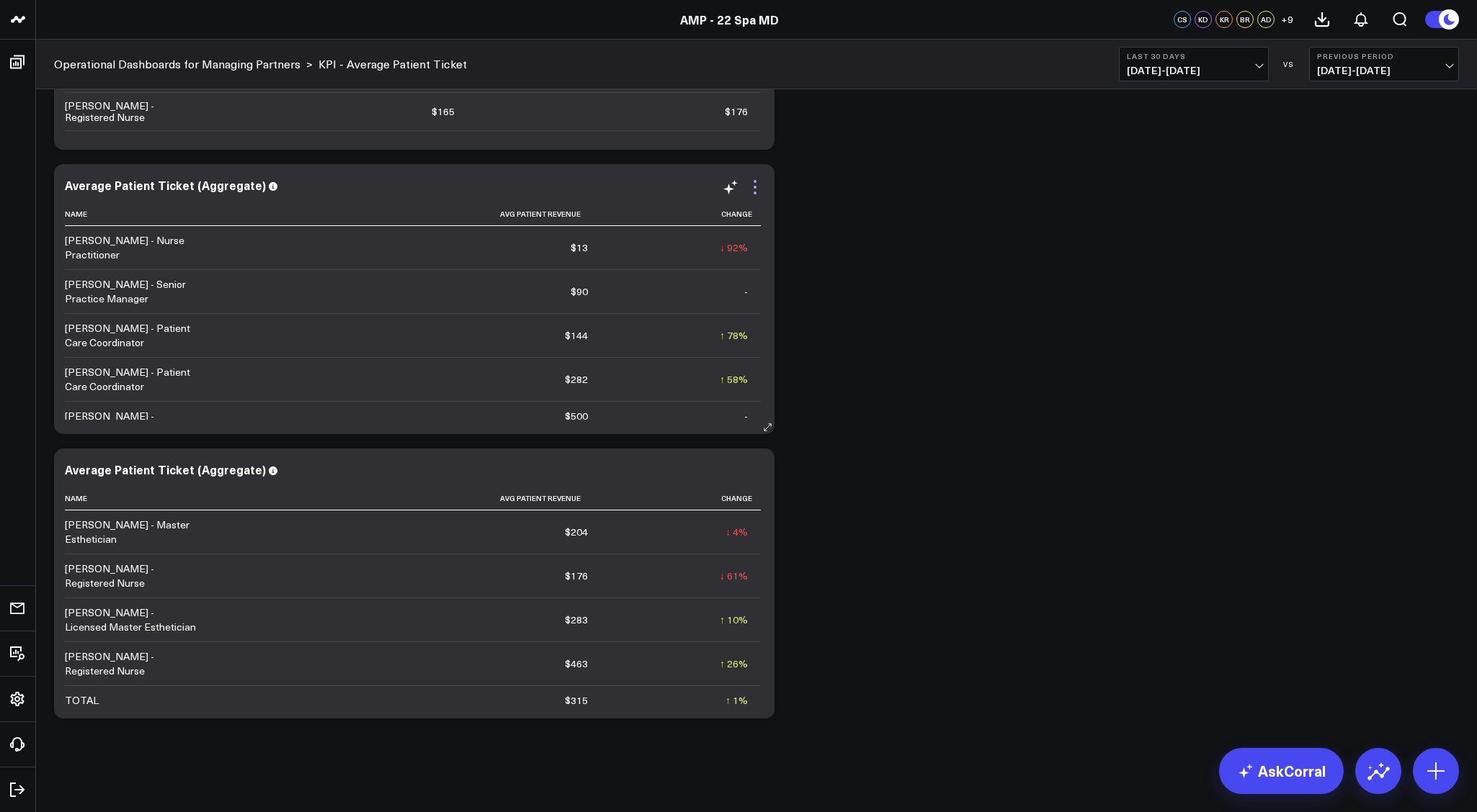
click at [756, 184] on icon at bounding box center [755, 188] width 17 height 17
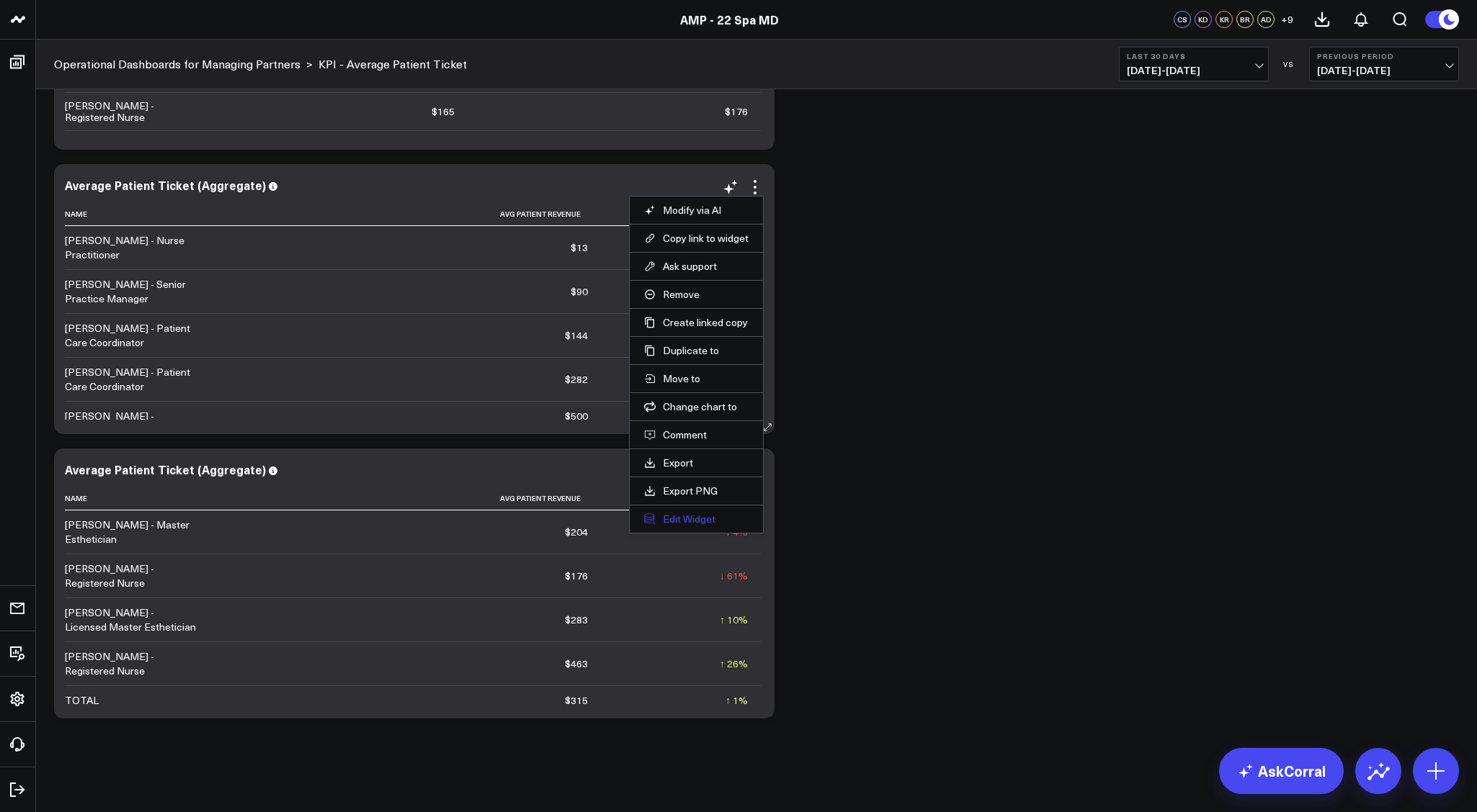
click at [683, 514] on button "Edit Widget" at bounding box center [696, 519] width 105 height 13
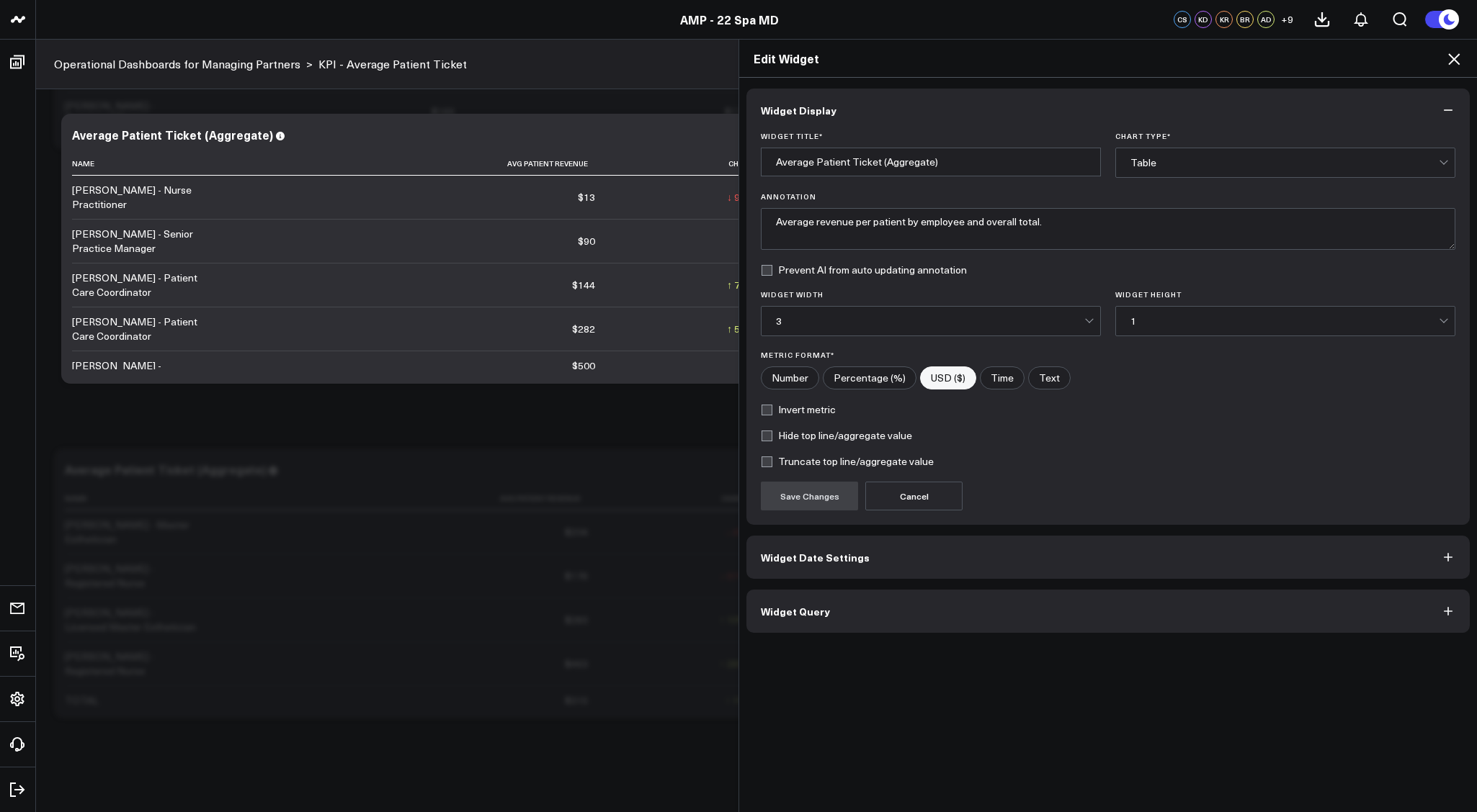
click at [1386, 610] on button "Widget Query" at bounding box center [1108, 611] width 723 height 43
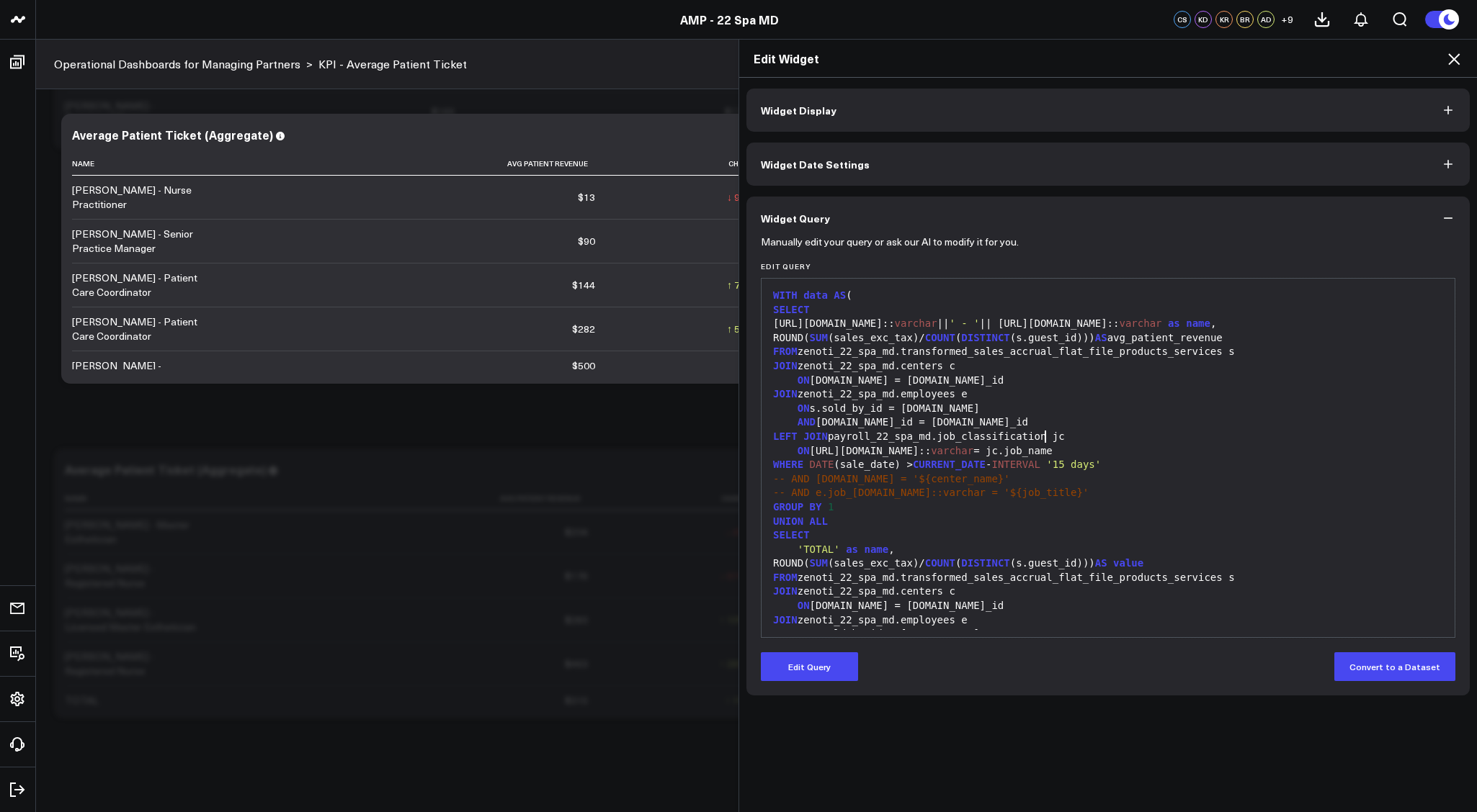
click at [1041, 435] on div "LEFT JOIN payroll_22_spa_md.job_classification jc" at bounding box center [1108, 437] width 678 height 15
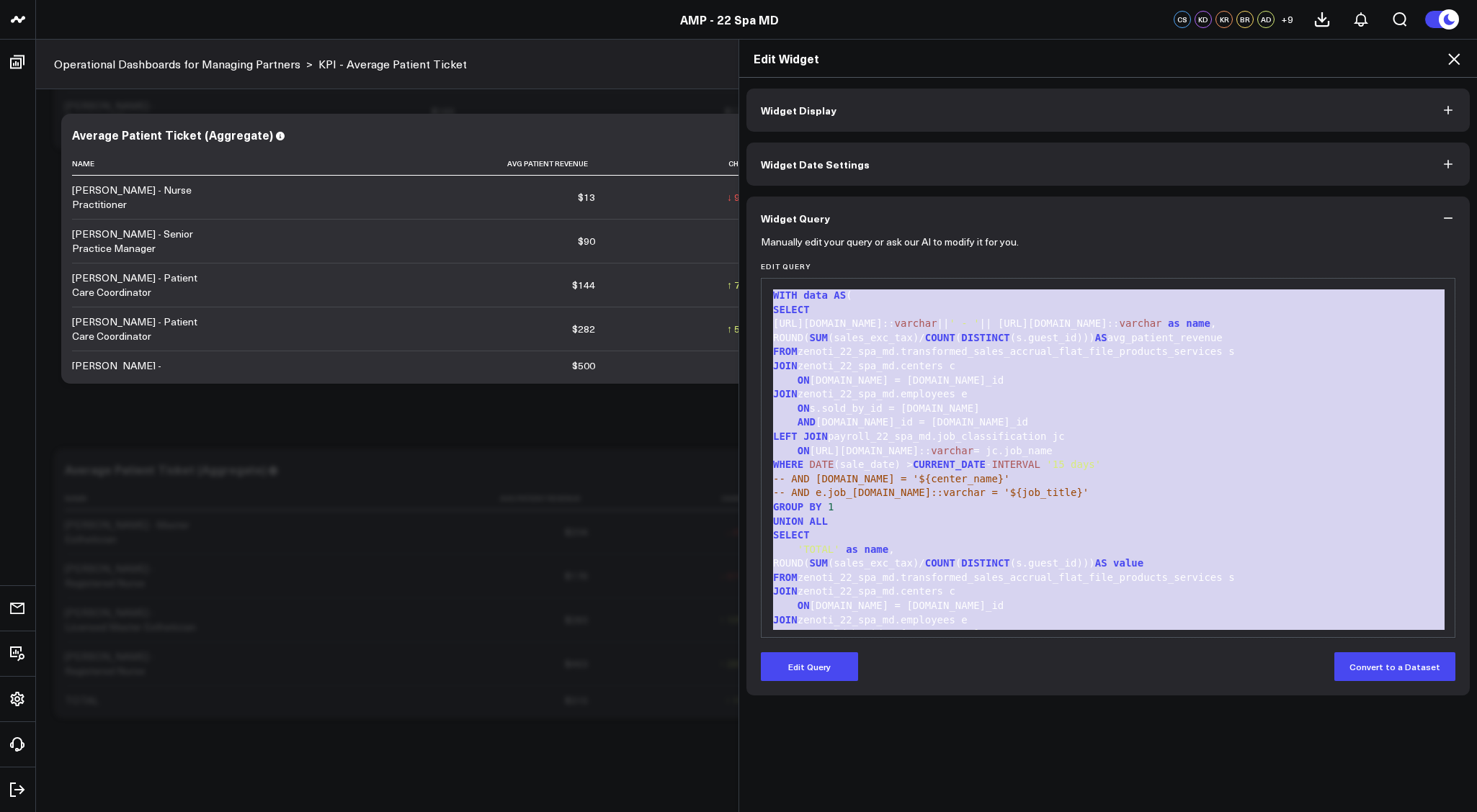
copy div "WITH data AS ( SELECT e.personal_info.name:: varchar || ' - ' || e.job_info.nam…"
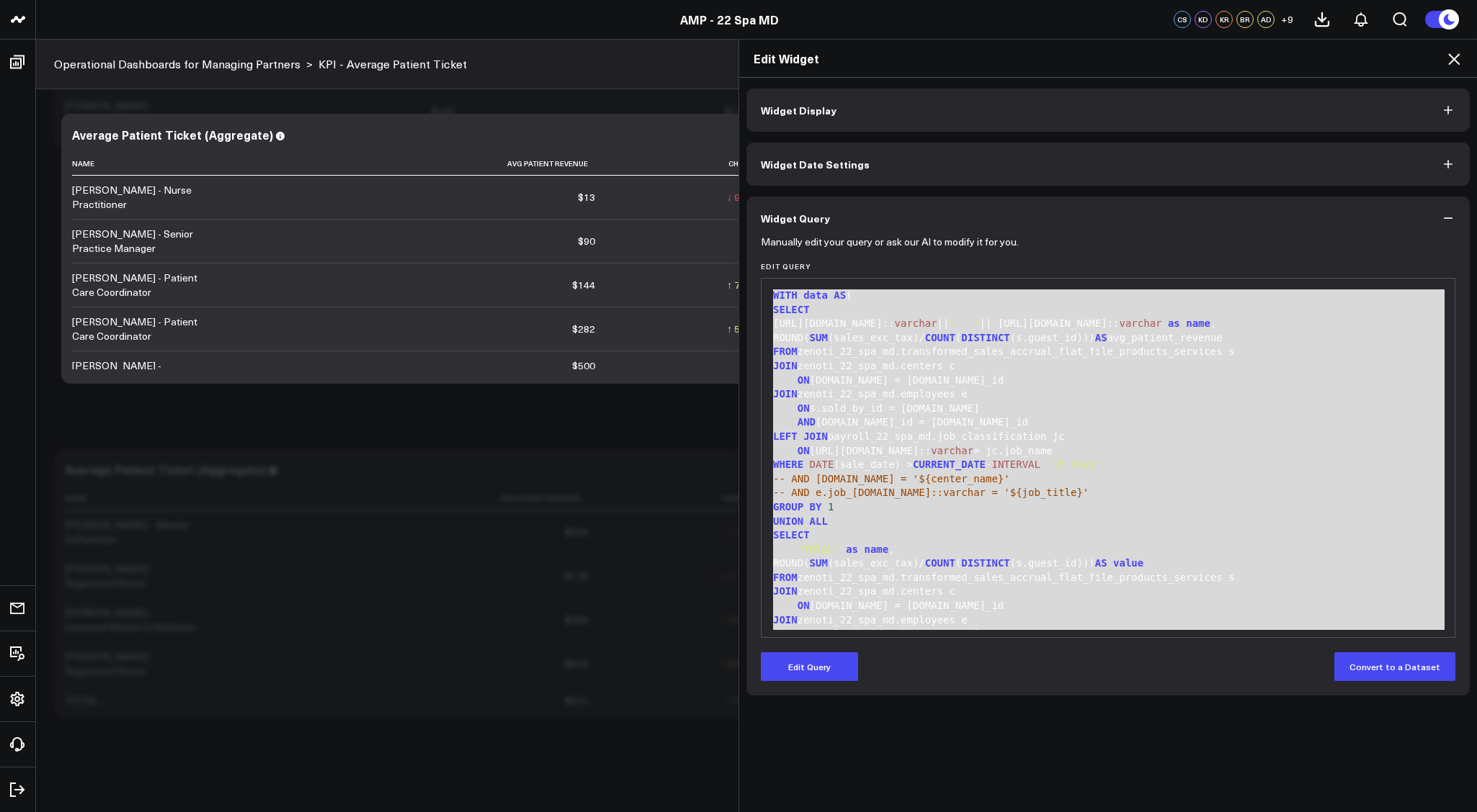
click at [19, 67] on div "Edit Widget Widget Display Widget Date Settings Widget Query Manually edit your…" at bounding box center [738, 425] width 1477 height 773
click at [22, 118] on div "Edit Widget Widget Display Widget Date Settings Widget Query Manually edit your…" at bounding box center [738, 425] width 1477 height 773
click at [17, 54] on div "Edit Widget Widget Display Widget Date Settings Widget Query Manually edit your…" at bounding box center [738, 425] width 1477 height 773
click at [1447, 60] on icon at bounding box center [1455, 59] width 17 height 17
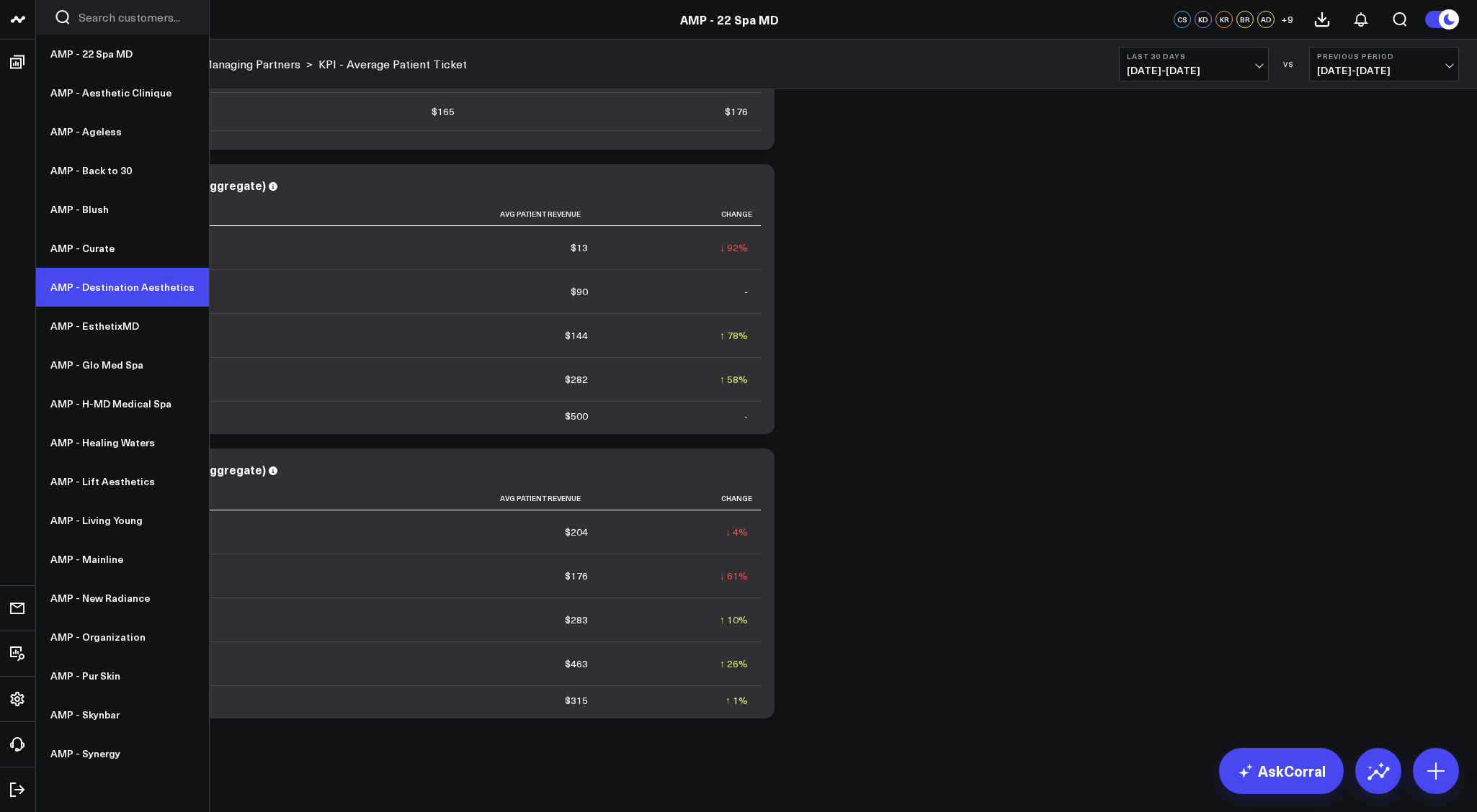
click at [88, 289] on link "AMP - Destination Aesthetics" at bounding box center [123, 287] width 173 height 39
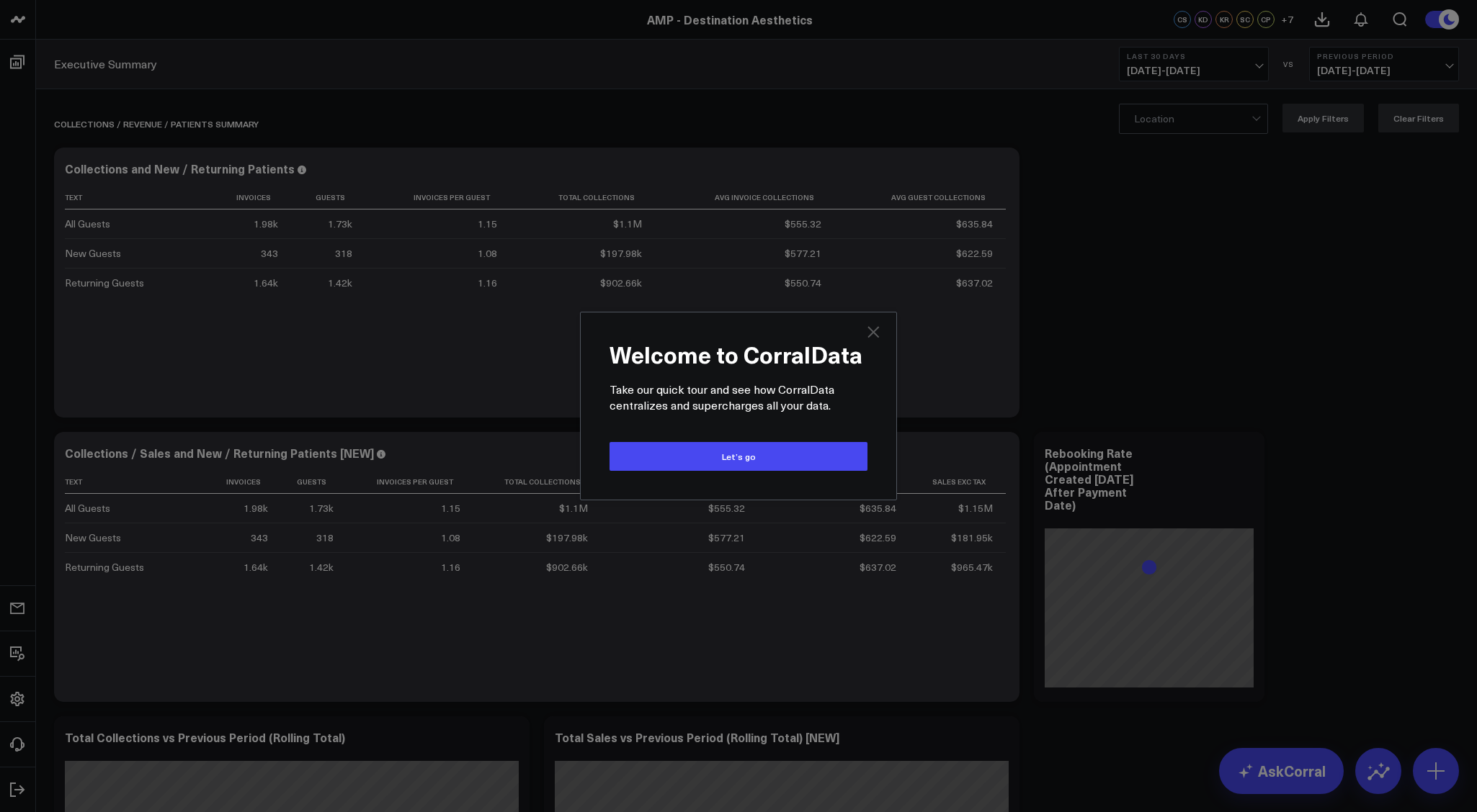
click at [872, 332] on icon "Close" at bounding box center [873, 331] width 11 height 11
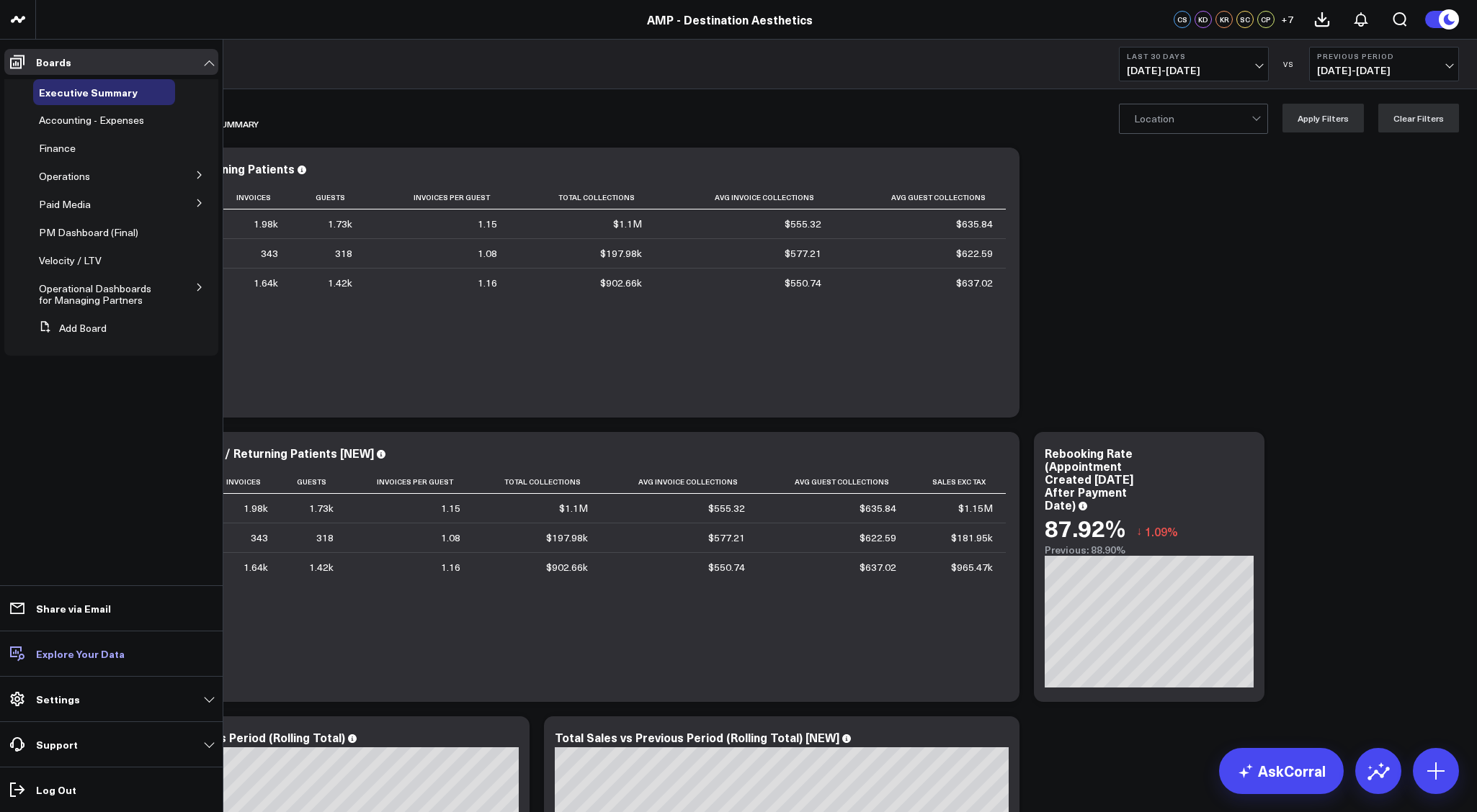
click at [76, 655] on p "Explore Your Data" at bounding box center [80, 653] width 88 height 11
